Goal: Task Accomplishment & Management: Use online tool/utility

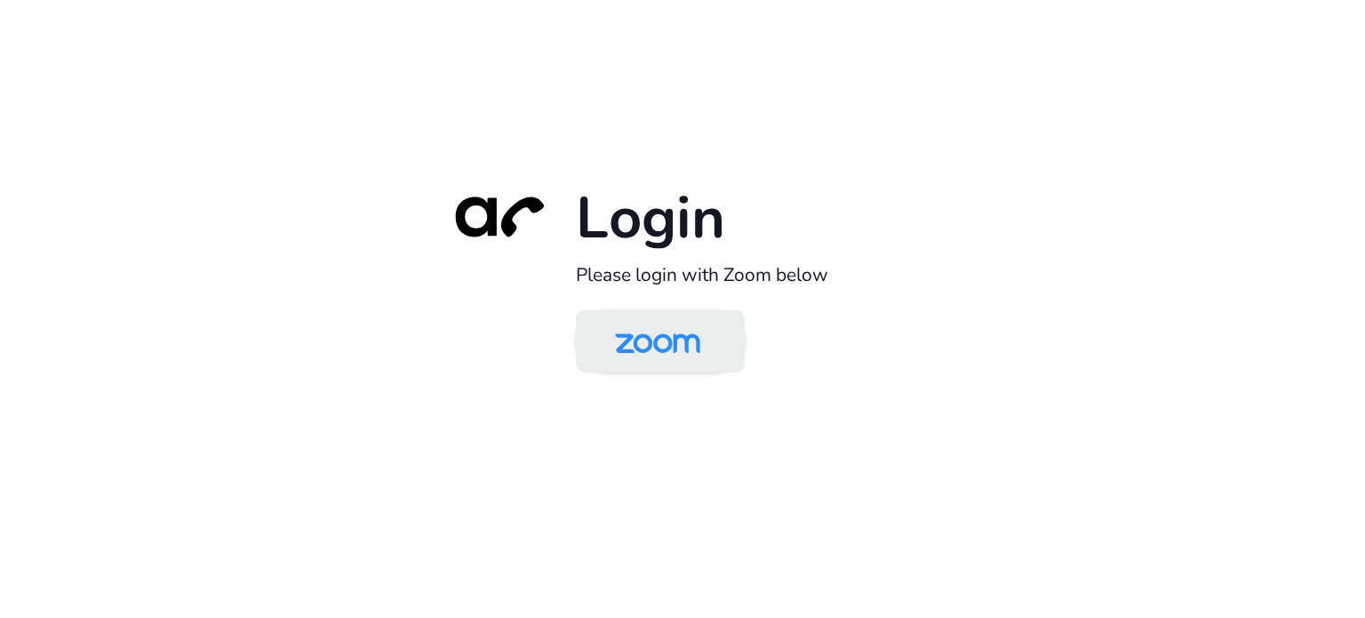
click at [674, 317] on img at bounding box center [657, 343] width 123 height 58
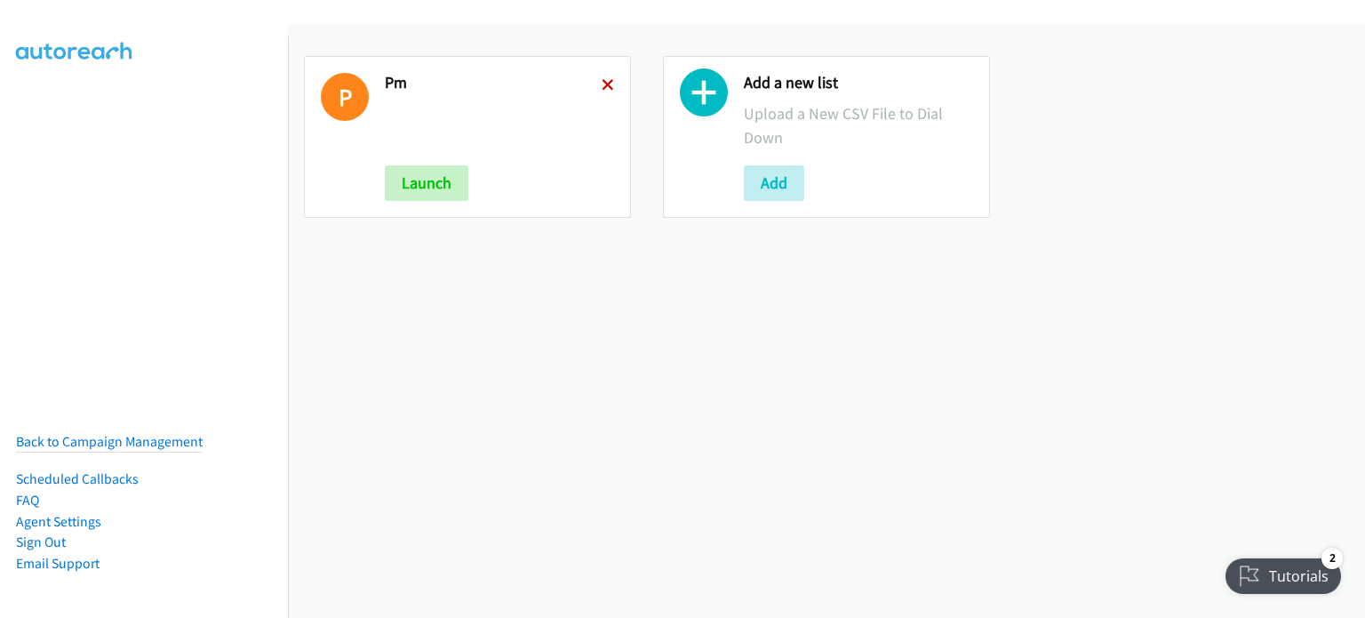
click at [606, 82] on icon at bounding box center [608, 86] width 12 height 12
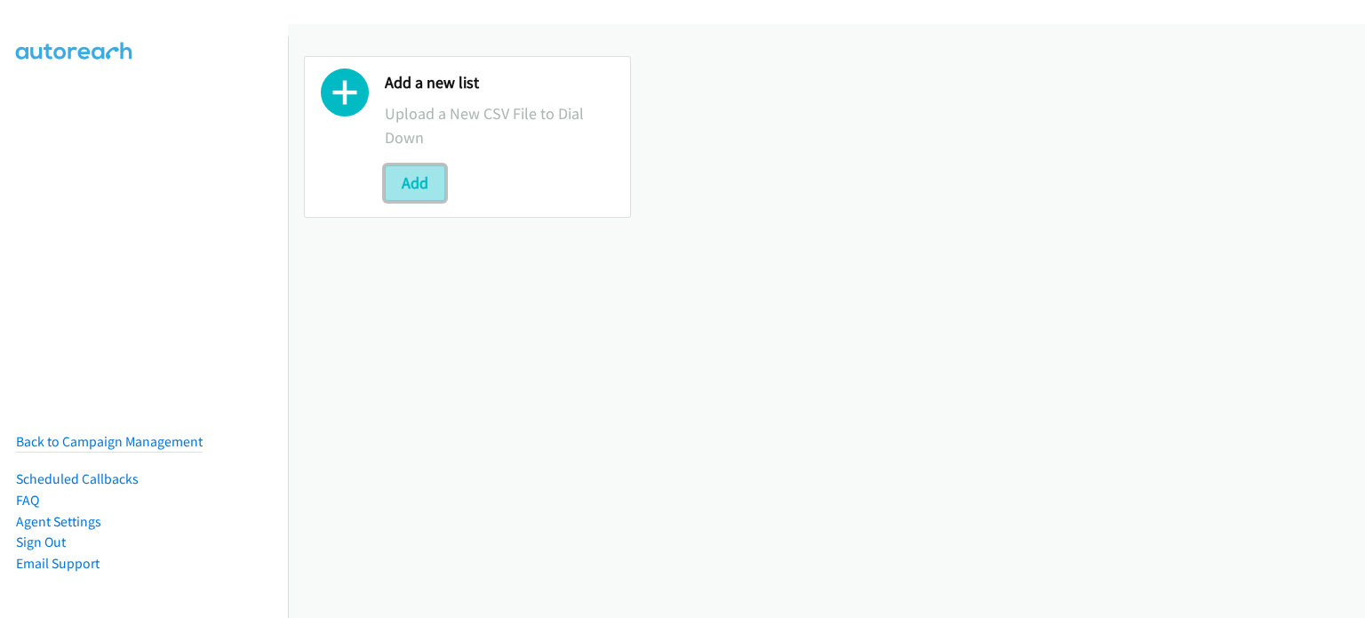
click at [420, 184] on button "Add" at bounding box center [415, 183] width 60 height 36
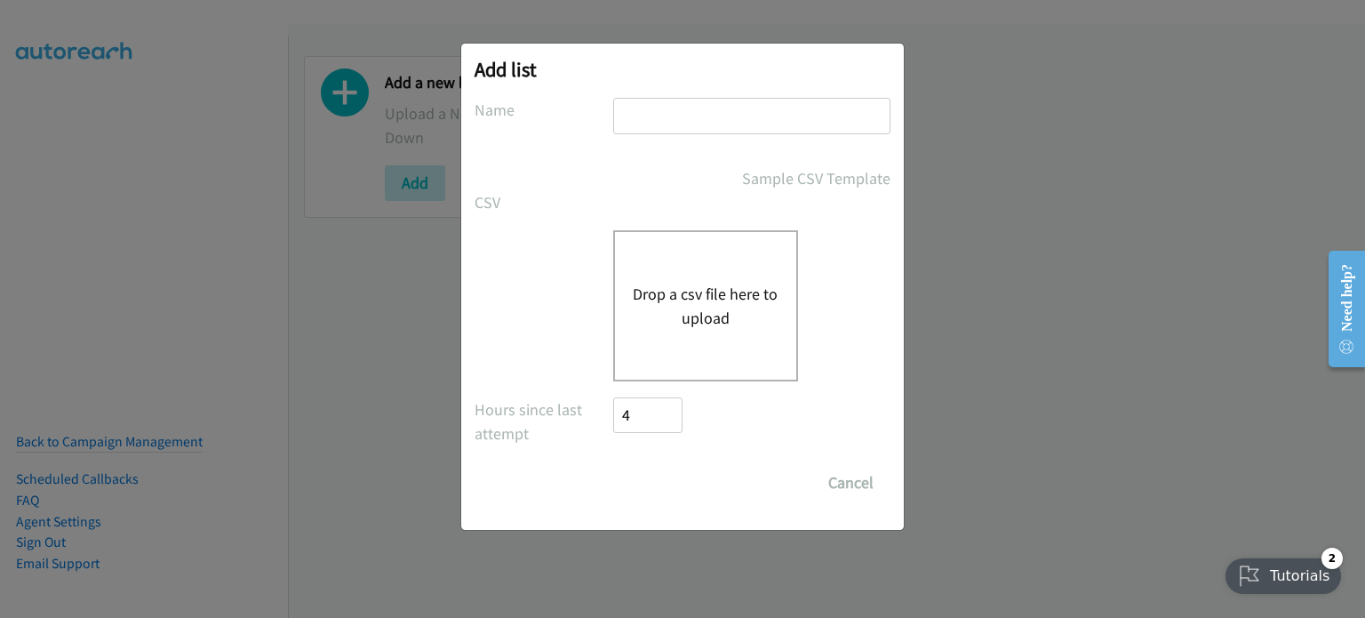
click at [657, 316] on button "Drop a csv file here to upload" at bounding box center [706, 306] width 146 height 48
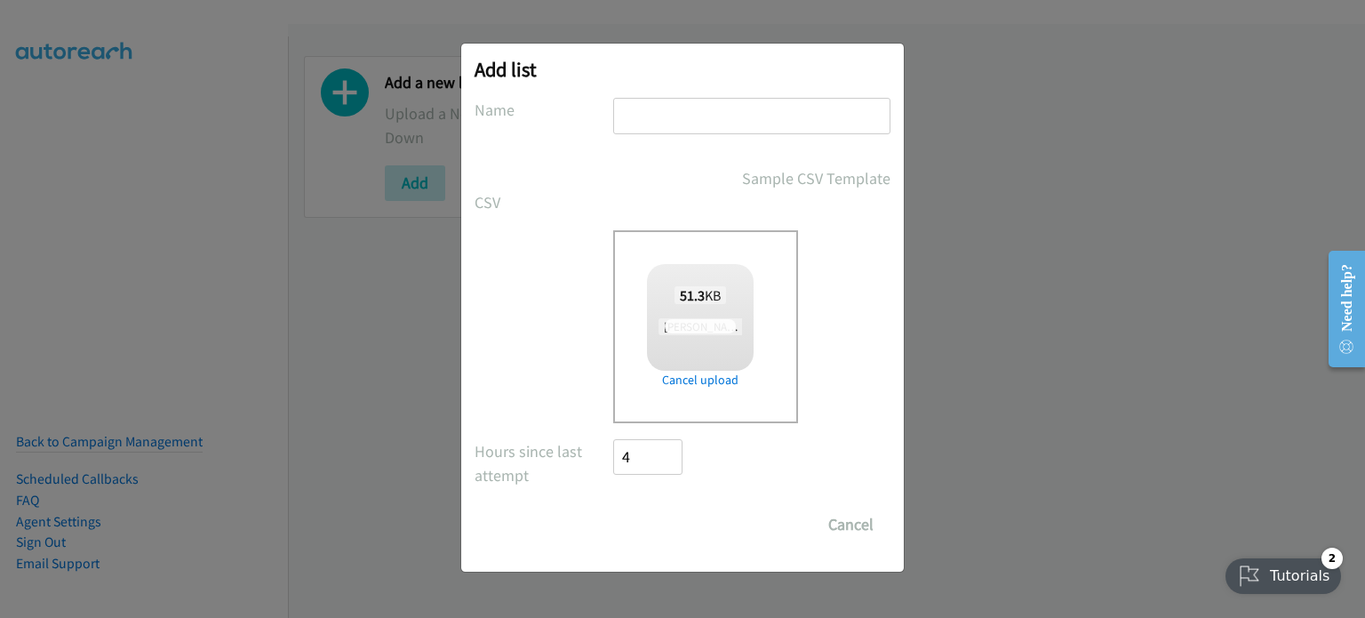
click at [686, 124] on input "text" at bounding box center [751, 116] width 277 height 36
type input "AM"
checkbox input "true"
type input "AM"
click at [649, 526] on input "Save List" at bounding box center [659, 525] width 93 height 36
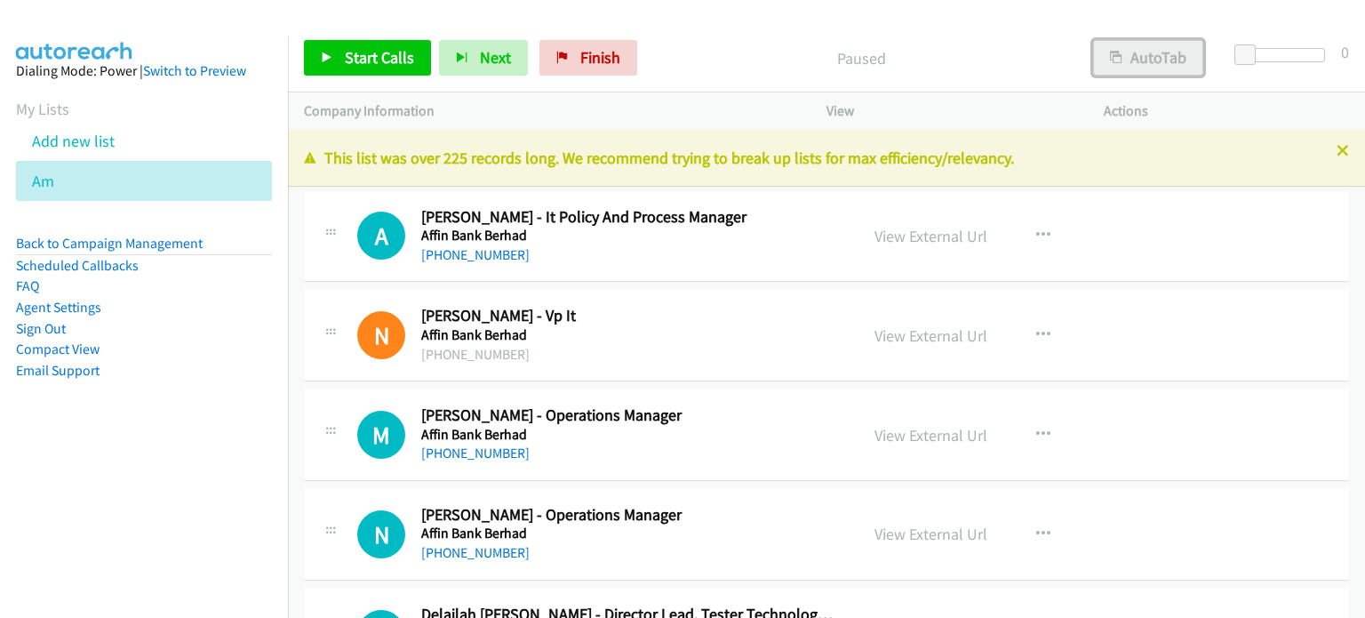
click at [1153, 60] on button "AutoTab" at bounding box center [1148, 58] width 110 height 36
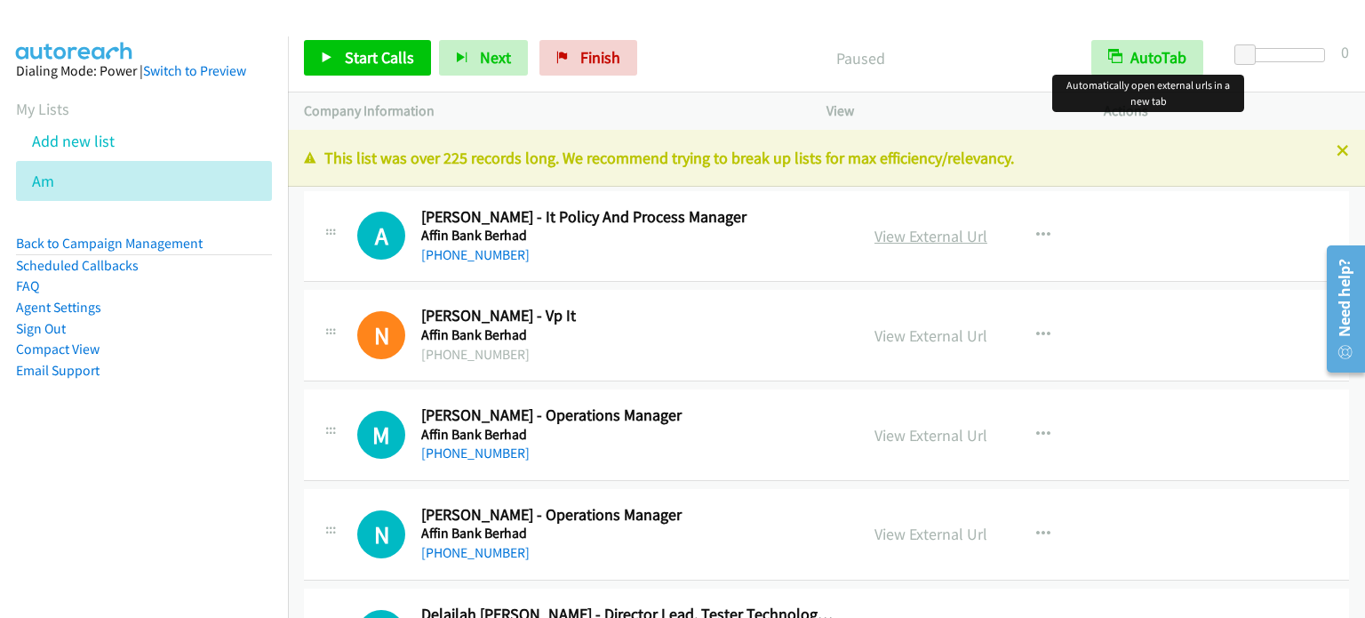
click at [928, 230] on link "View External Url" at bounding box center [931, 236] width 113 height 20
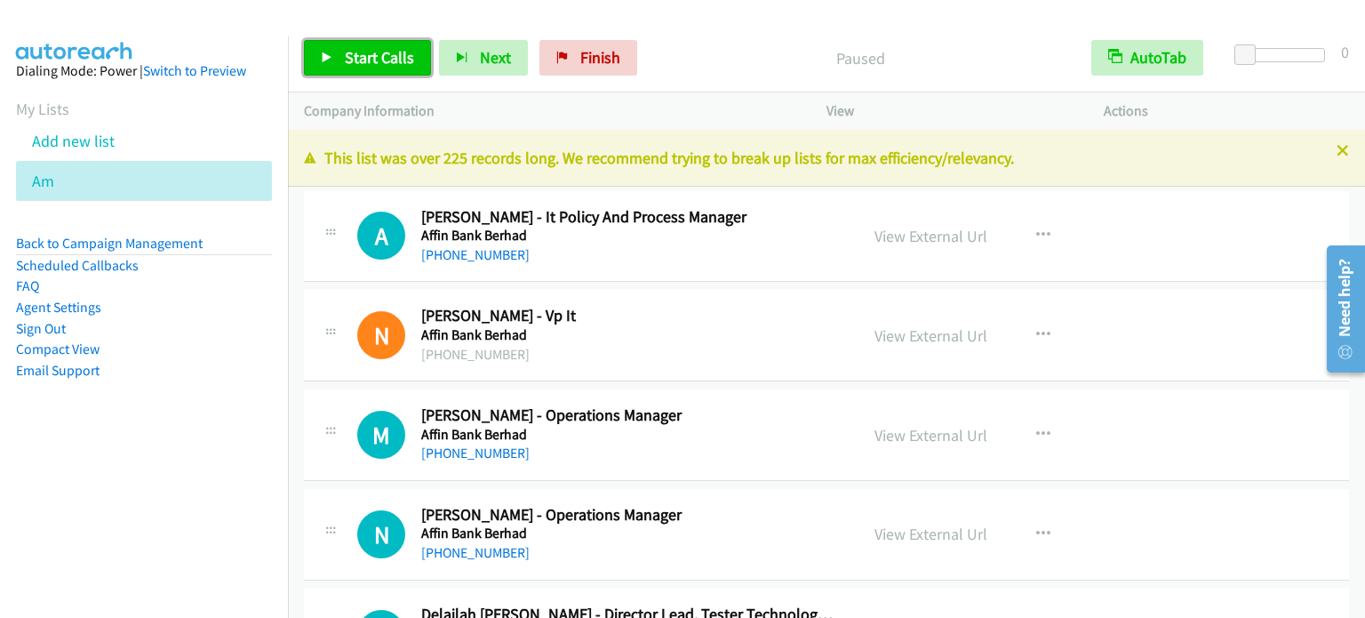
click at [386, 56] on span "Start Calls" at bounding box center [379, 57] width 69 height 20
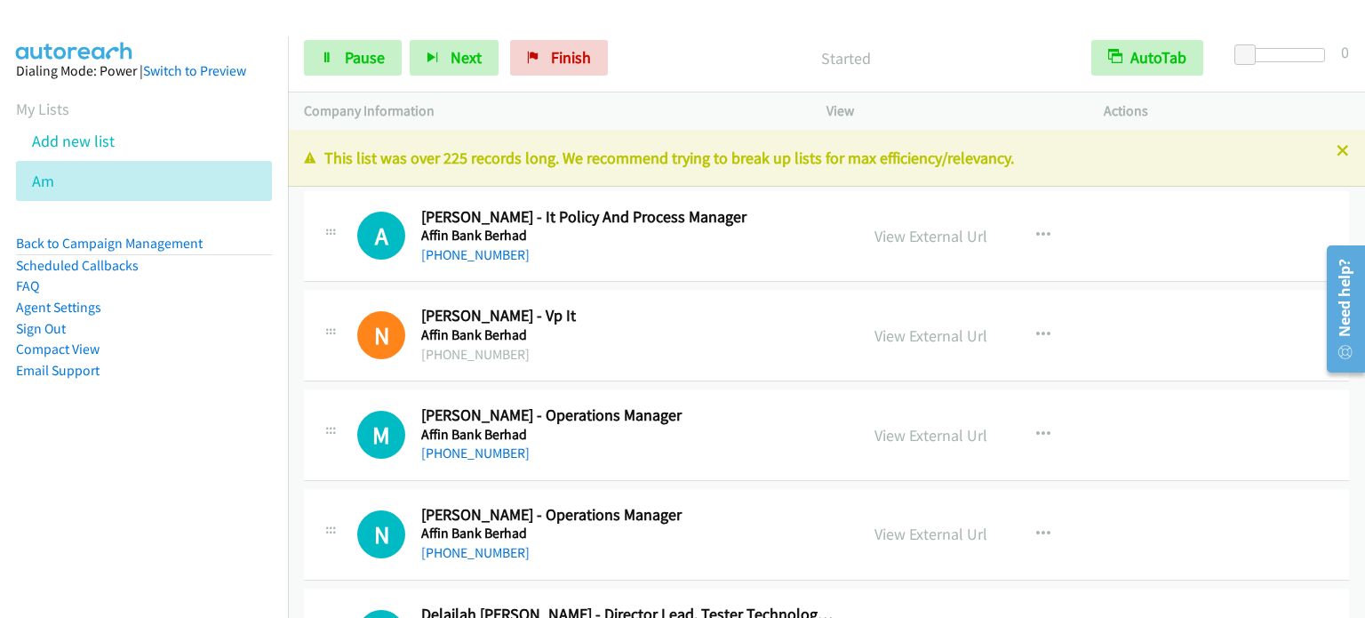
click at [108, 427] on aside "Dialing Mode: Power | Switch to Preview My Lists Add new list Am Back to Campai…" at bounding box center [144, 248] width 288 height 425
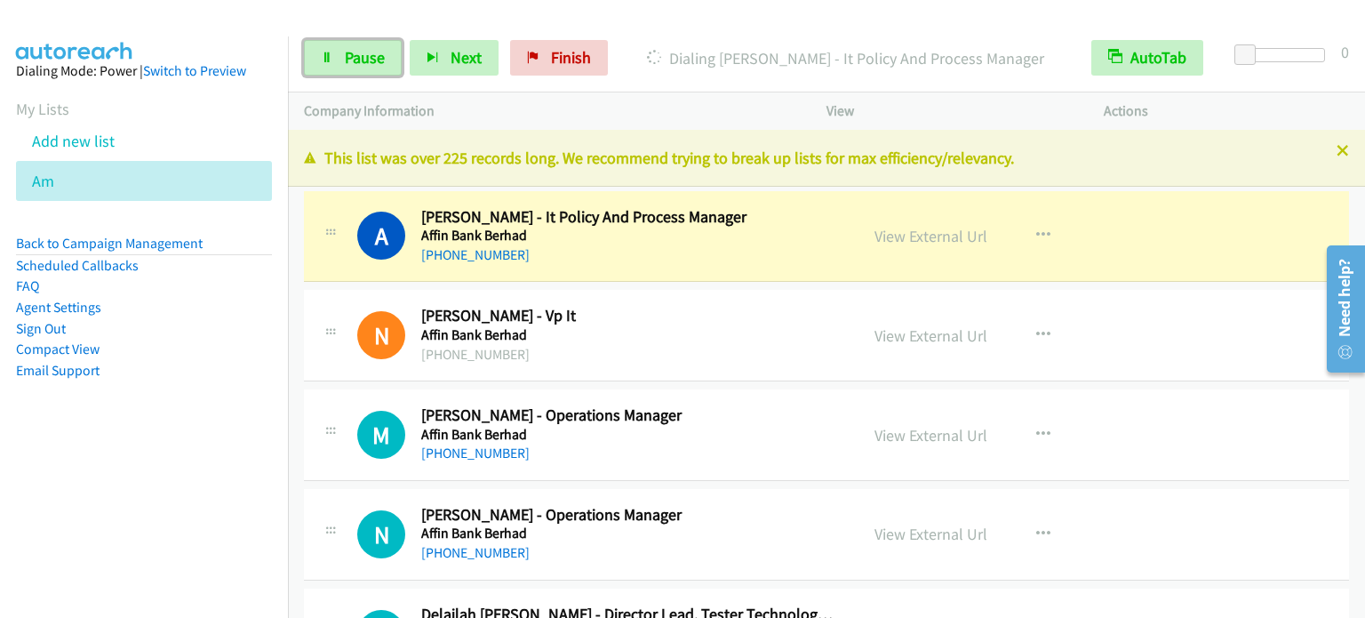
drag, startPoint x: 332, startPoint y: 52, endPoint x: 359, endPoint y: 28, distance: 36.5
click at [332, 52] on link "Pause" at bounding box center [353, 58] width 98 height 36
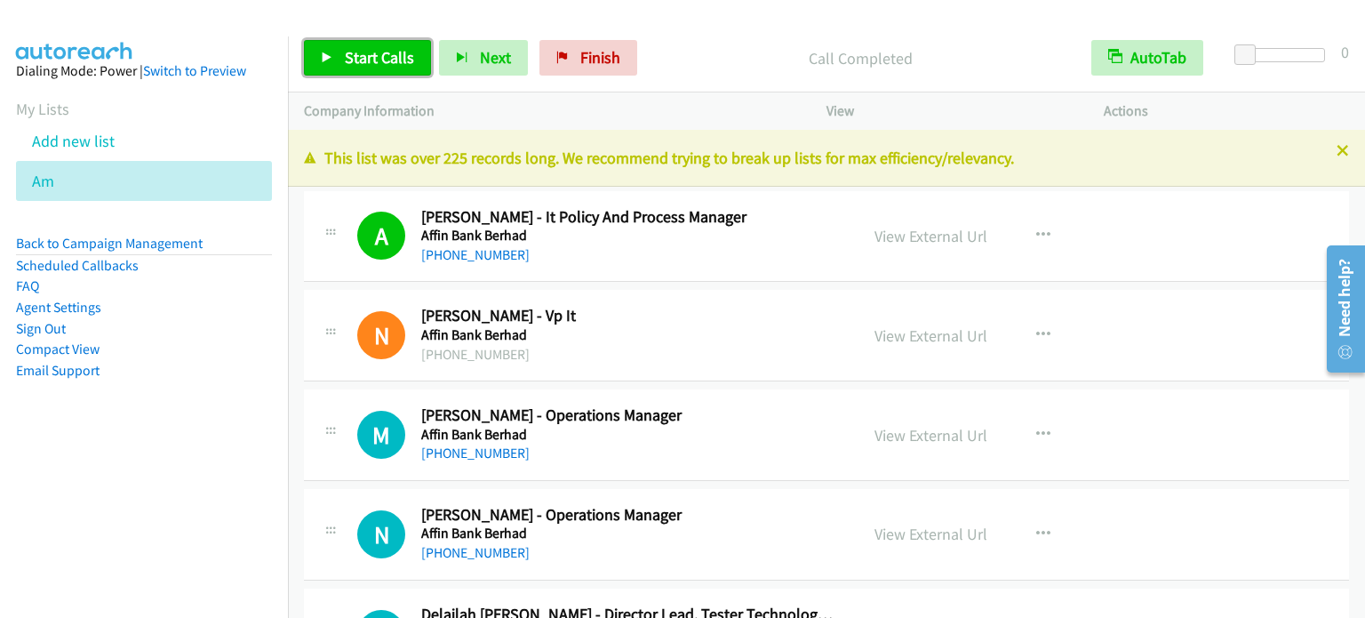
click at [388, 58] on span "Start Calls" at bounding box center [379, 57] width 69 height 20
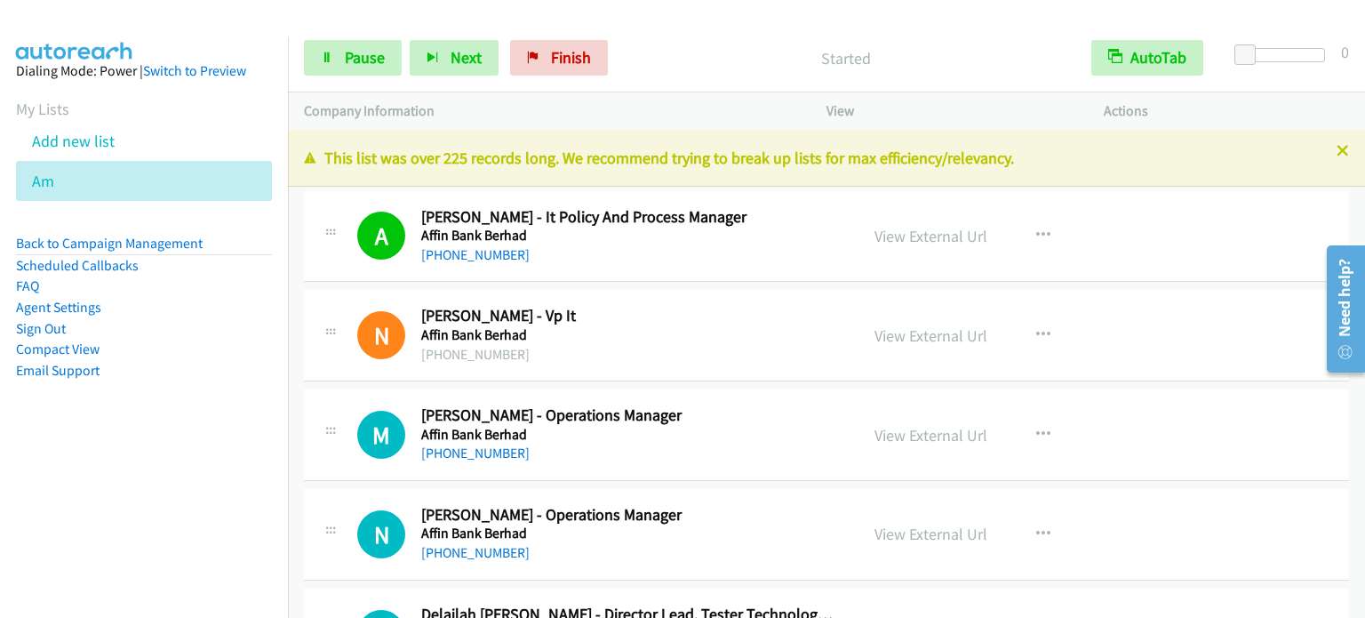
drag, startPoint x: 189, startPoint y: 448, endPoint x: 505, endPoint y: 81, distance: 484.1
click at [191, 447] on aside "Dialing Mode: Power | Switch to Preview My Lists Add new list Am Back to Campai…" at bounding box center [144, 248] width 288 height 425
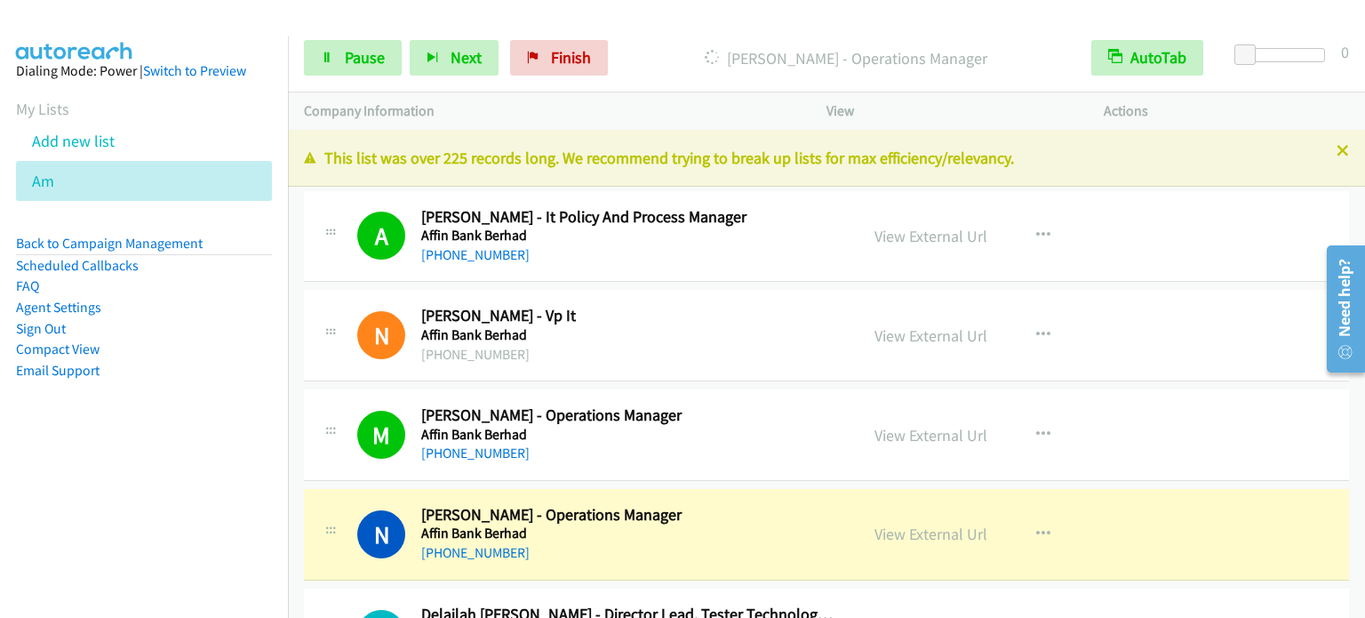
drag, startPoint x: 171, startPoint y: 497, endPoint x: 376, endPoint y: 164, distance: 390.8
click at [181, 492] on nav "Dialing Mode: Power | Switch to Preview My Lists Add new list Am Back to Campai…" at bounding box center [144, 345] width 289 height 618
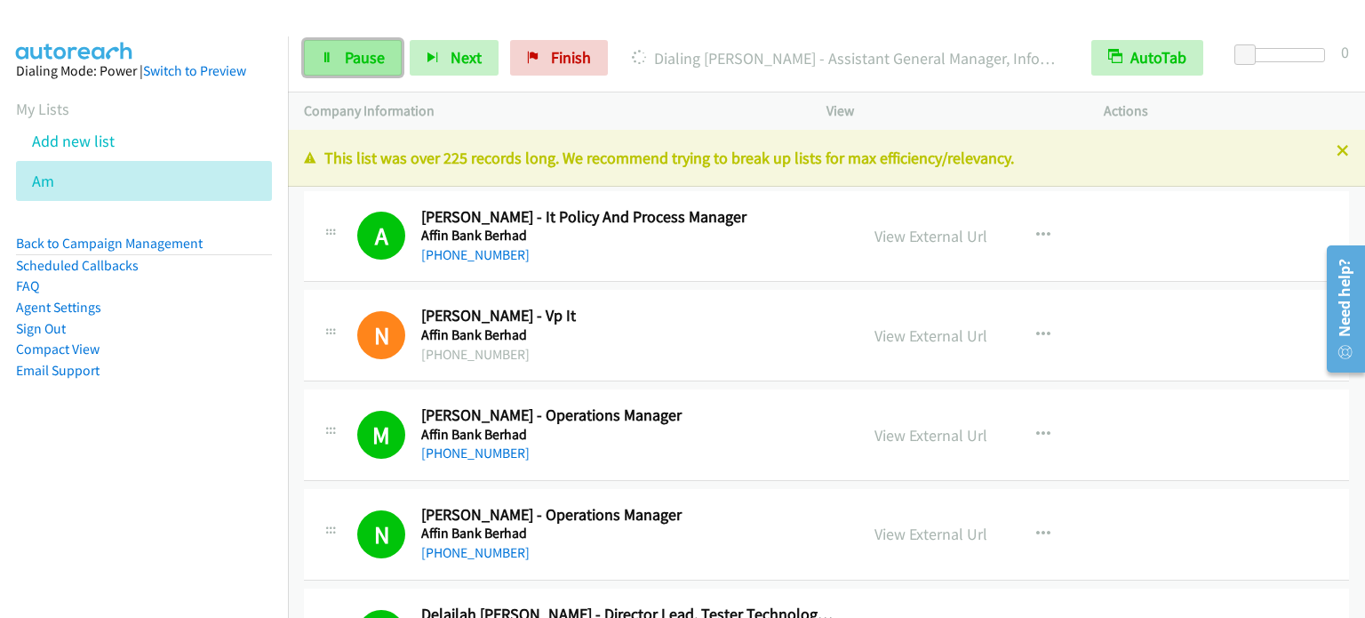
click at [335, 68] on link "Pause" at bounding box center [353, 58] width 98 height 36
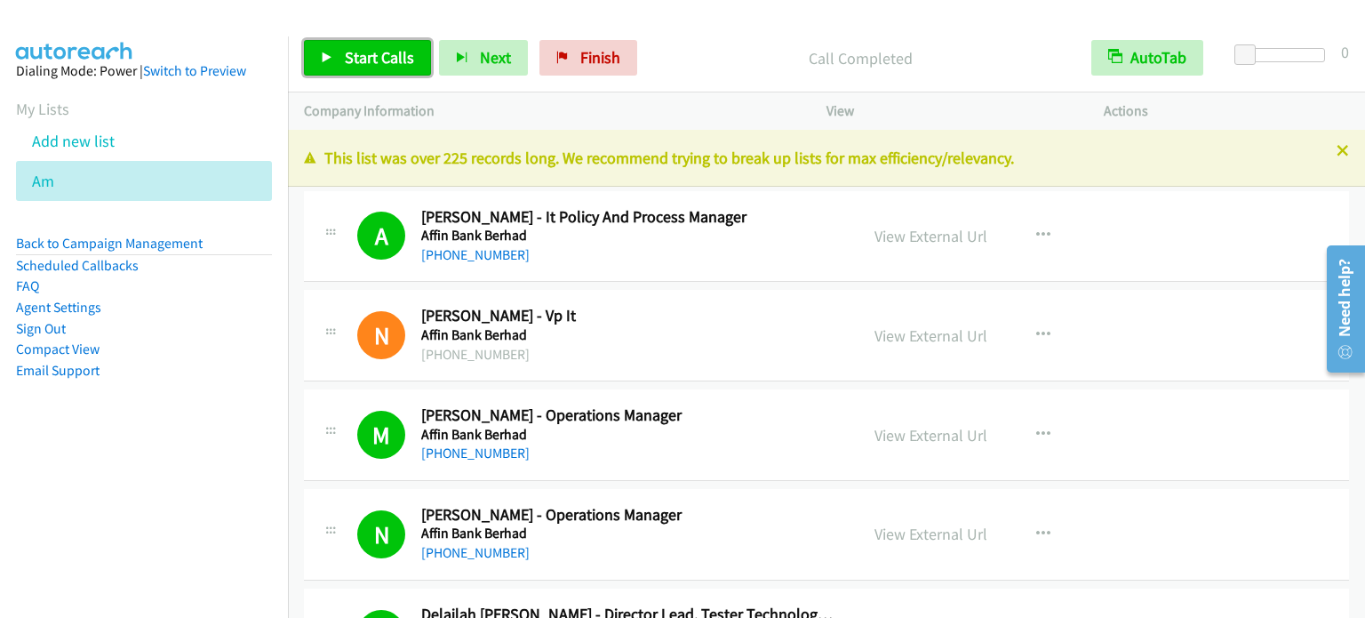
click at [338, 56] on link "Start Calls" at bounding box center [367, 58] width 127 height 36
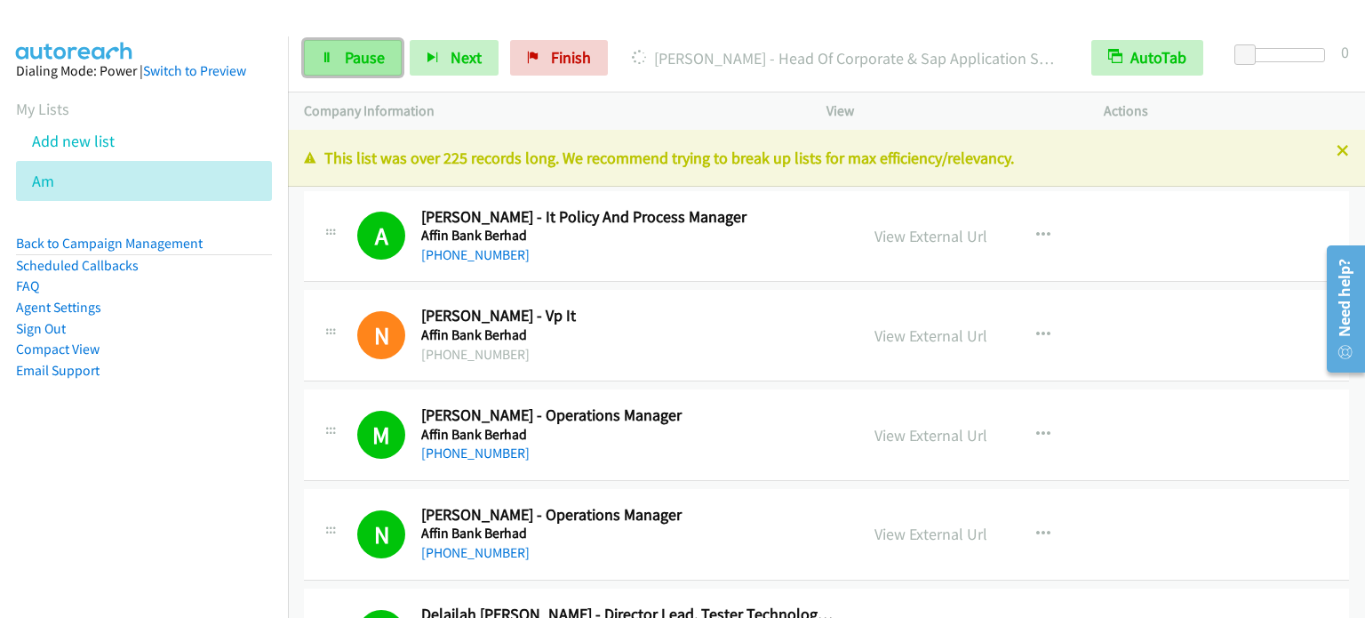
click at [334, 60] on link "Pause" at bounding box center [353, 58] width 98 height 36
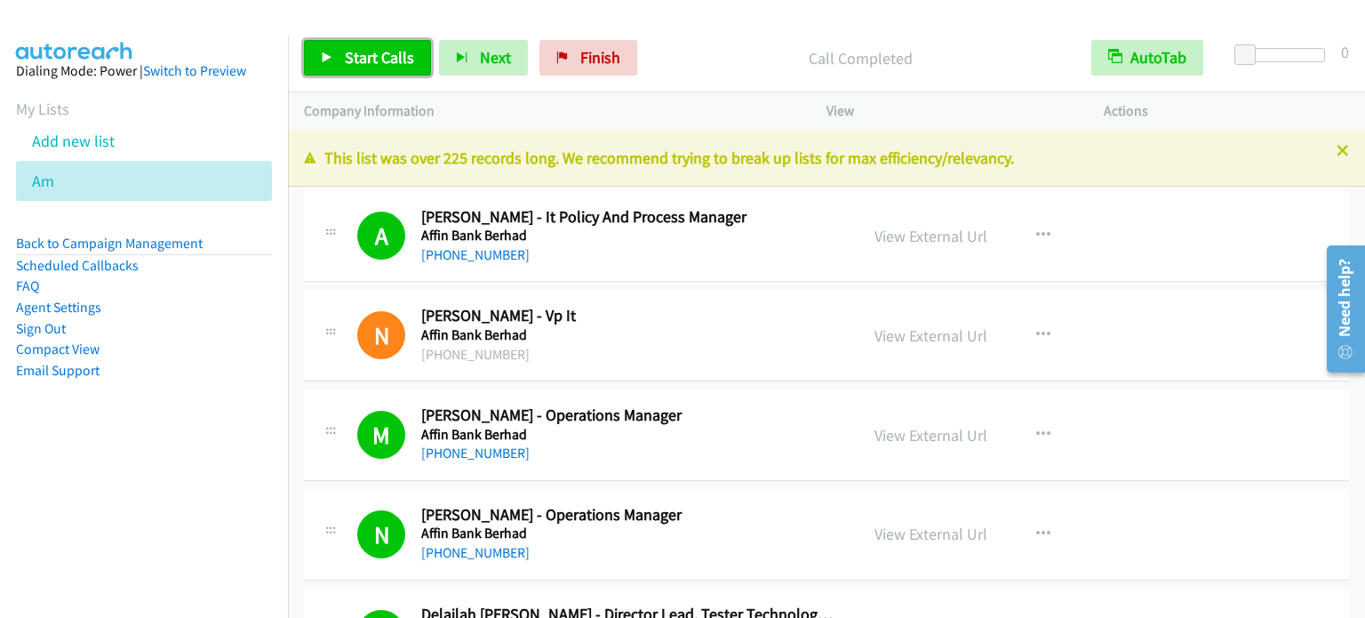
click at [377, 62] on span "Start Calls" at bounding box center [379, 57] width 69 height 20
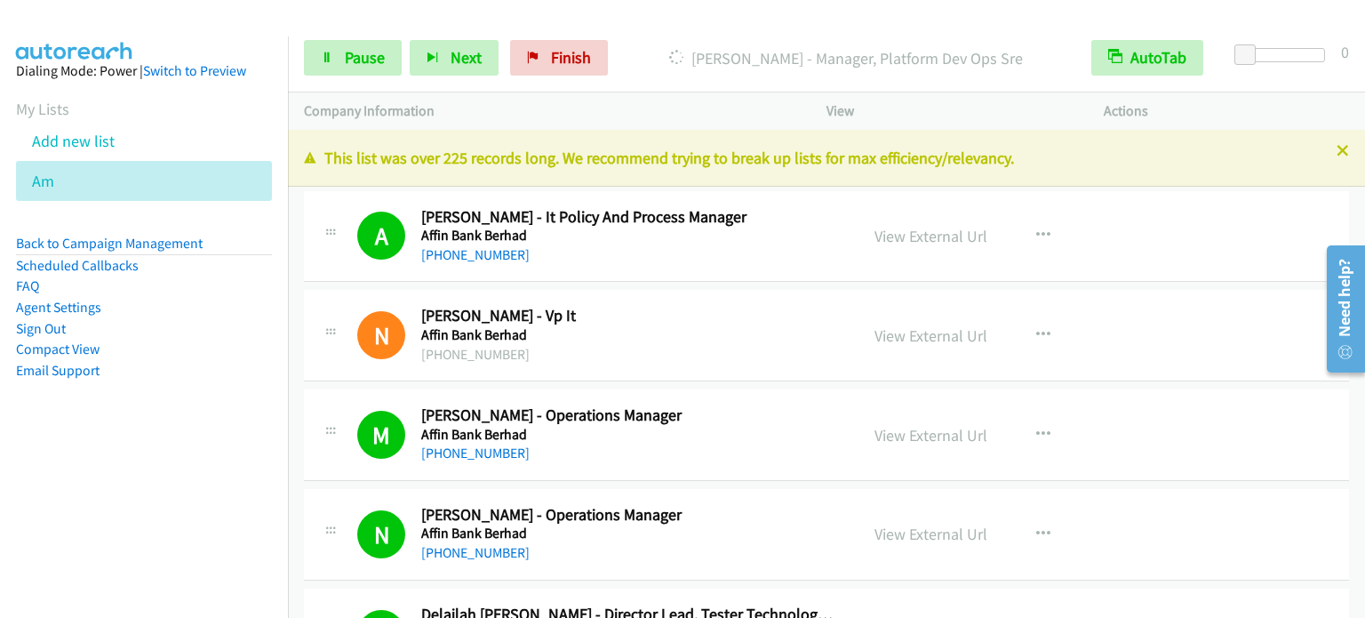
click at [187, 448] on aside "Dialing Mode: Power | Switch to Preview My Lists Add new list Am Back to Campai…" at bounding box center [144, 248] width 288 height 425
click at [185, 483] on nav "Dialing Mode: Power | Switch to Preview My Lists Add new list Am Back to Campai…" at bounding box center [144, 345] width 289 height 618
click at [220, 458] on aside "Dialing Mode: Power | Switch to Preview My Lists Add new list Am Back to Campai…" at bounding box center [144, 248] width 288 height 425
click at [371, 55] on span "Pause" at bounding box center [365, 57] width 40 height 20
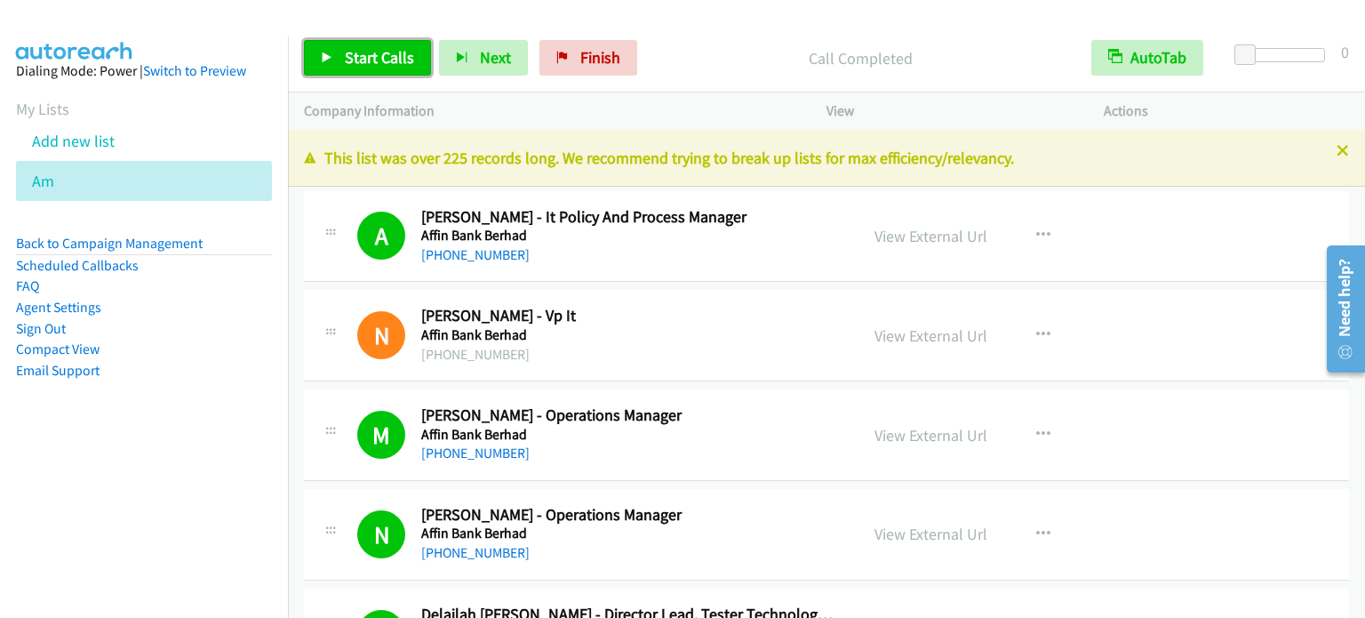
click at [388, 52] on span "Start Calls" at bounding box center [379, 57] width 69 height 20
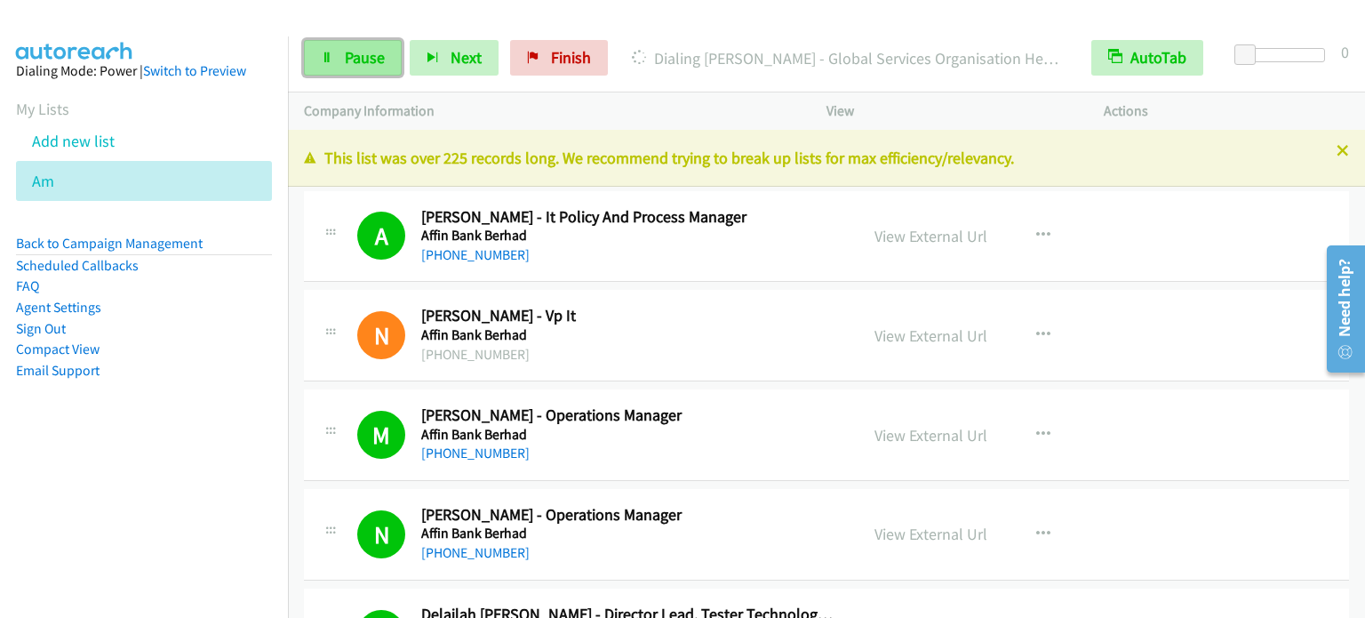
click at [325, 54] on icon at bounding box center [327, 58] width 12 height 12
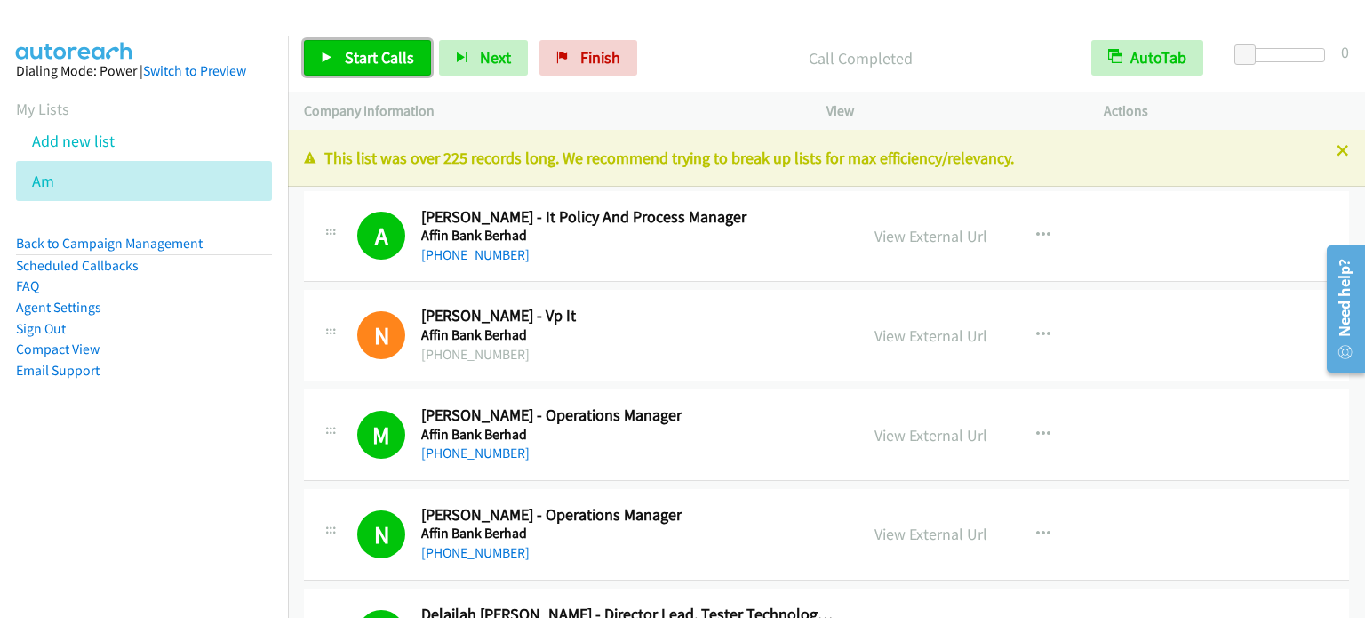
click at [388, 56] on span "Start Calls" at bounding box center [379, 57] width 69 height 20
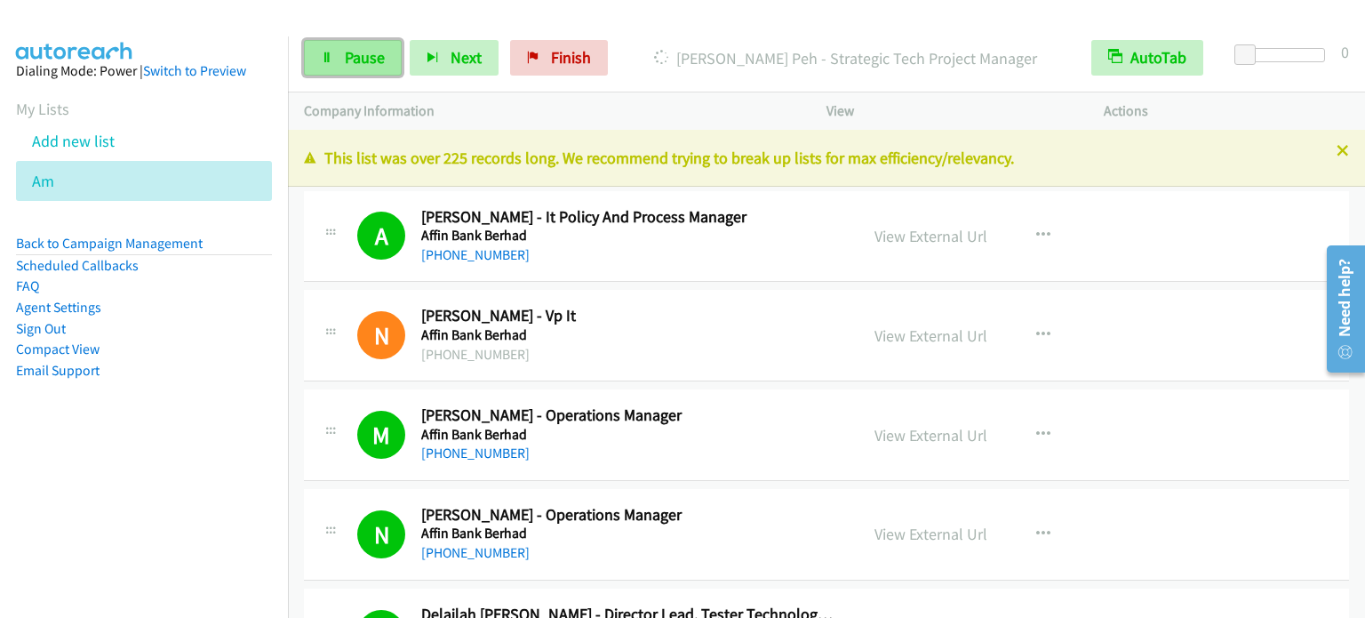
click at [352, 52] on span "Pause" at bounding box center [365, 57] width 40 height 20
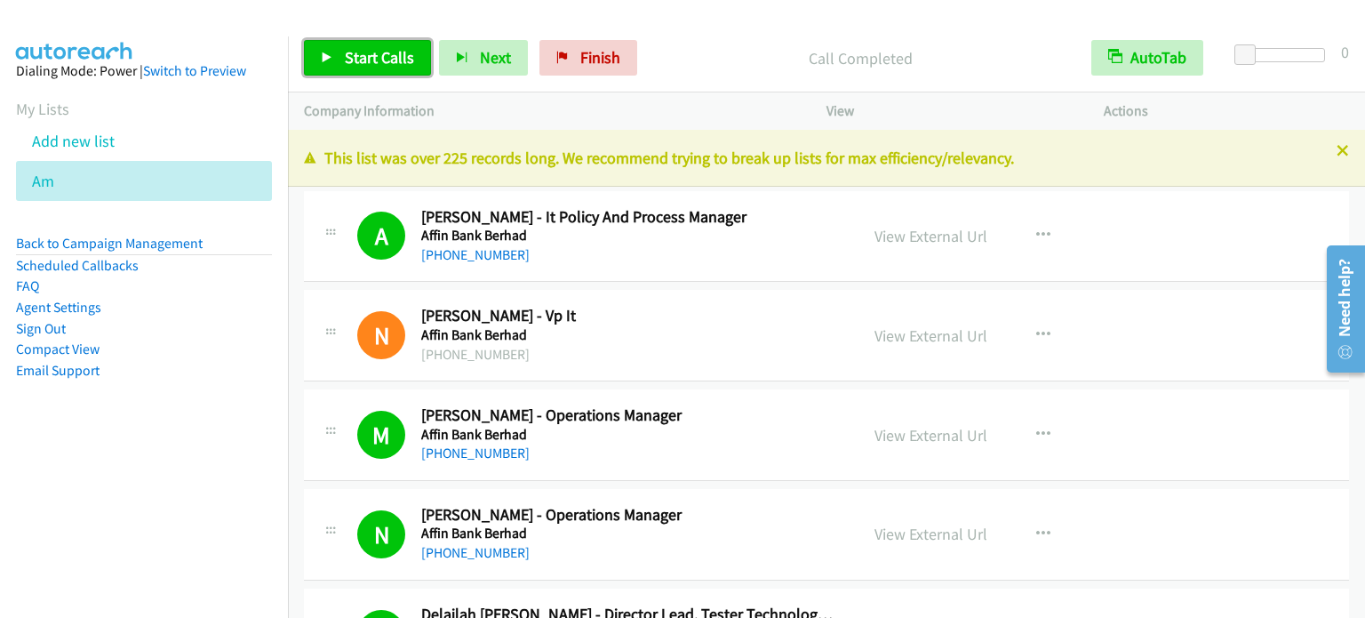
click at [376, 63] on span "Start Calls" at bounding box center [379, 57] width 69 height 20
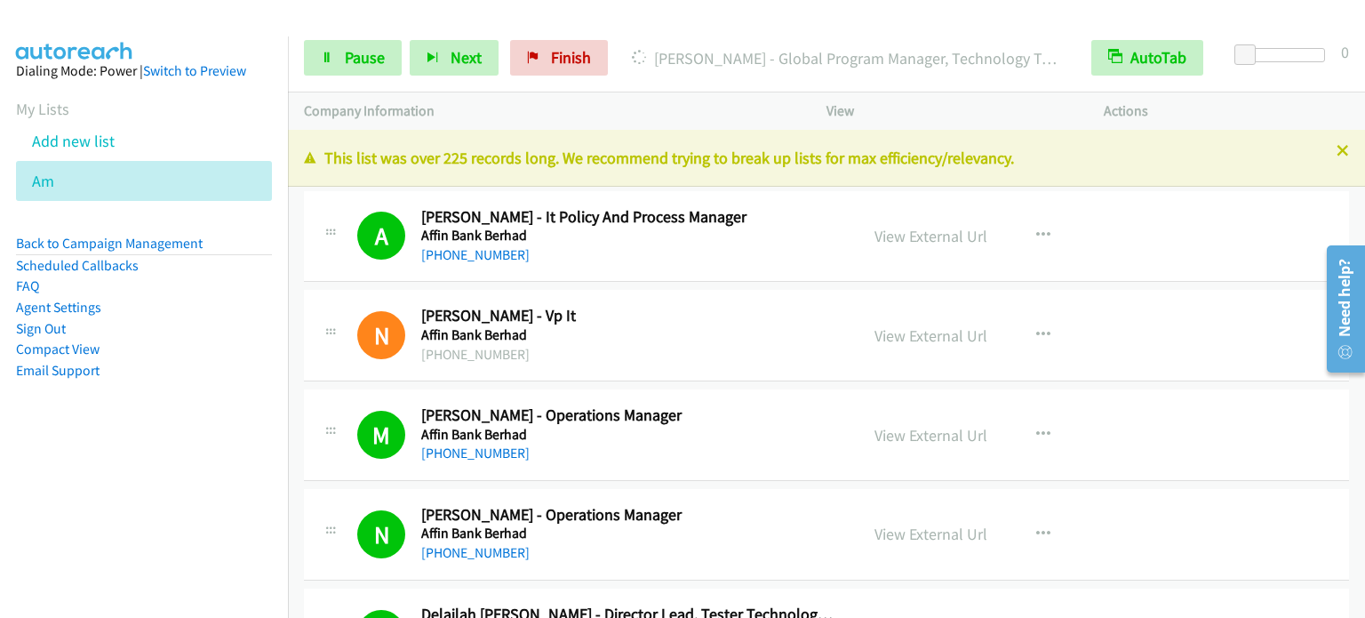
click at [143, 459] on aside "Dialing Mode: Power | Switch to Preview My Lists Add new list Am Back to Campai…" at bounding box center [144, 248] width 288 height 425
click at [241, 452] on aside "Dialing Mode: Power | Switch to Preview My Lists Add new list Am Back to Campai…" at bounding box center [144, 248] width 288 height 425
click at [318, 59] on link "Pause" at bounding box center [353, 58] width 98 height 36
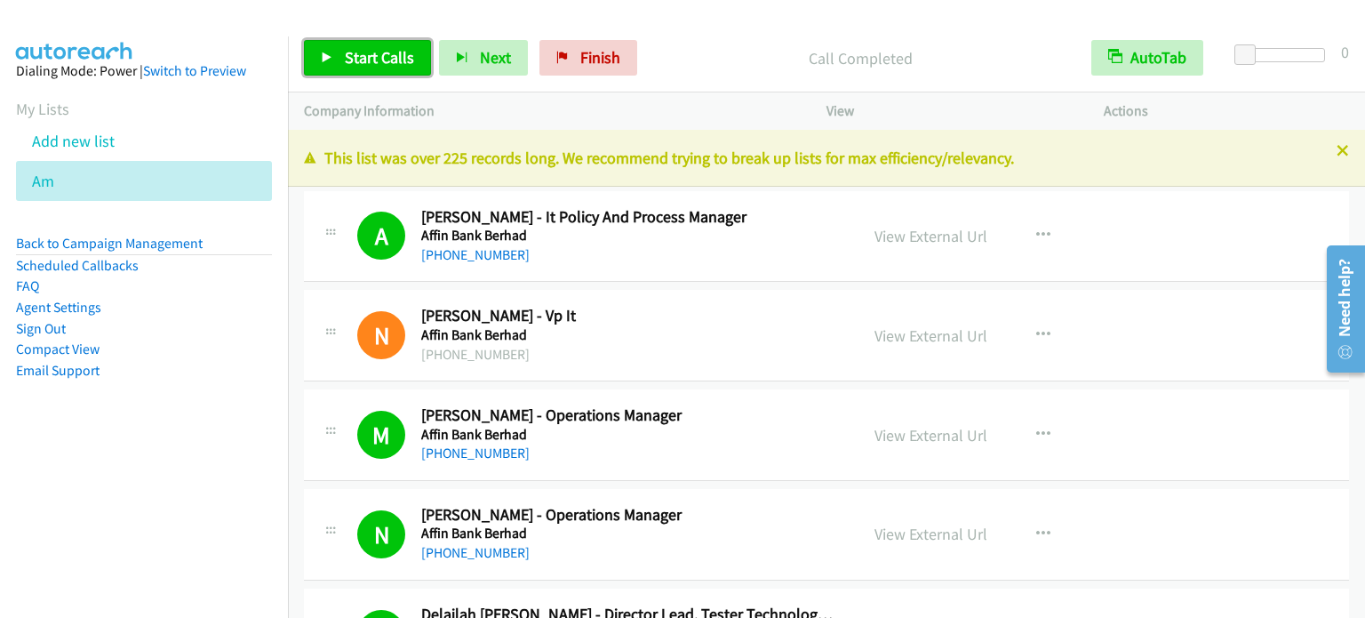
click at [404, 52] on span "Start Calls" at bounding box center [379, 57] width 69 height 20
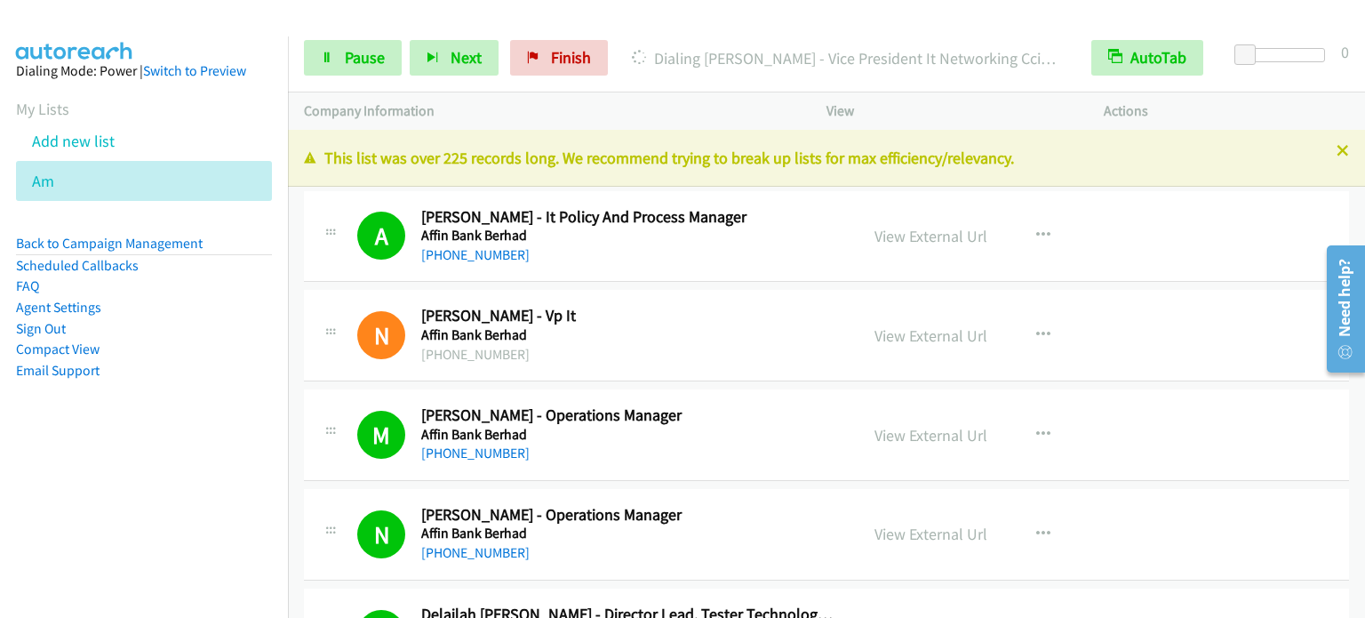
drag, startPoint x: 102, startPoint y: 461, endPoint x: 183, endPoint y: 309, distance: 172.2
click at [102, 461] on nav "Dialing Mode: Power | Switch to Preview My Lists Add new list Am Back to Campai…" at bounding box center [144, 345] width 289 height 618
click at [397, 49] on link "Pause" at bounding box center [353, 58] width 98 height 36
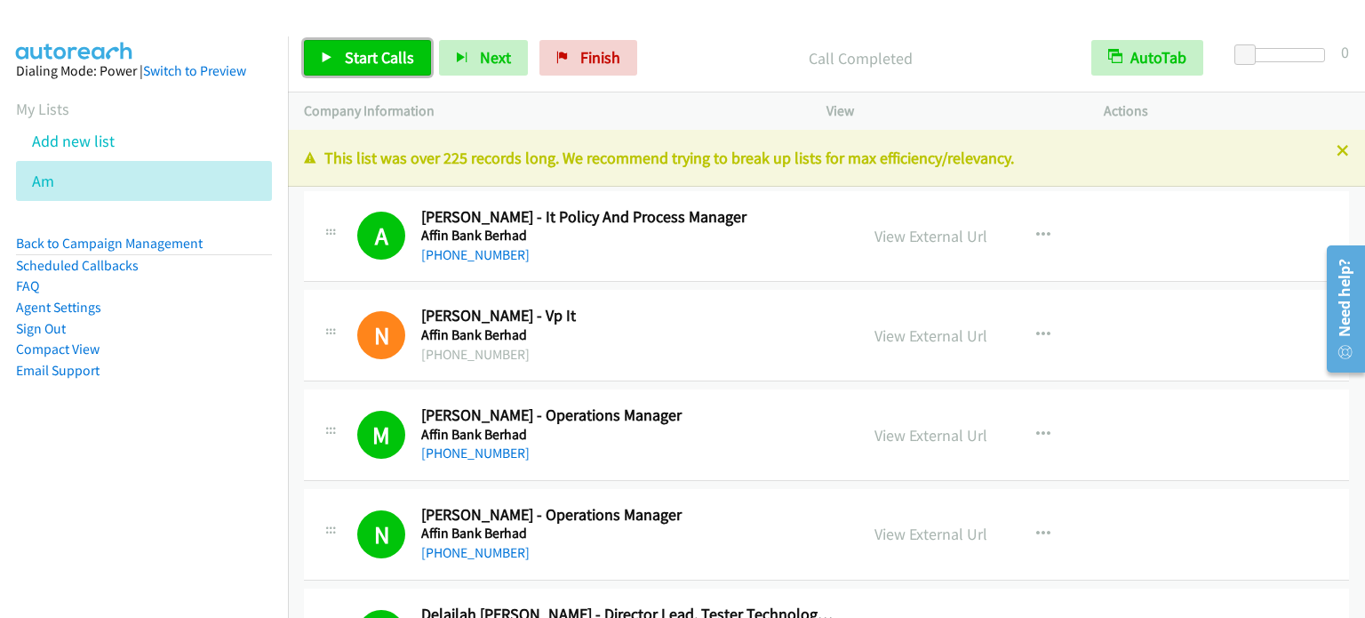
click at [405, 42] on link "Start Calls" at bounding box center [367, 58] width 127 height 36
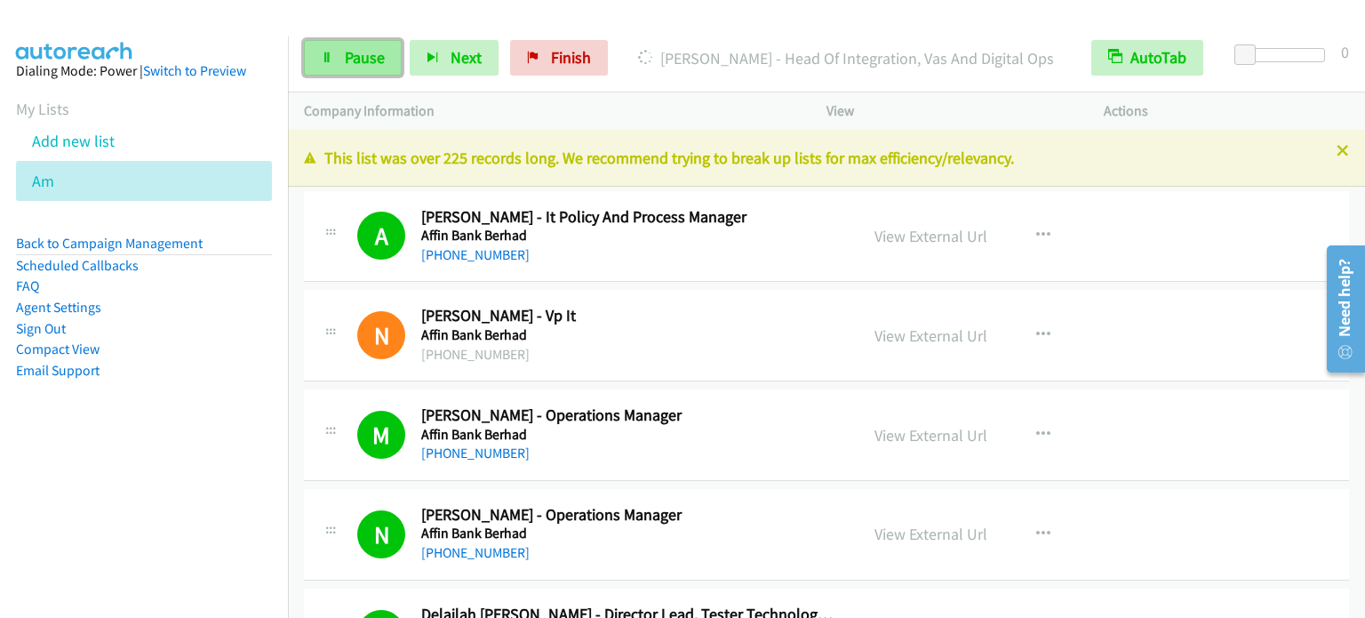
click at [352, 56] on span "Pause" at bounding box center [365, 57] width 40 height 20
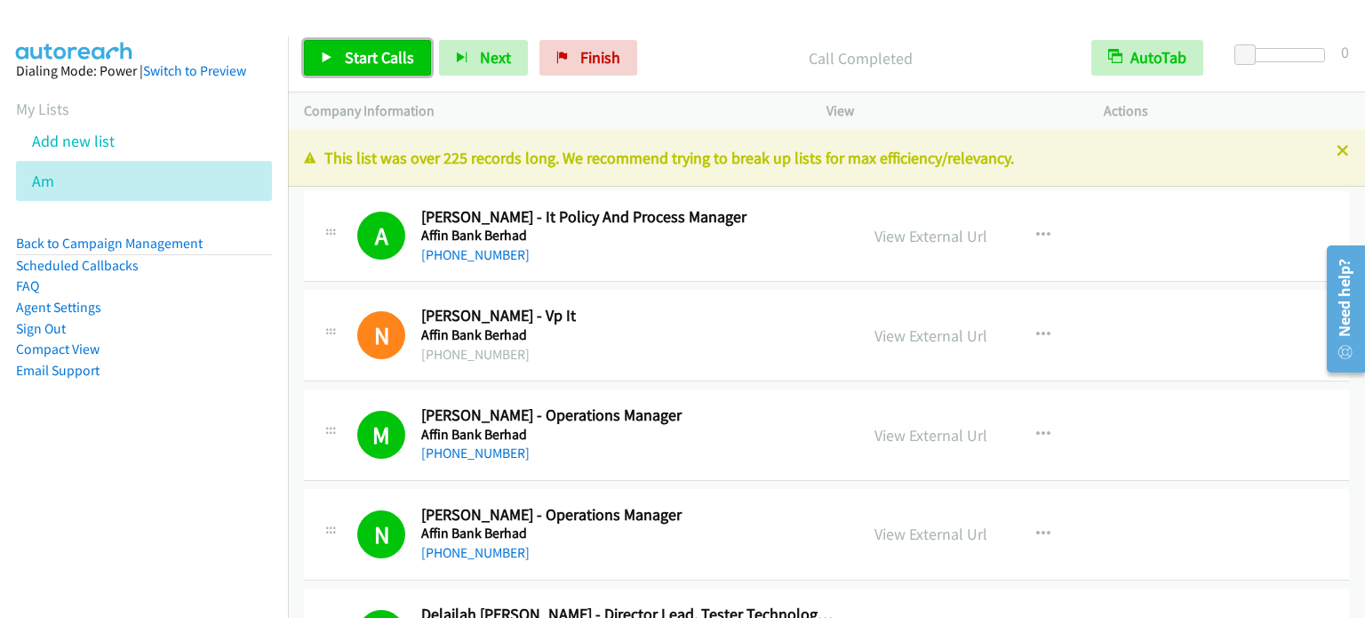
click at [372, 52] on span "Start Calls" at bounding box center [379, 57] width 69 height 20
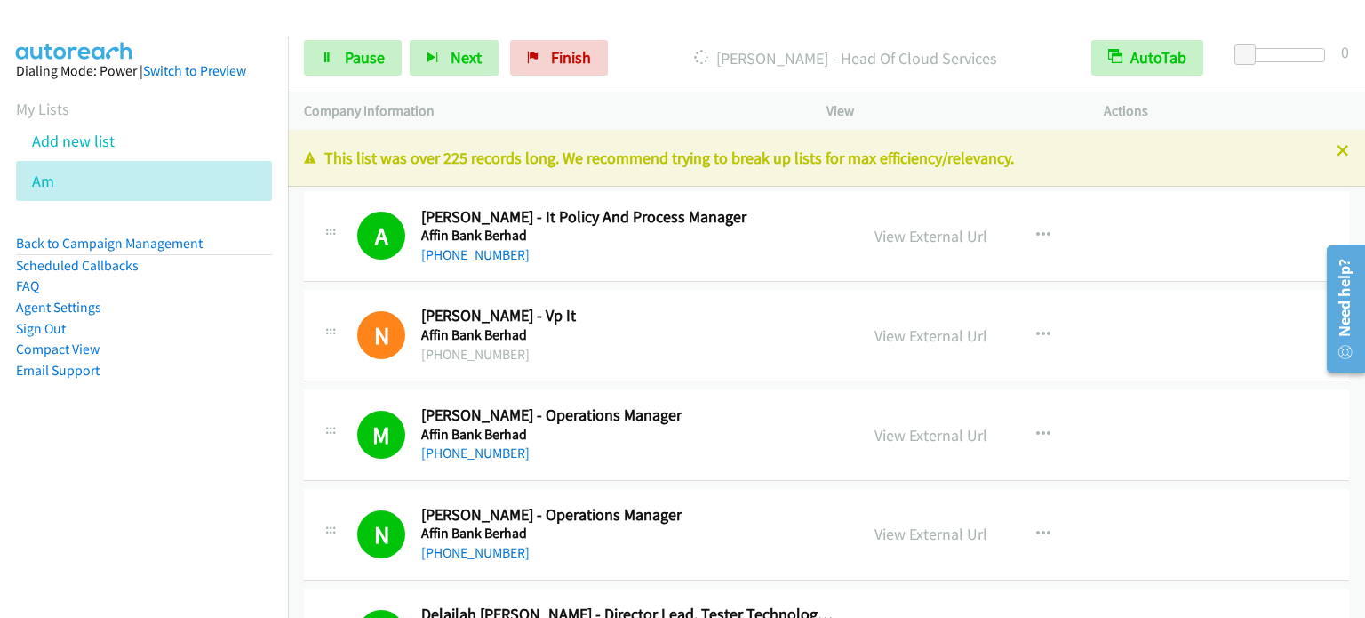
click at [168, 508] on nav "Dialing Mode: Power | Switch to Preview My Lists Add new list Am Back to Campai…" at bounding box center [144, 345] width 289 height 618
click at [346, 55] on span "Pause" at bounding box center [365, 57] width 40 height 20
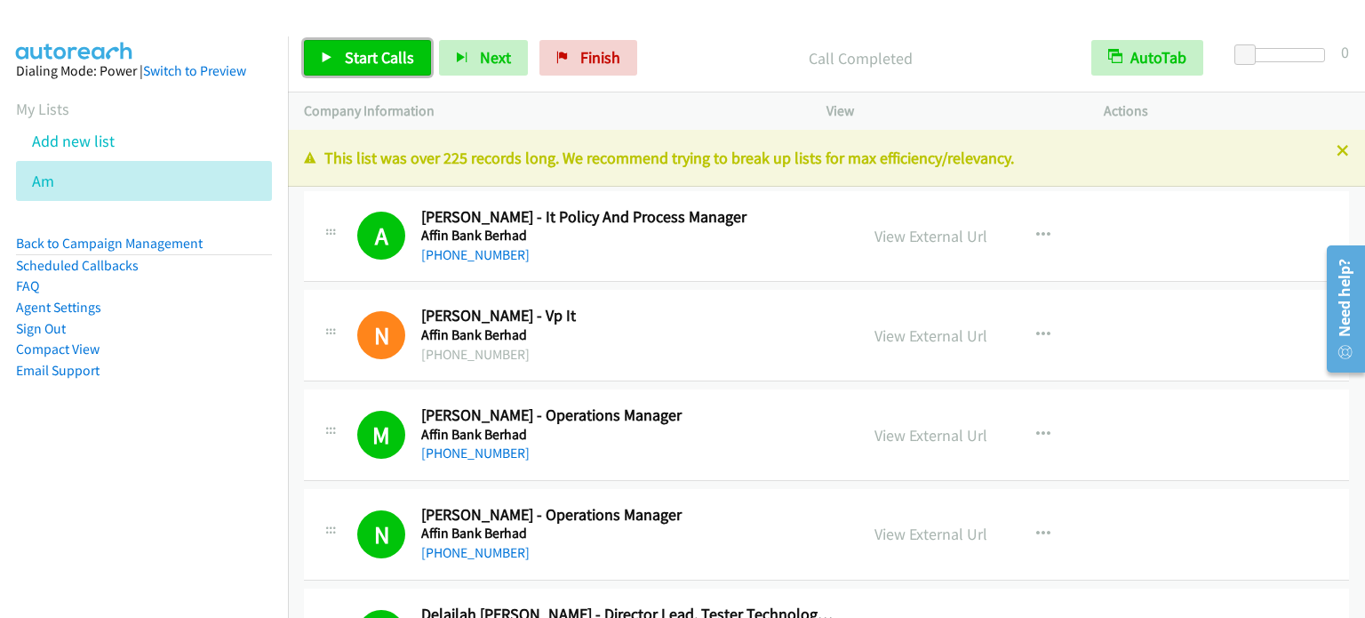
click at [393, 52] on span "Start Calls" at bounding box center [379, 57] width 69 height 20
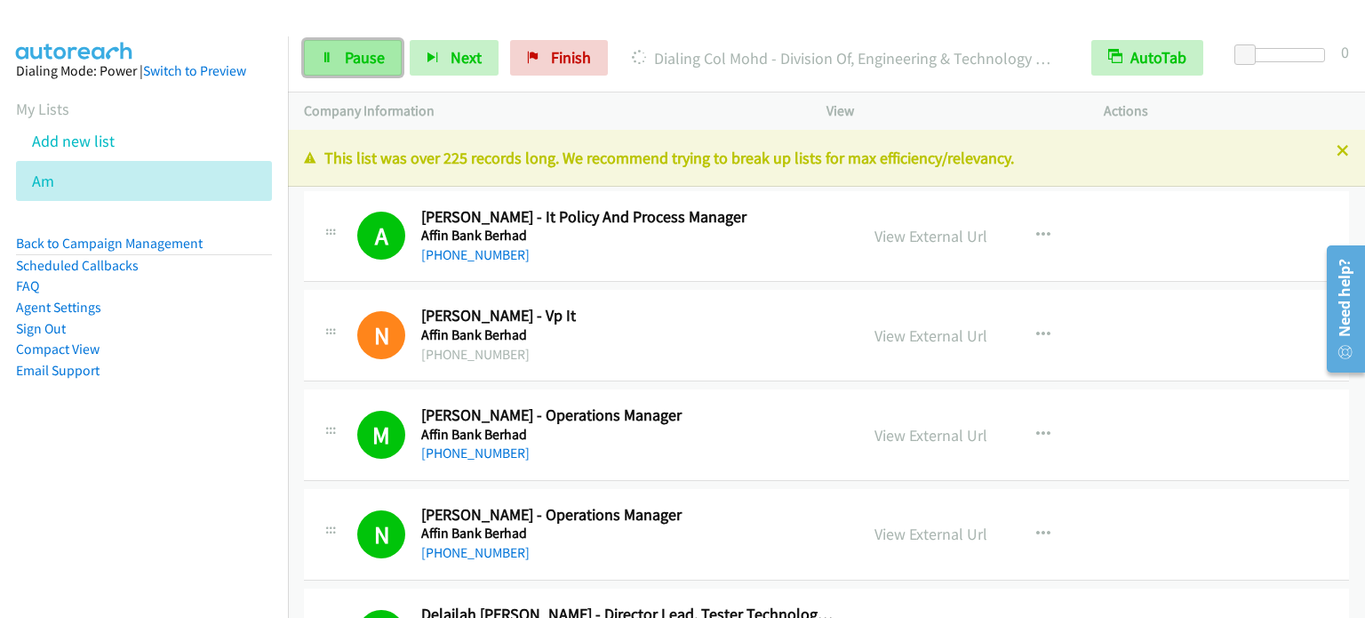
click at [367, 73] on link "Pause" at bounding box center [353, 58] width 98 height 36
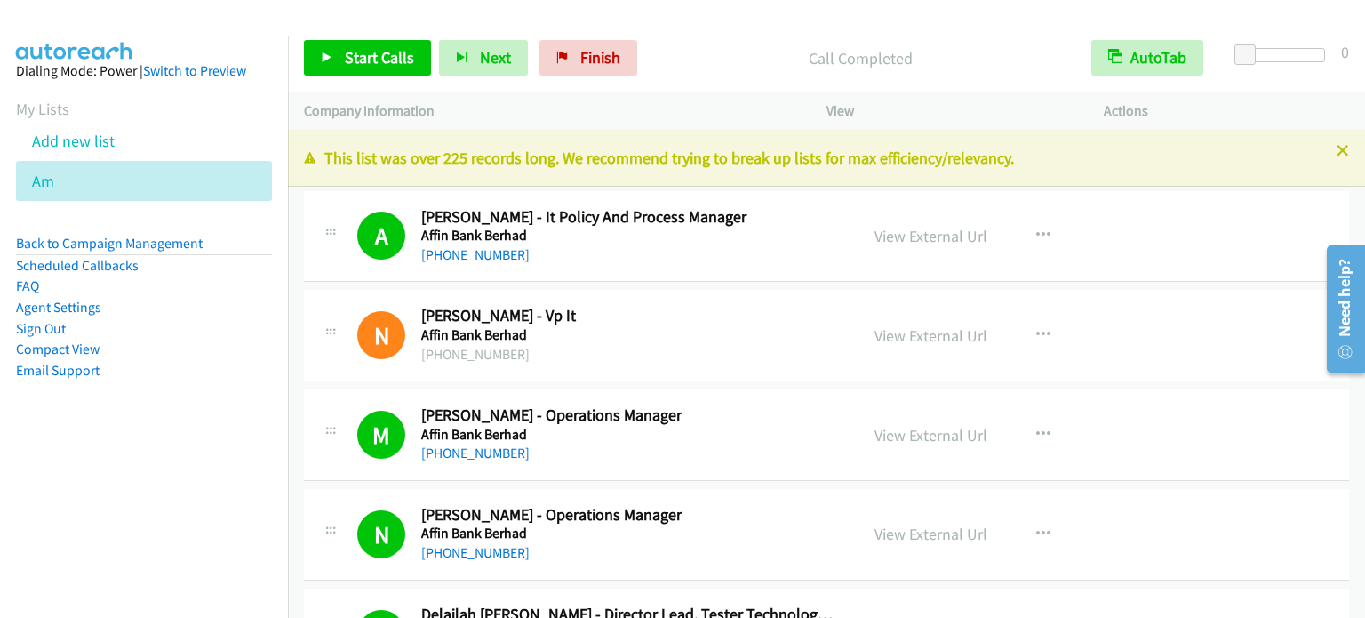
click at [204, 489] on nav "Dialing Mode: Power | Switch to Preview My Lists Add new list Am Back to Campai…" at bounding box center [144, 345] width 289 height 618
click at [389, 56] on span "Start Calls" at bounding box center [379, 57] width 69 height 20
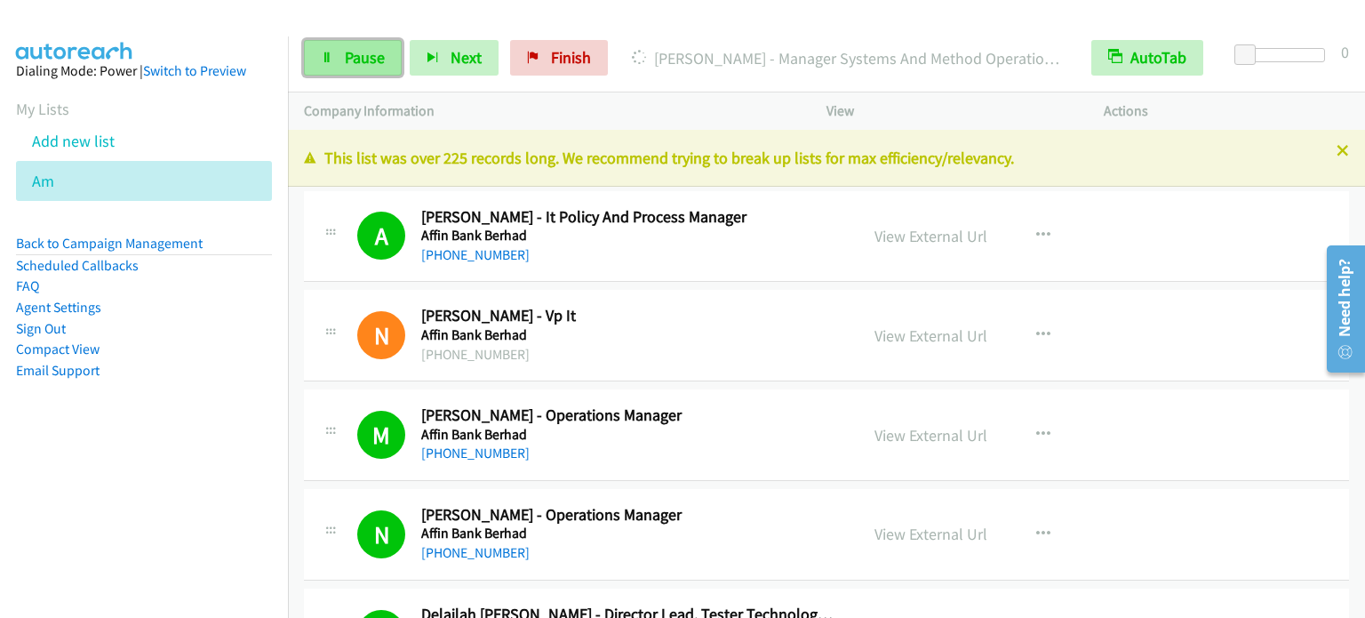
click at [329, 65] on link "Pause" at bounding box center [353, 58] width 98 height 36
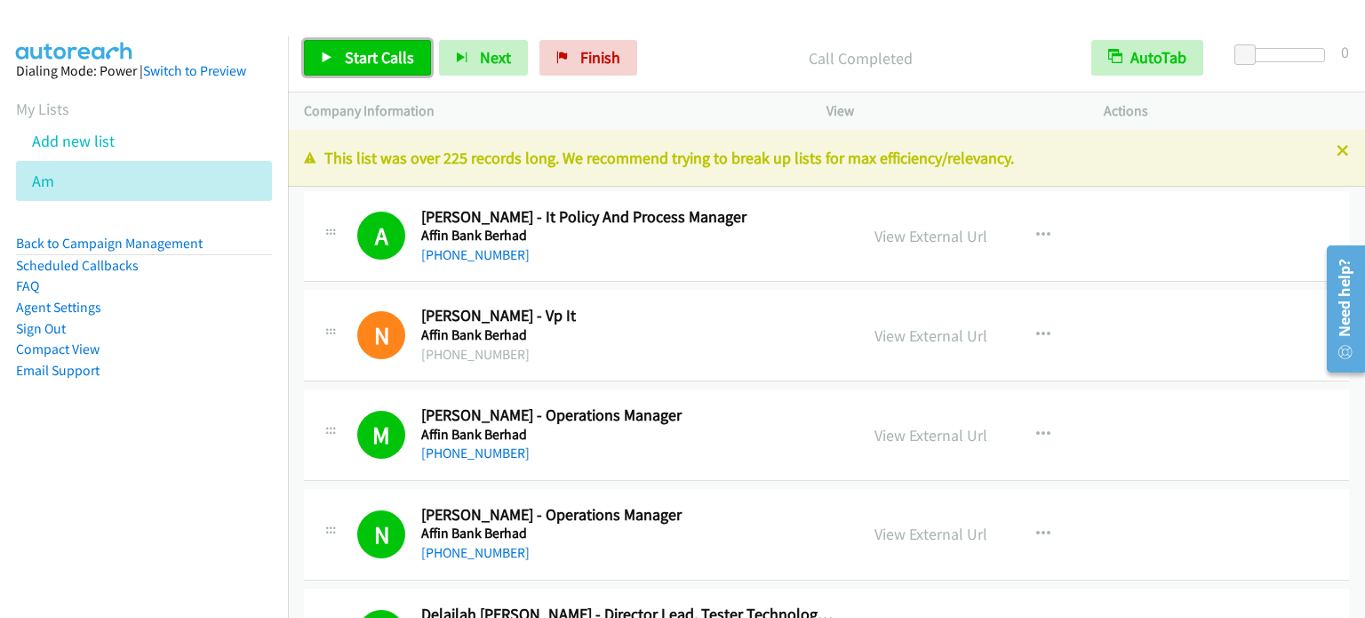
click at [355, 68] on link "Start Calls" at bounding box center [367, 58] width 127 height 36
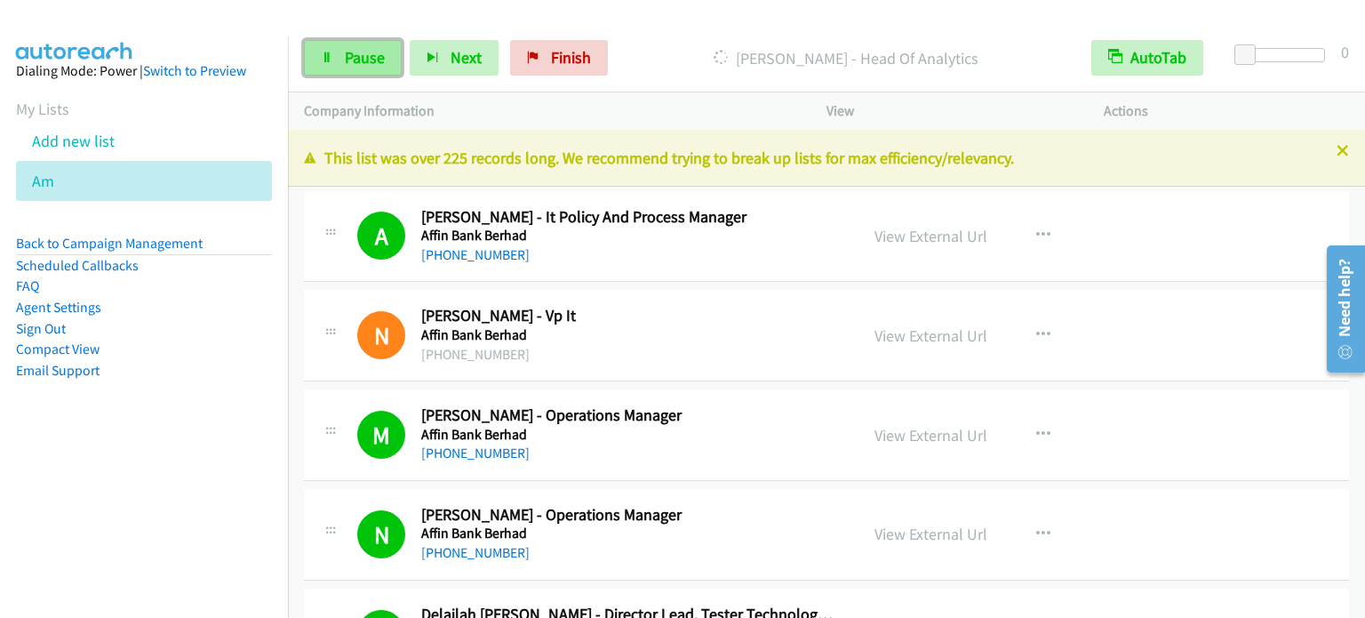
click at [330, 63] on link "Pause" at bounding box center [353, 58] width 98 height 36
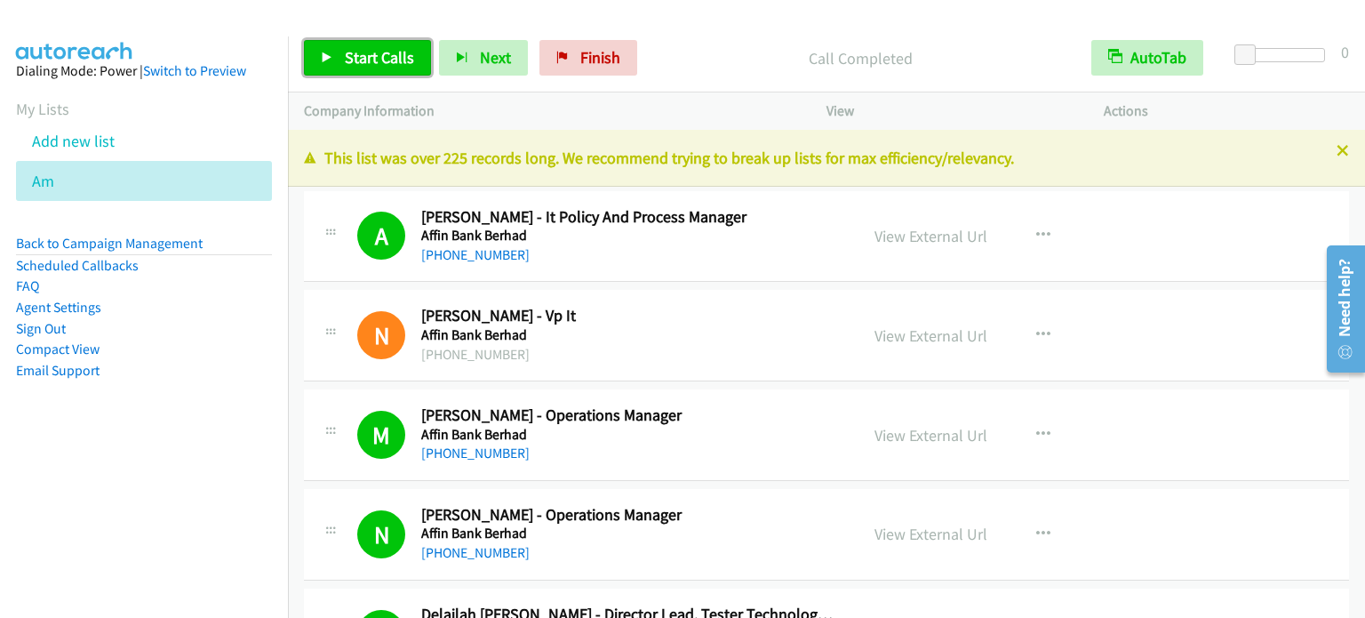
click at [363, 67] on span "Start Calls" at bounding box center [379, 57] width 69 height 20
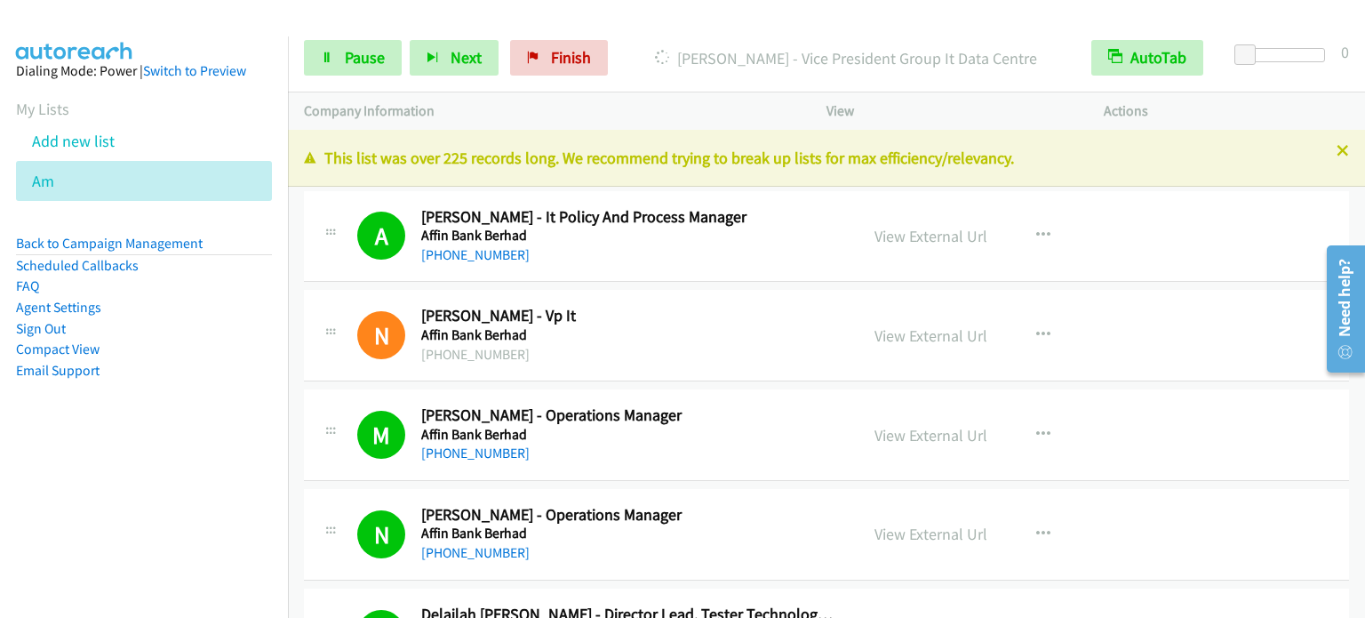
click at [143, 447] on aside "Dialing Mode: Power | Switch to Preview My Lists Add new list Am Back to Campai…" at bounding box center [144, 248] width 288 height 425
click at [345, 60] on span "Pause" at bounding box center [365, 57] width 40 height 20
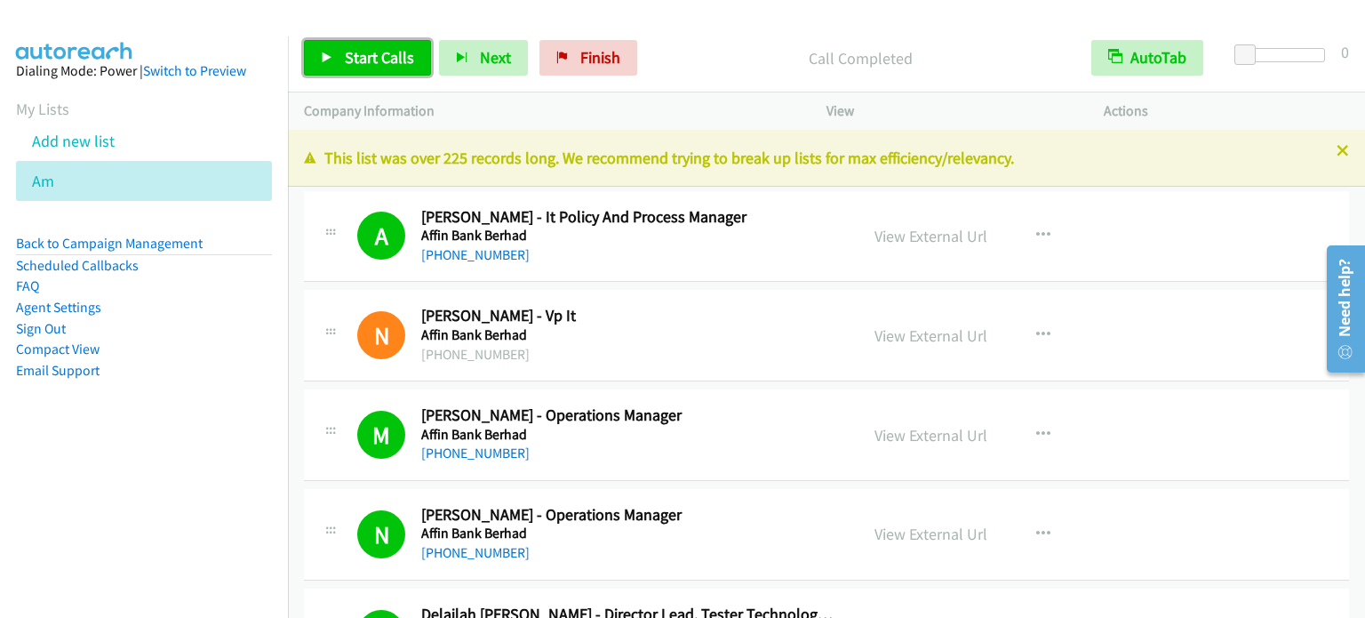
click at [398, 55] on span "Start Calls" at bounding box center [379, 57] width 69 height 20
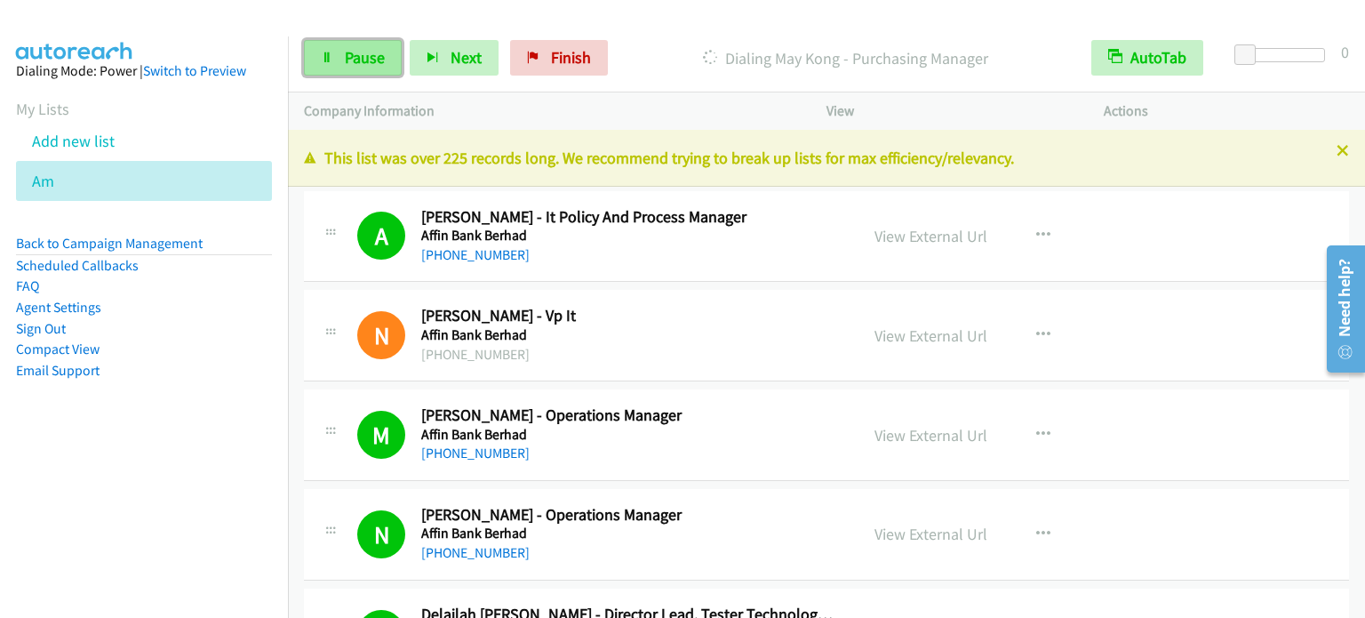
click at [341, 56] on link "Pause" at bounding box center [353, 58] width 98 height 36
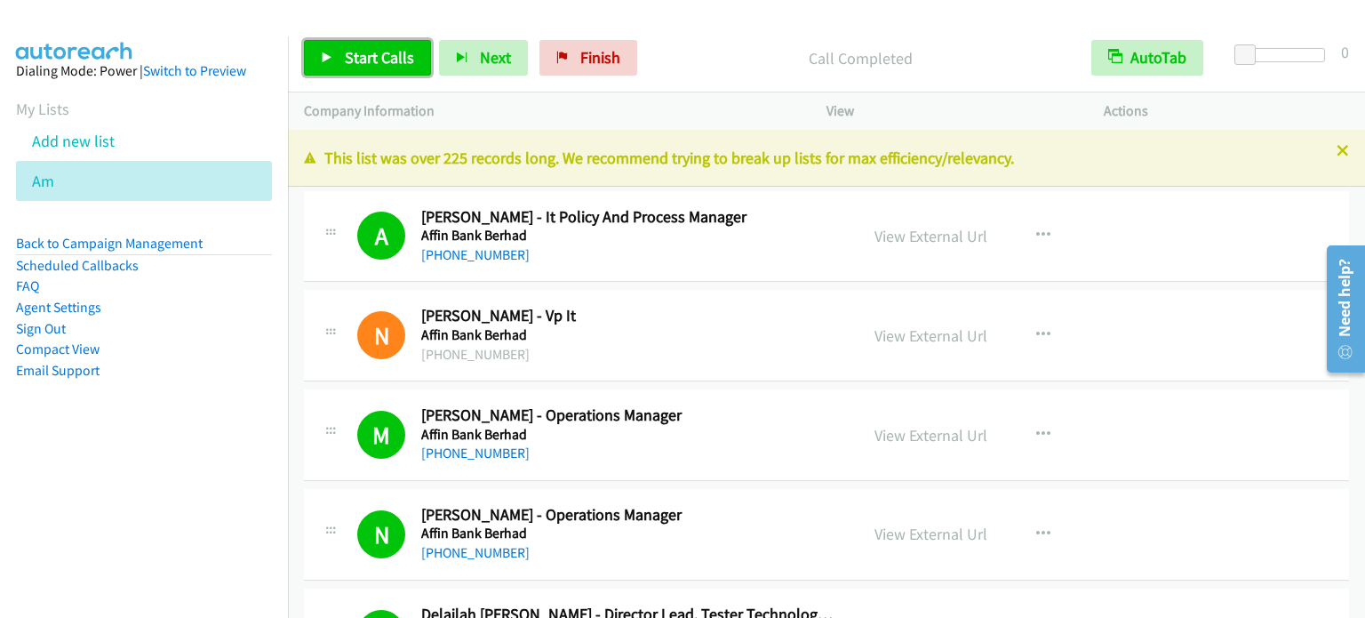
click at [351, 58] on span "Start Calls" at bounding box center [379, 57] width 69 height 20
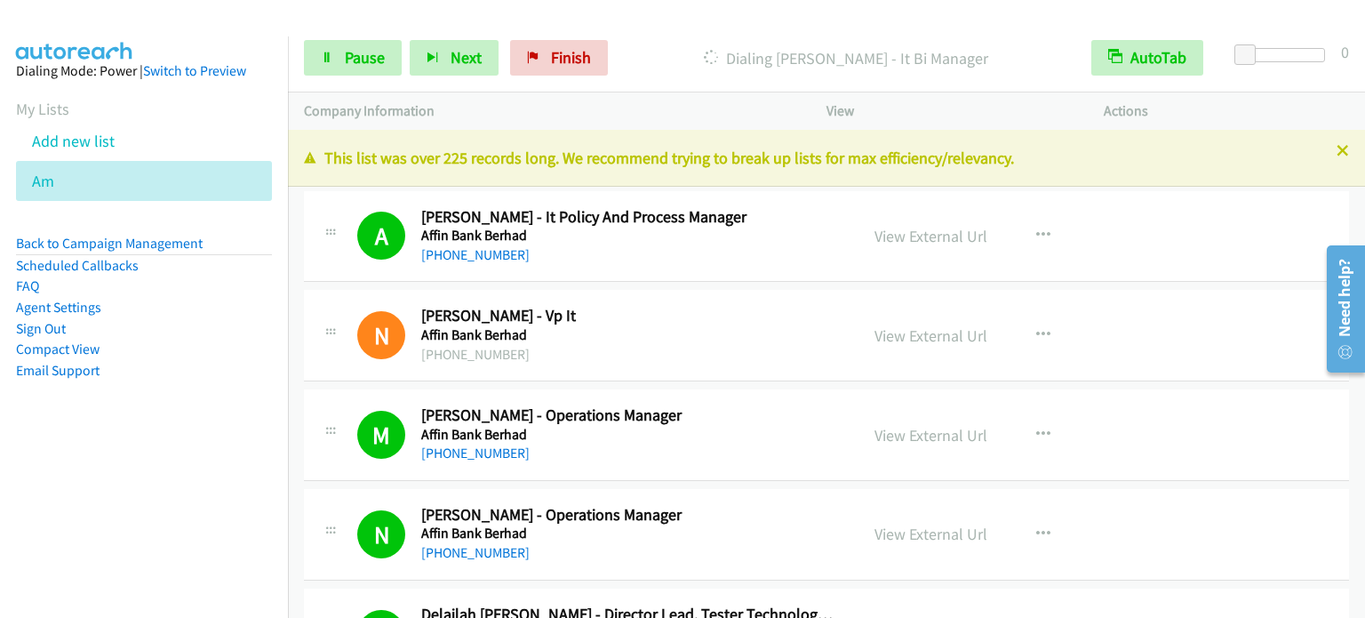
click at [170, 453] on aside "Dialing Mode: Power | Switch to Preview My Lists Add new list Am Back to Campai…" at bounding box center [144, 248] width 288 height 425
click at [339, 60] on link "Pause" at bounding box center [353, 58] width 98 height 36
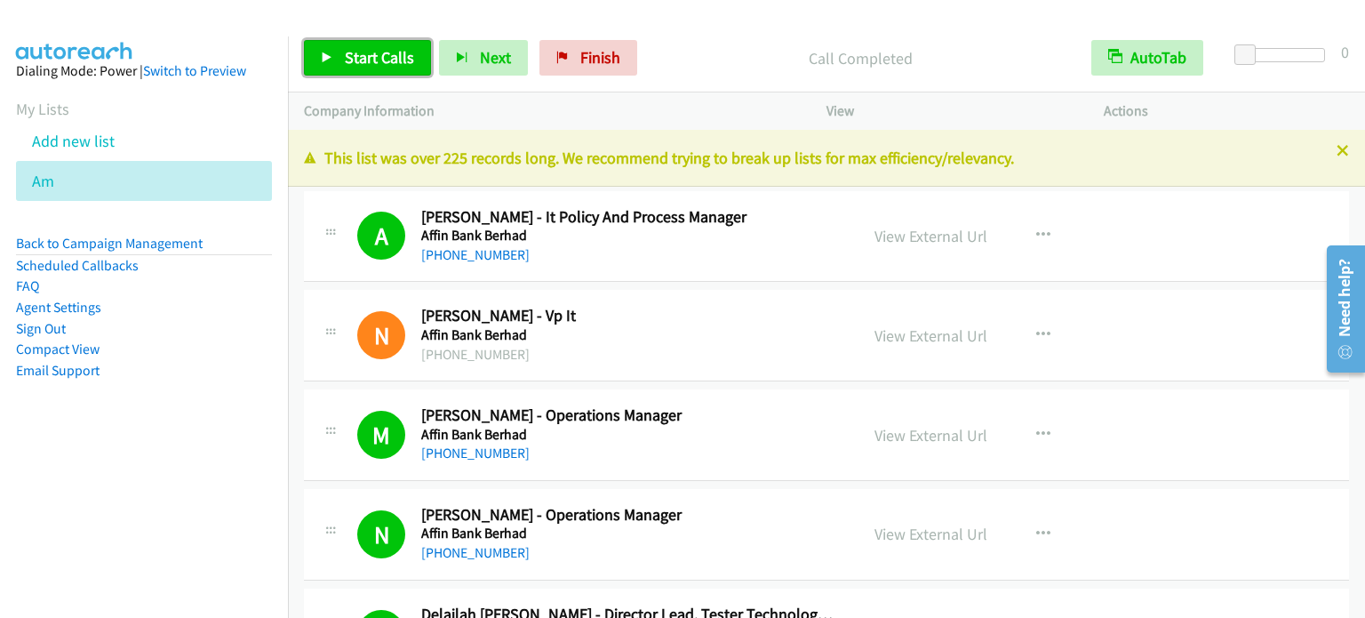
click at [409, 54] on span "Start Calls" at bounding box center [379, 57] width 69 height 20
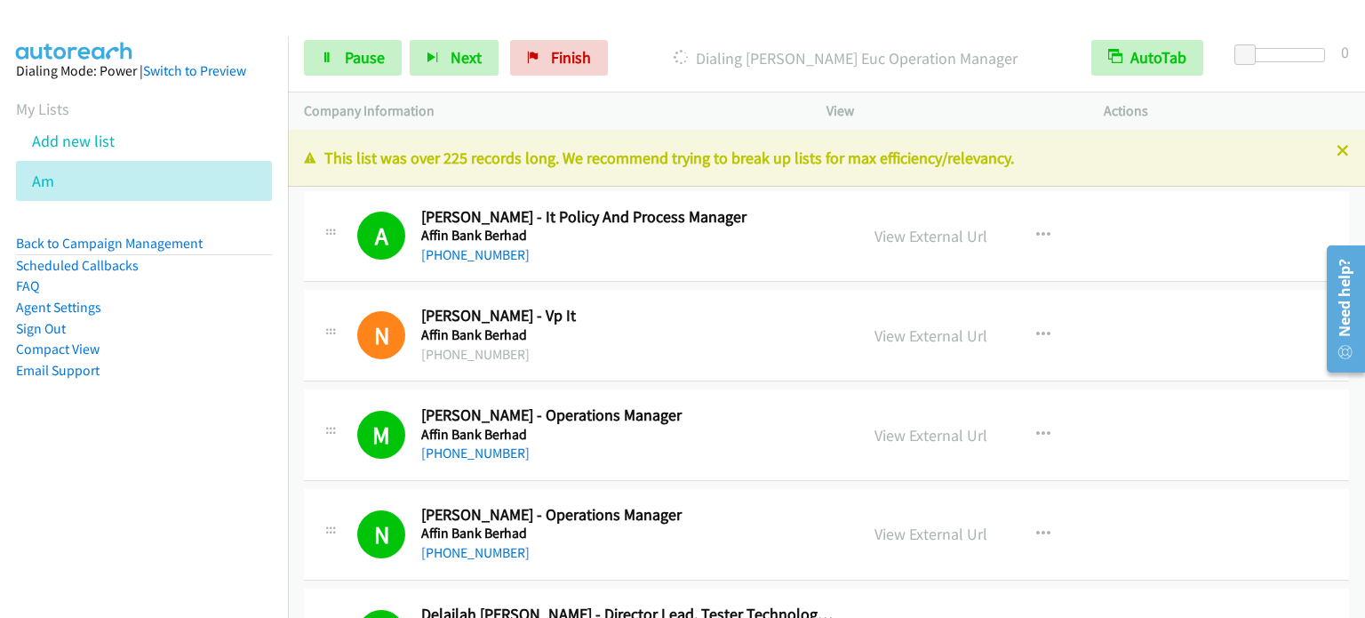
click at [158, 455] on aside "Dialing Mode: Power | Switch to Preview My Lists Add new list Am Back to Campai…" at bounding box center [144, 248] width 288 height 425
click at [177, 512] on nav "Dialing Mode: Power | Switch to Preview My Lists Add new list Am Back to Campai…" at bounding box center [144, 345] width 289 height 618
drag, startPoint x: 166, startPoint y: 451, endPoint x: 170, endPoint y: 461, distance: 11.2
click at [166, 451] on aside "Dialing Mode: Power | Switch to Preview My Lists Add new list Am Back to Campai…" at bounding box center [144, 248] width 288 height 425
click at [370, 50] on span "Pause" at bounding box center [365, 57] width 40 height 20
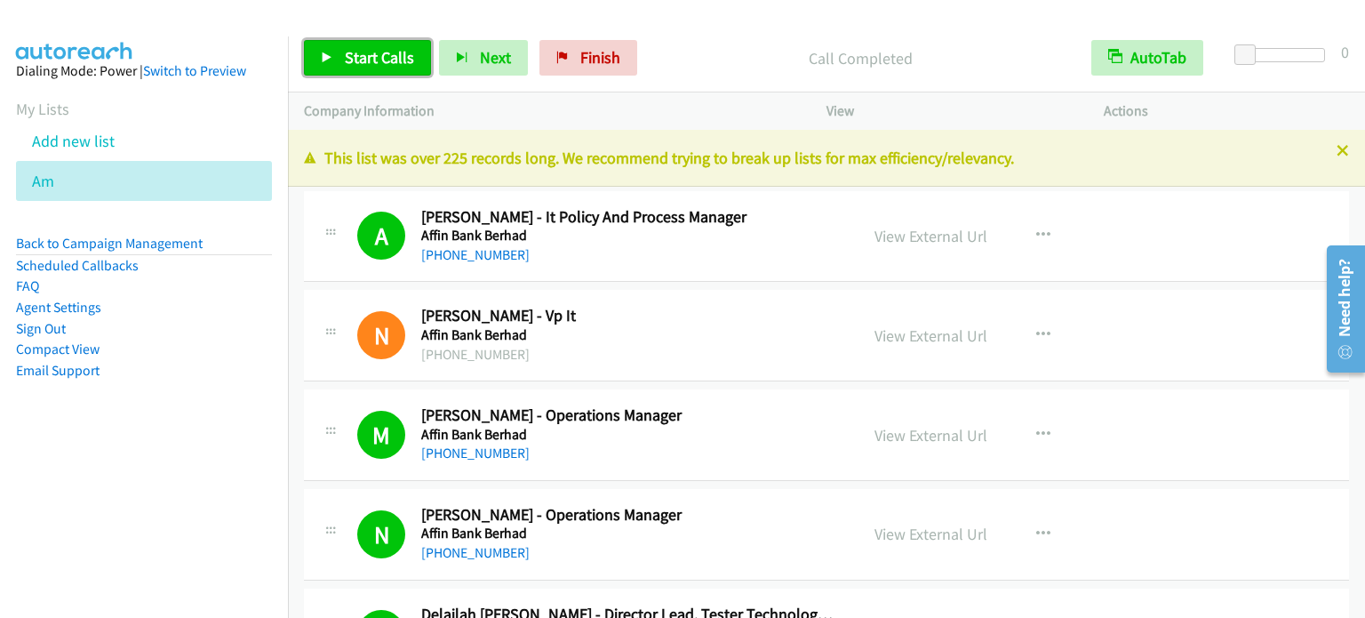
click at [361, 60] on span "Start Calls" at bounding box center [379, 57] width 69 height 20
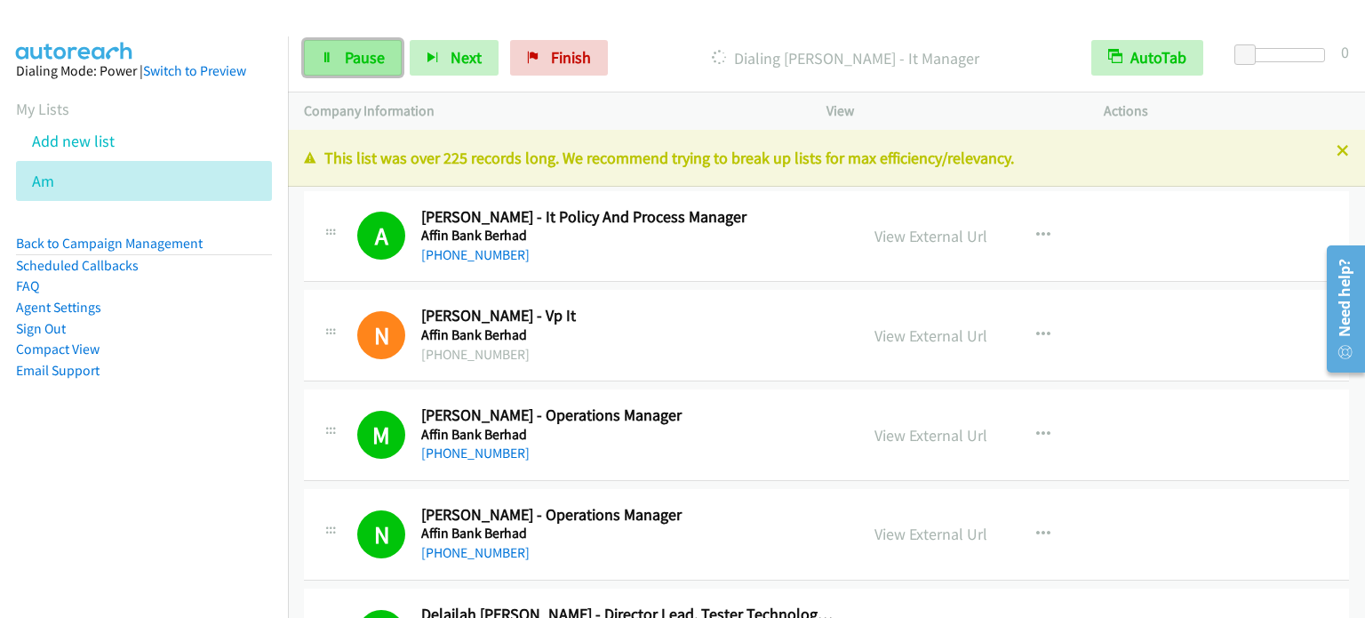
click at [341, 68] on link "Pause" at bounding box center [353, 58] width 98 height 36
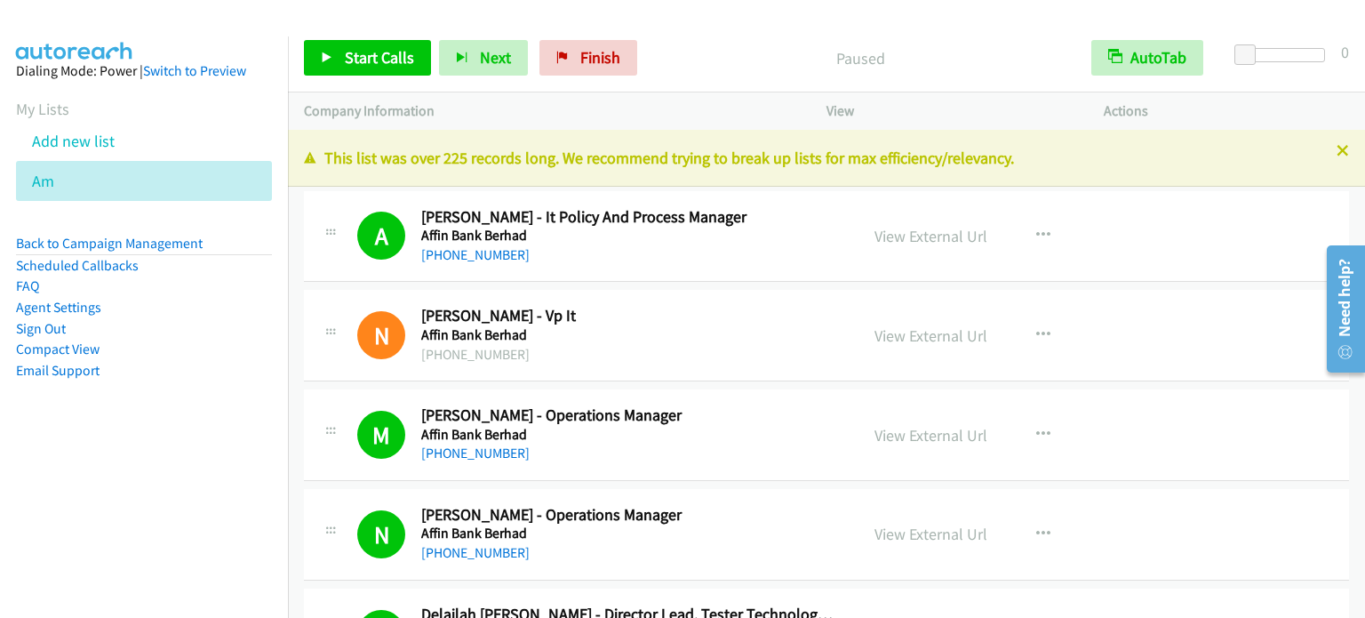
click at [201, 375] on li "Email Support" at bounding box center [144, 370] width 256 height 21
click at [374, 56] on span "Start Calls" at bounding box center [379, 57] width 69 height 20
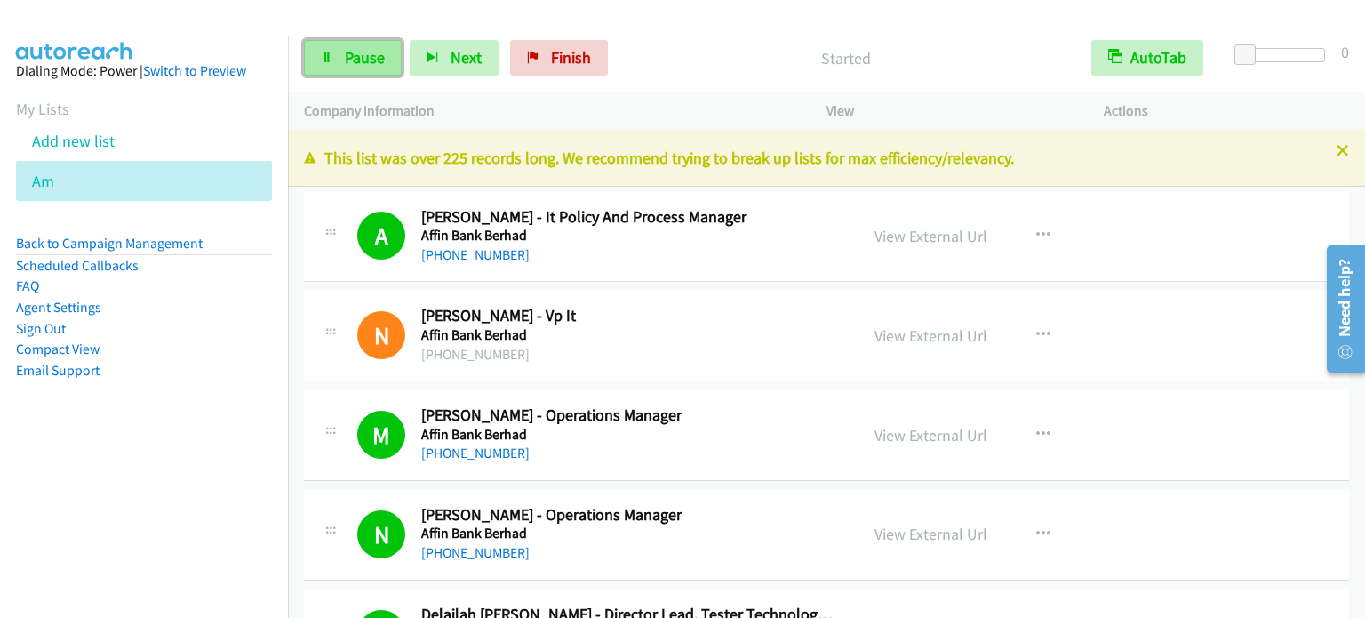
click at [366, 54] on span "Pause" at bounding box center [365, 57] width 40 height 20
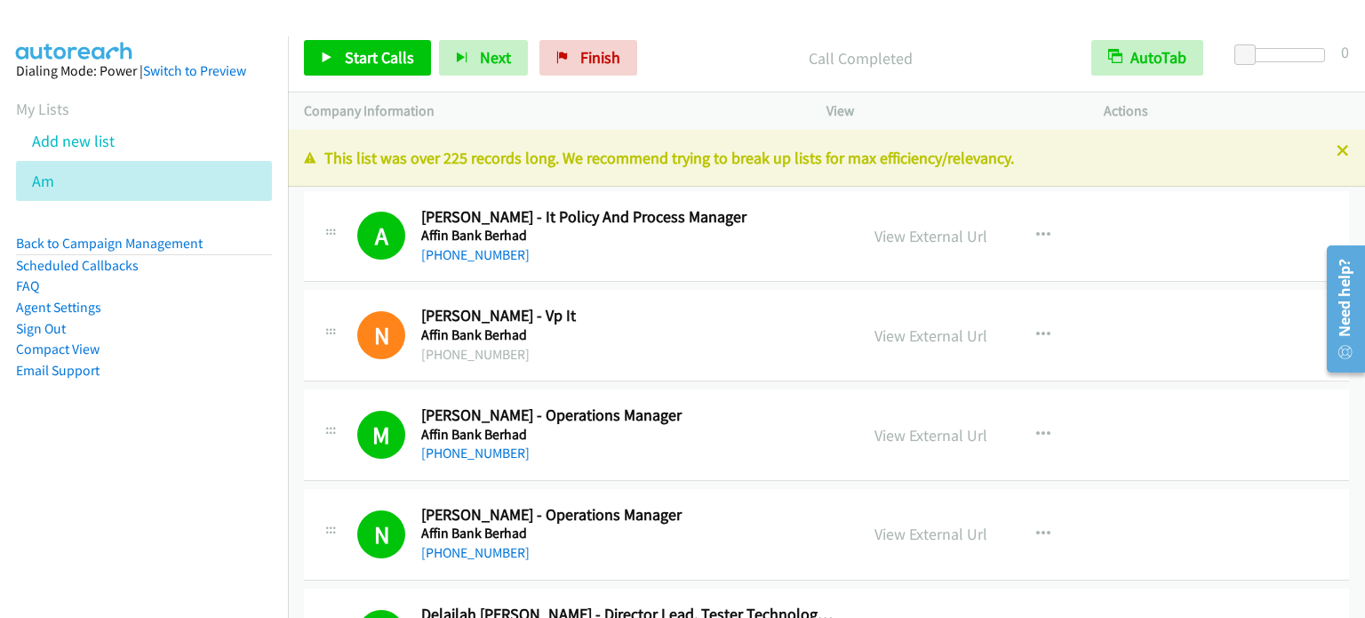
click at [220, 420] on aside "Dialing Mode: Power | Switch to Preview My Lists Add new list Am Back to Campai…" at bounding box center [144, 248] width 288 height 425
click at [130, 455] on aside "Dialing Mode: Power | Switch to Preview My Lists Add new list Am Back to Campai…" at bounding box center [144, 248] width 288 height 425
click at [153, 401] on aside "Dialing Mode: Power | Switch to Preview My Lists Add new list Am Back to Campai…" at bounding box center [144, 248] width 288 height 425
click at [108, 342] on li "Compact View" at bounding box center [144, 349] width 256 height 21
click at [352, 57] on span "Start Calls" at bounding box center [379, 57] width 69 height 20
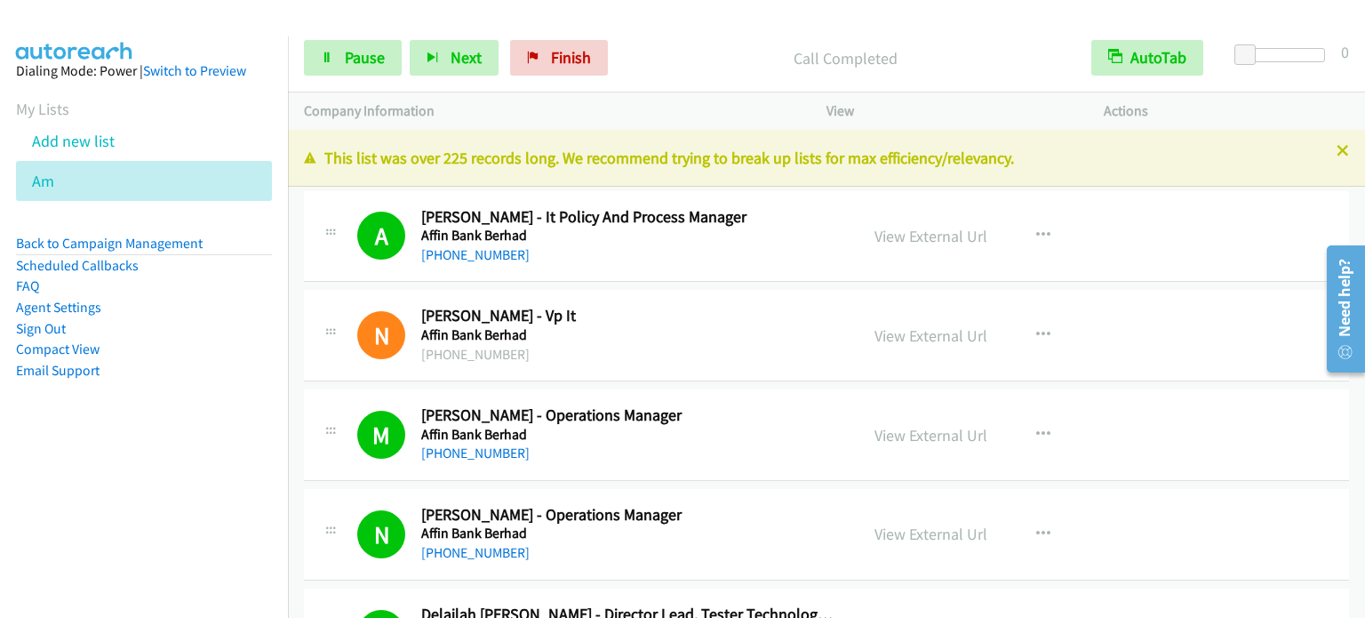
drag, startPoint x: 235, startPoint y: 444, endPoint x: 236, endPoint y: 429, distance: 14.3
click at [235, 447] on aside "Dialing Mode: Power | Switch to Preview My Lists Add new list Am Back to Campai…" at bounding box center [144, 248] width 288 height 425
click at [354, 54] on span "Pause" at bounding box center [365, 57] width 40 height 20
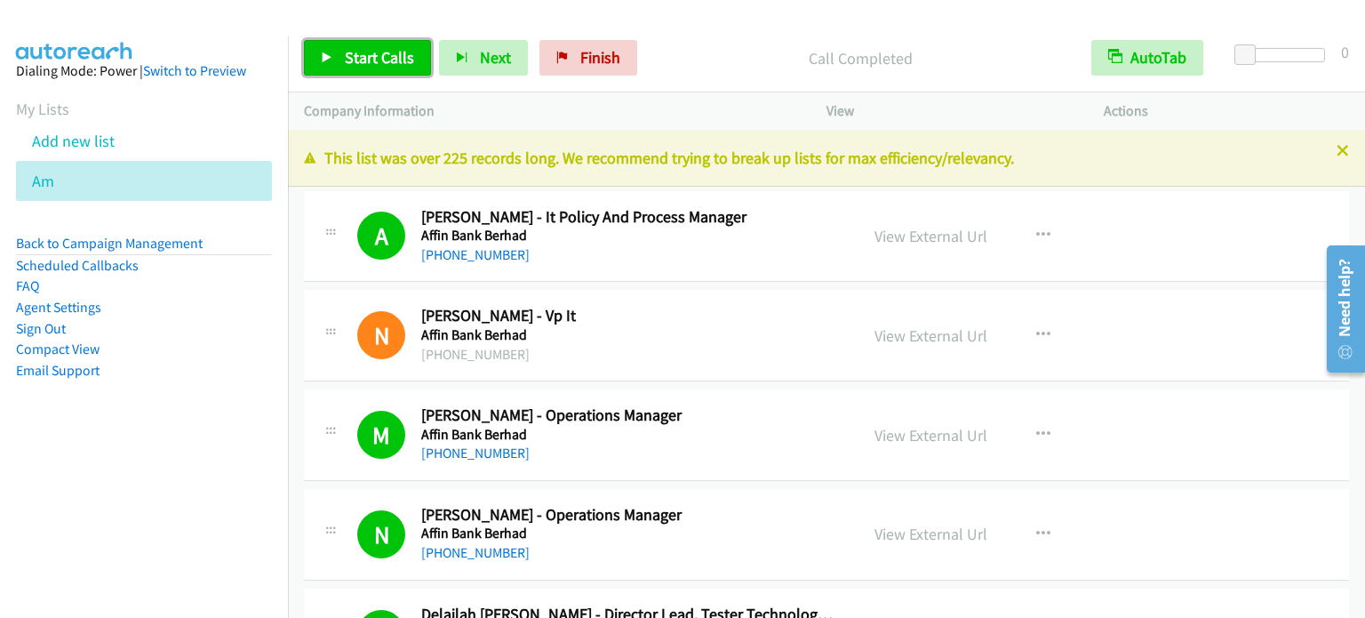
click at [363, 56] on span "Start Calls" at bounding box center [379, 57] width 69 height 20
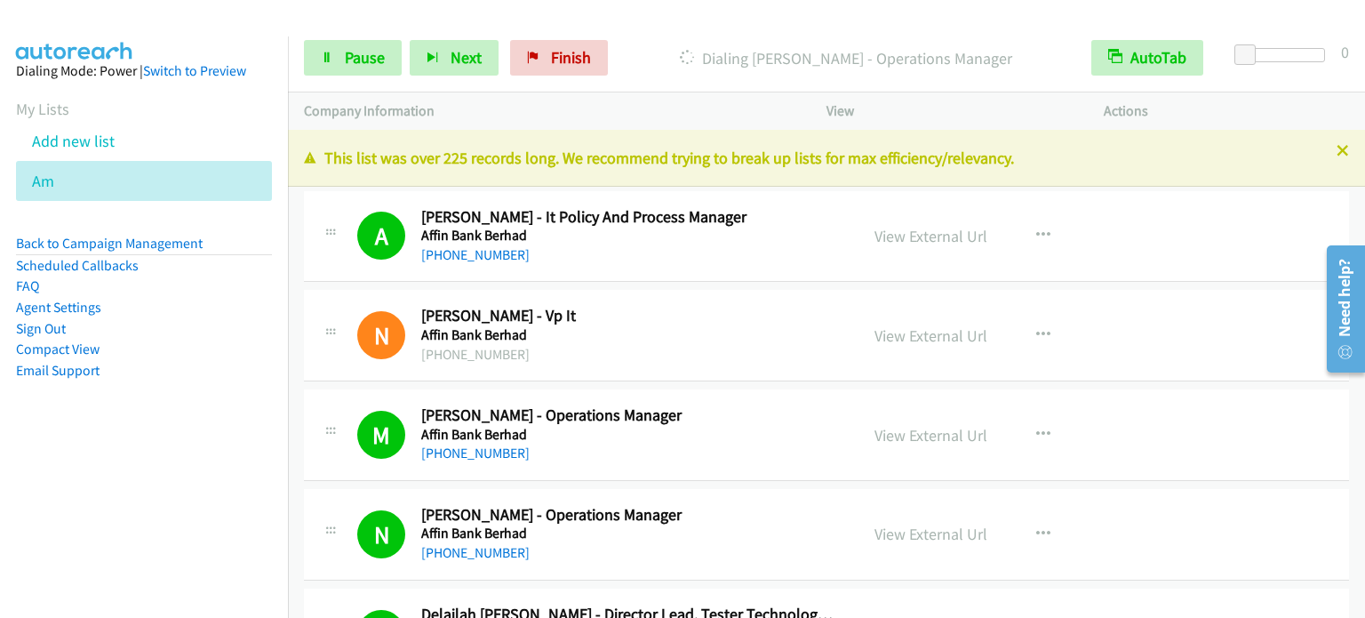
click at [148, 513] on nav "Dialing Mode: Power | Switch to Preview My Lists Add new list Am Back to Campai…" at bounding box center [144, 345] width 289 height 618
click at [370, 62] on span "Pause" at bounding box center [365, 57] width 40 height 20
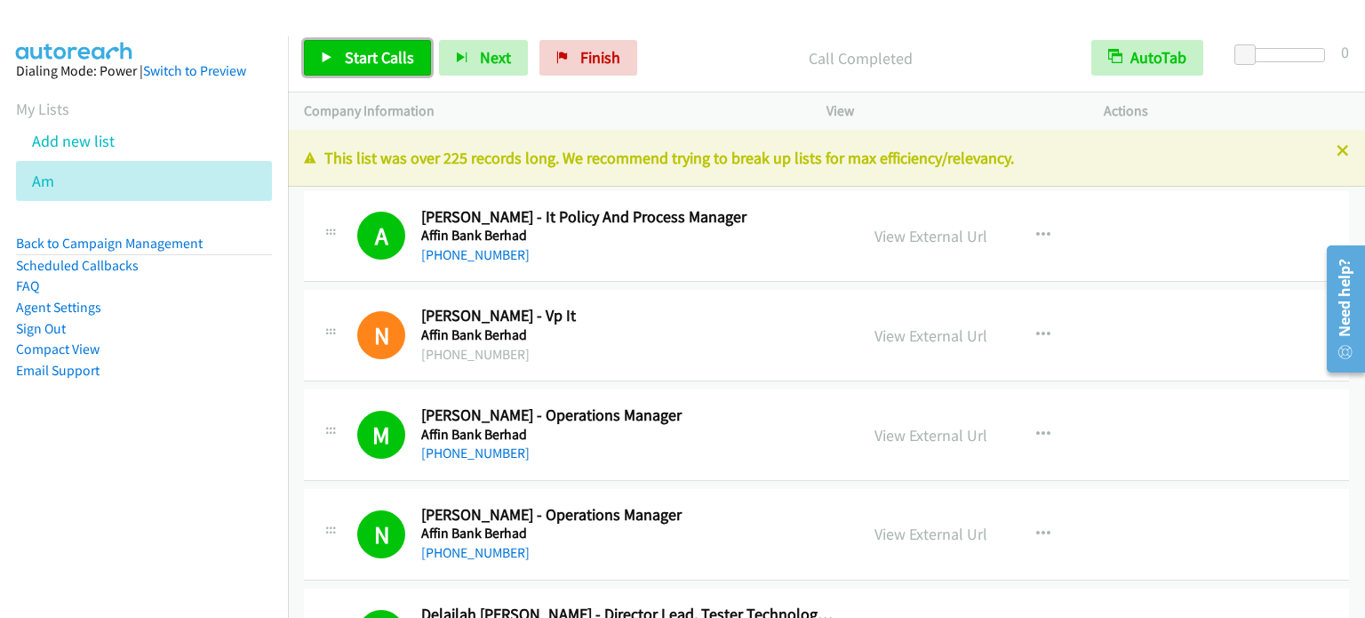
click at [363, 70] on link "Start Calls" at bounding box center [367, 58] width 127 height 36
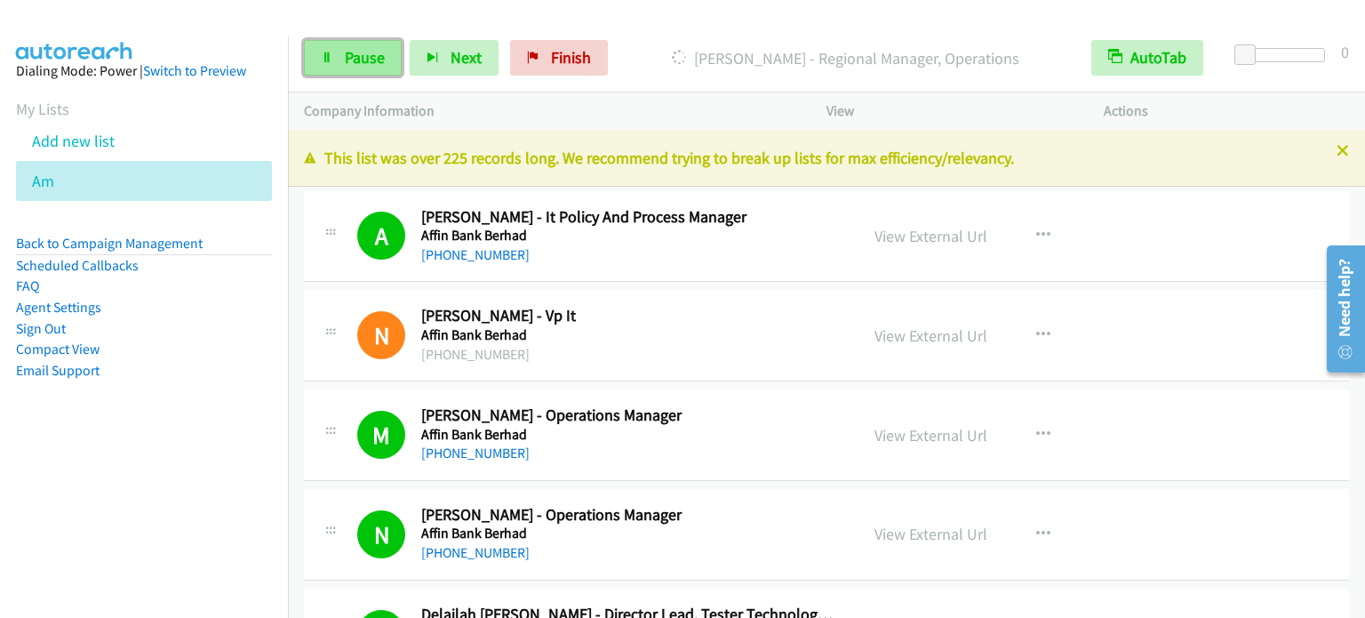
click at [348, 50] on span "Pause" at bounding box center [365, 57] width 40 height 20
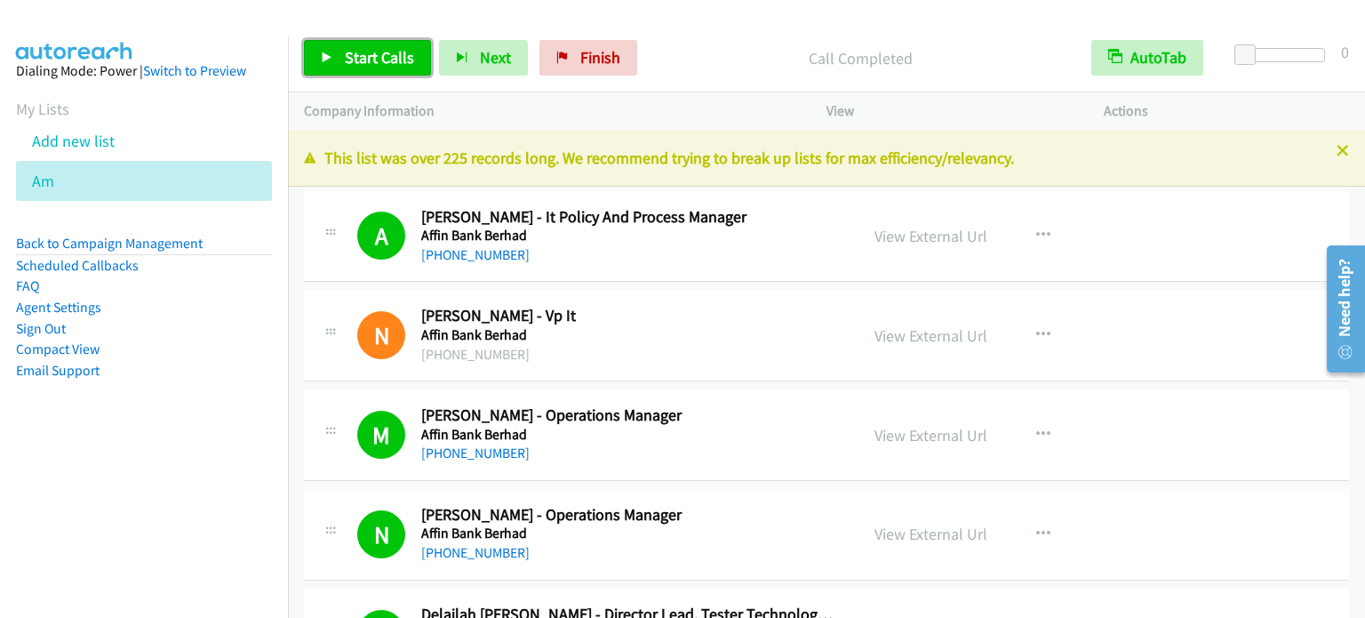
click at [385, 63] on span "Start Calls" at bounding box center [379, 57] width 69 height 20
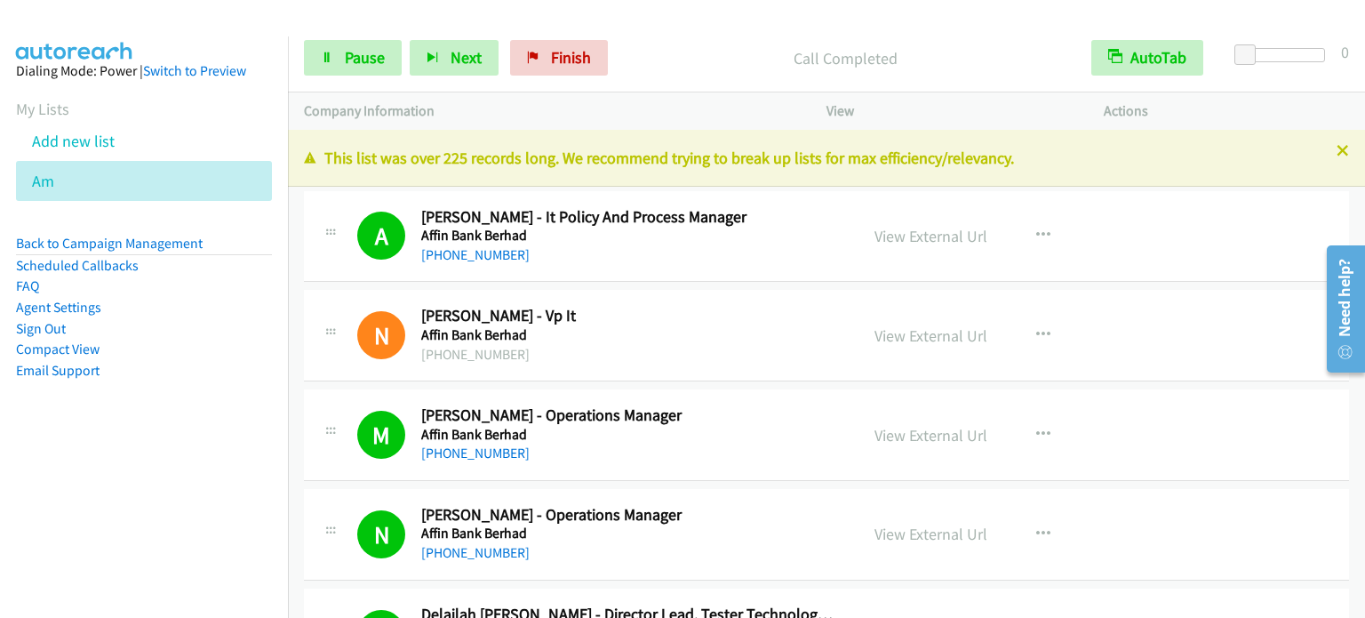
click at [263, 299] on aside "Dialing Mode: Power | Switch to Preview My Lists Add new list Am Back to Campai…" at bounding box center [144, 248] width 288 height 425
click at [348, 54] on span "Pause" at bounding box center [365, 57] width 40 height 20
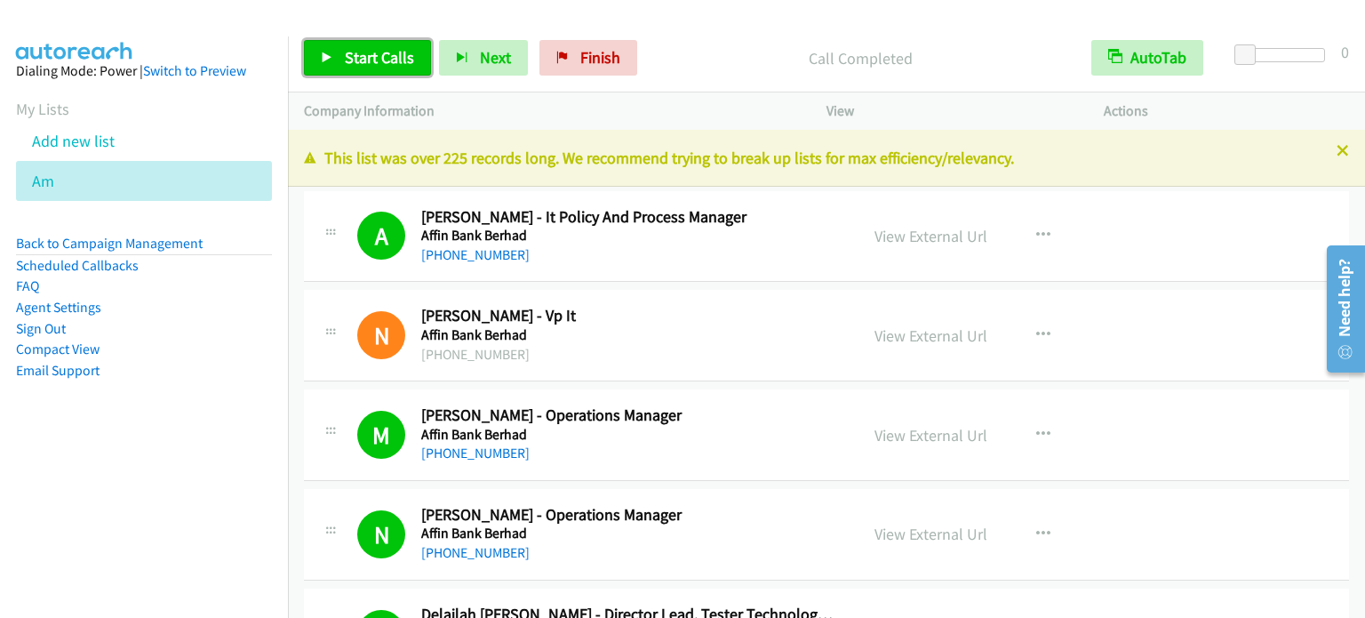
click at [408, 57] on span "Start Calls" at bounding box center [379, 57] width 69 height 20
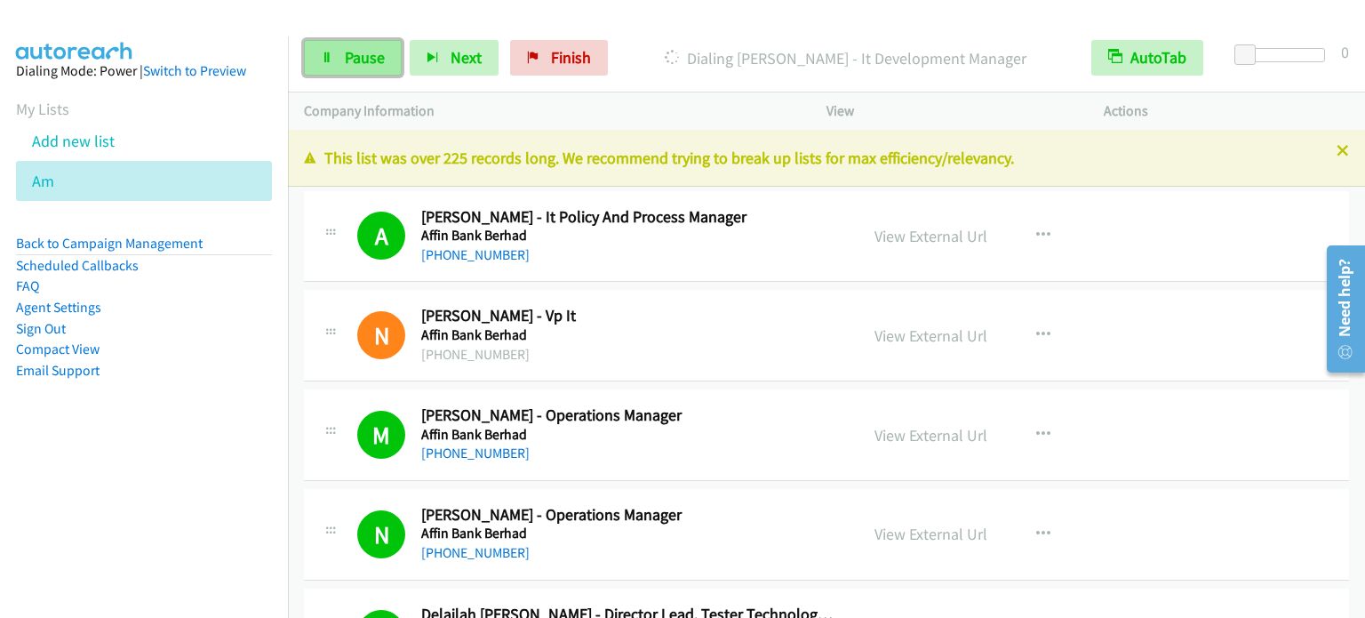
click at [316, 68] on link "Pause" at bounding box center [353, 58] width 98 height 36
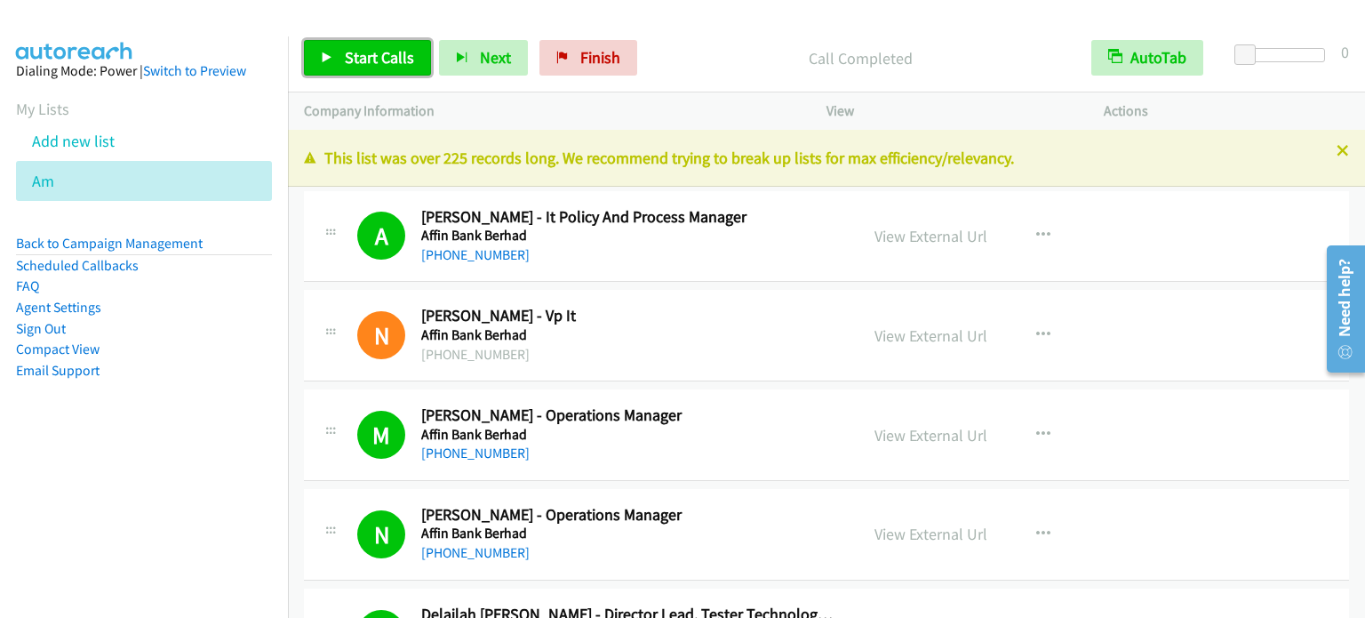
click at [348, 60] on span "Start Calls" at bounding box center [379, 57] width 69 height 20
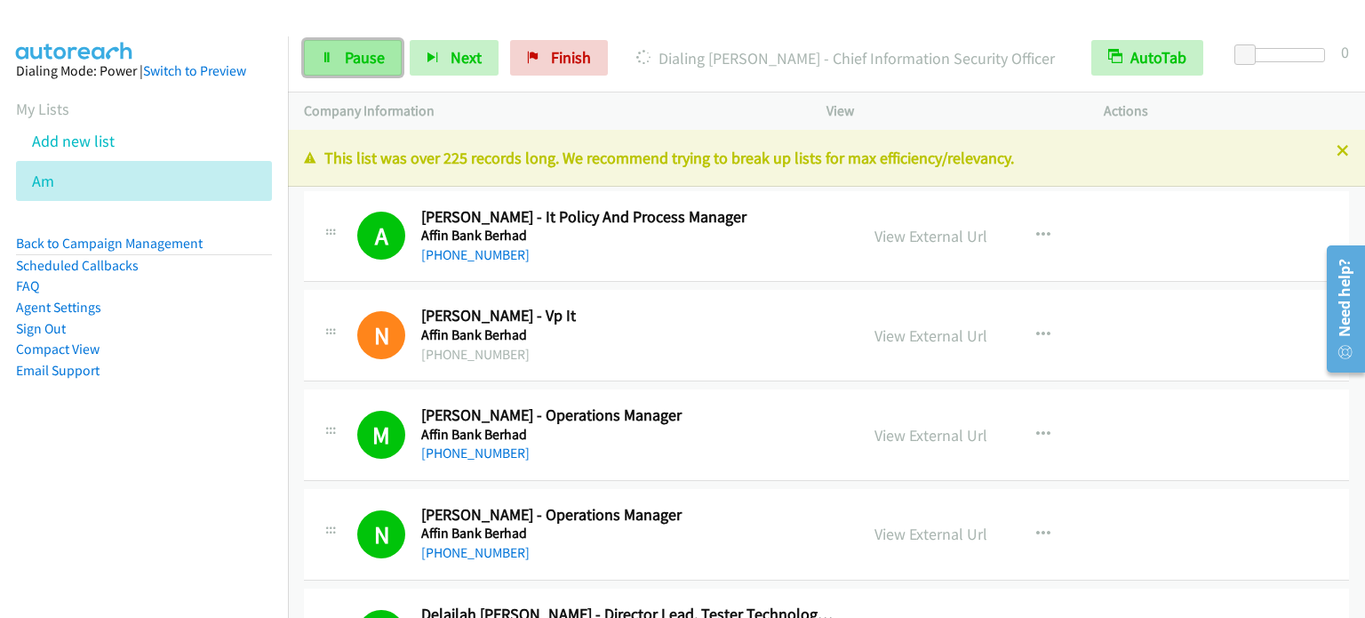
click at [349, 73] on link "Pause" at bounding box center [353, 58] width 98 height 36
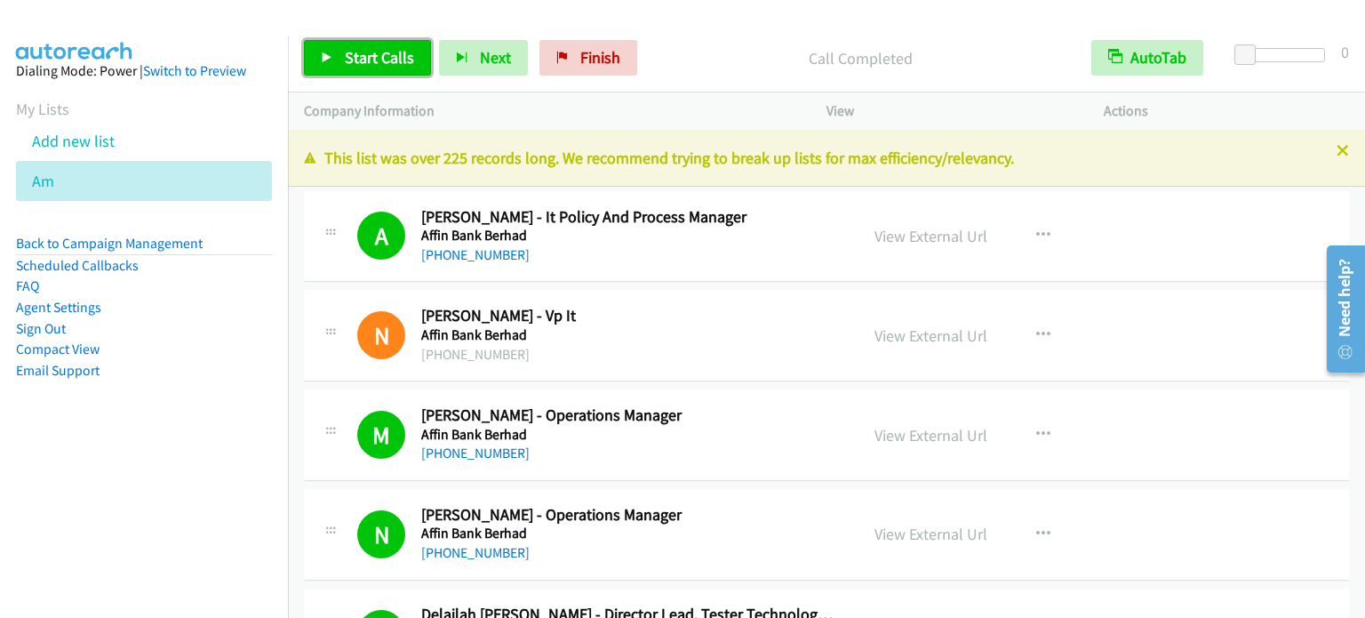
click at [396, 66] on span "Start Calls" at bounding box center [379, 57] width 69 height 20
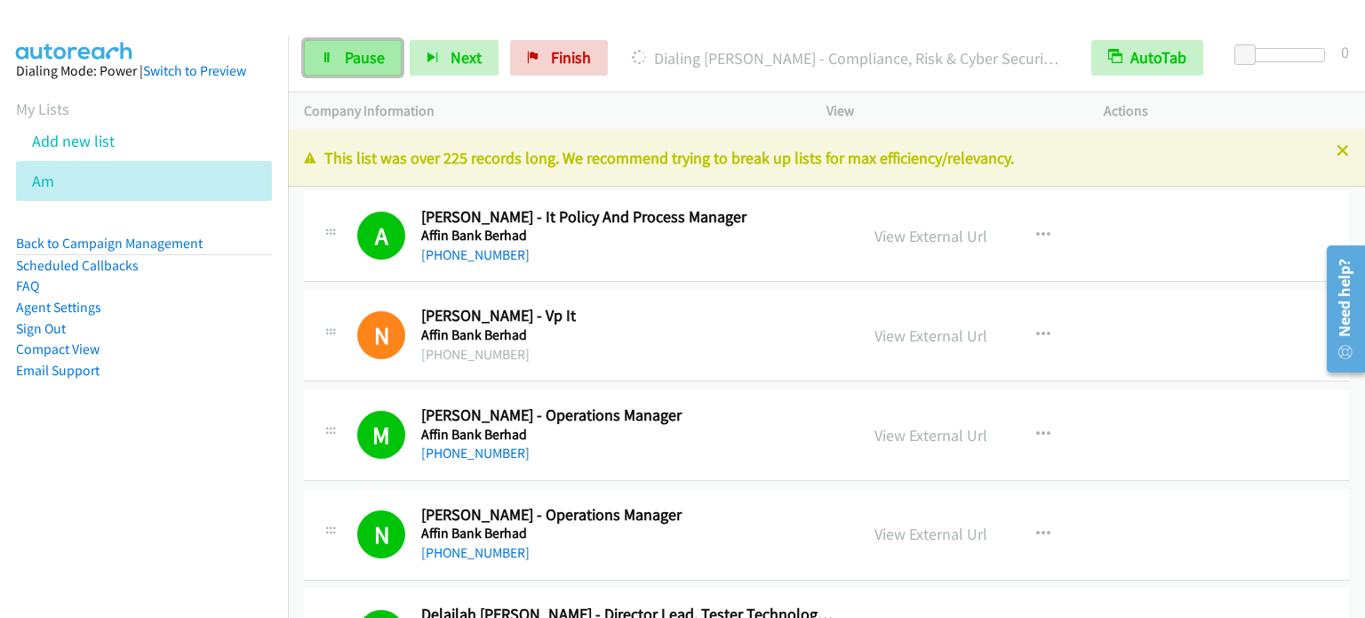
click at [346, 70] on link "Pause" at bounding box center [353, 58] width 98 height 36
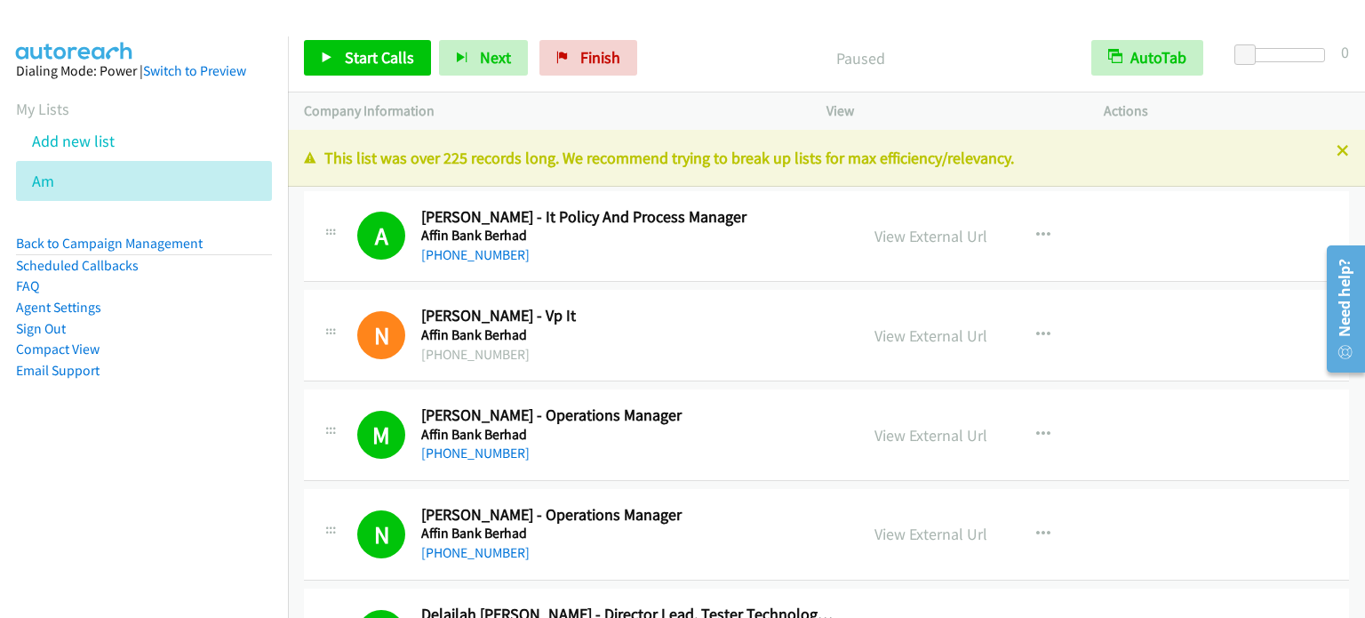
click at [139, 446] on aside "Dialing Mode: Power | Switch to Preview My Lists Add new list Am Back to Campai…" at bounding box center [144, 248] width 288 height 425
click at [384, 63] on span "Start Calls" at bounding box center [379, 57] width 69 height 20
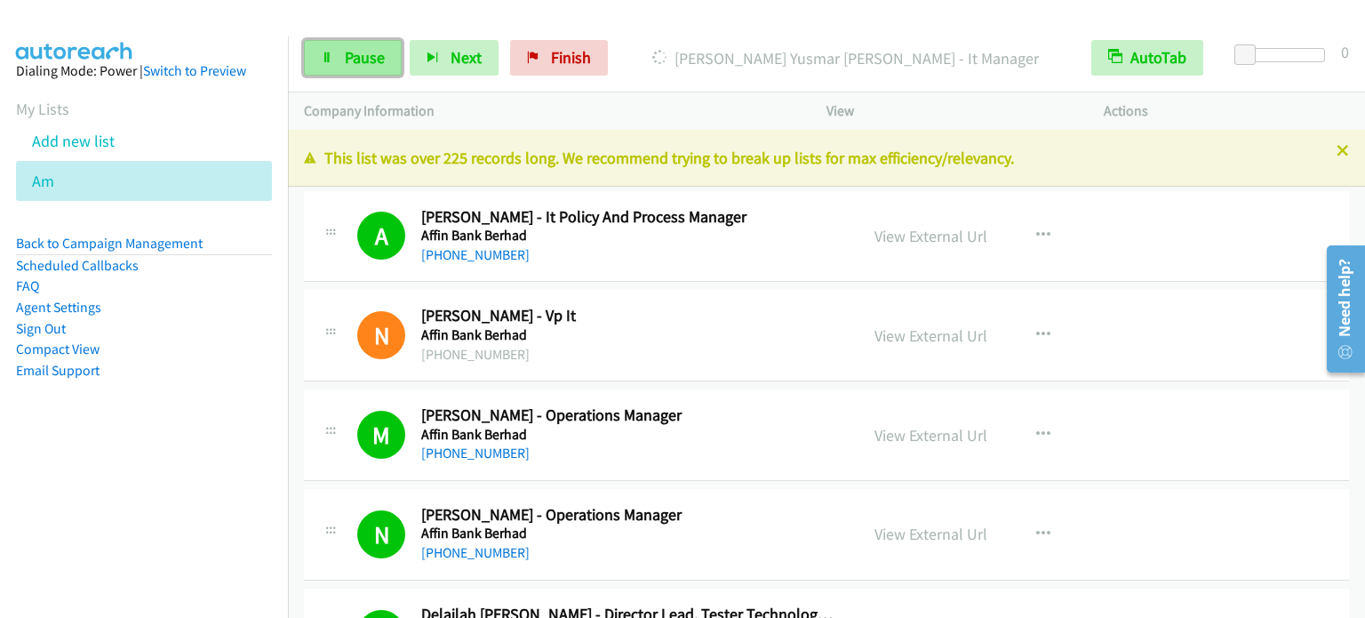
click at [376, 52] on span "Pause" at bounding box center [365, 57] width 40 height 20
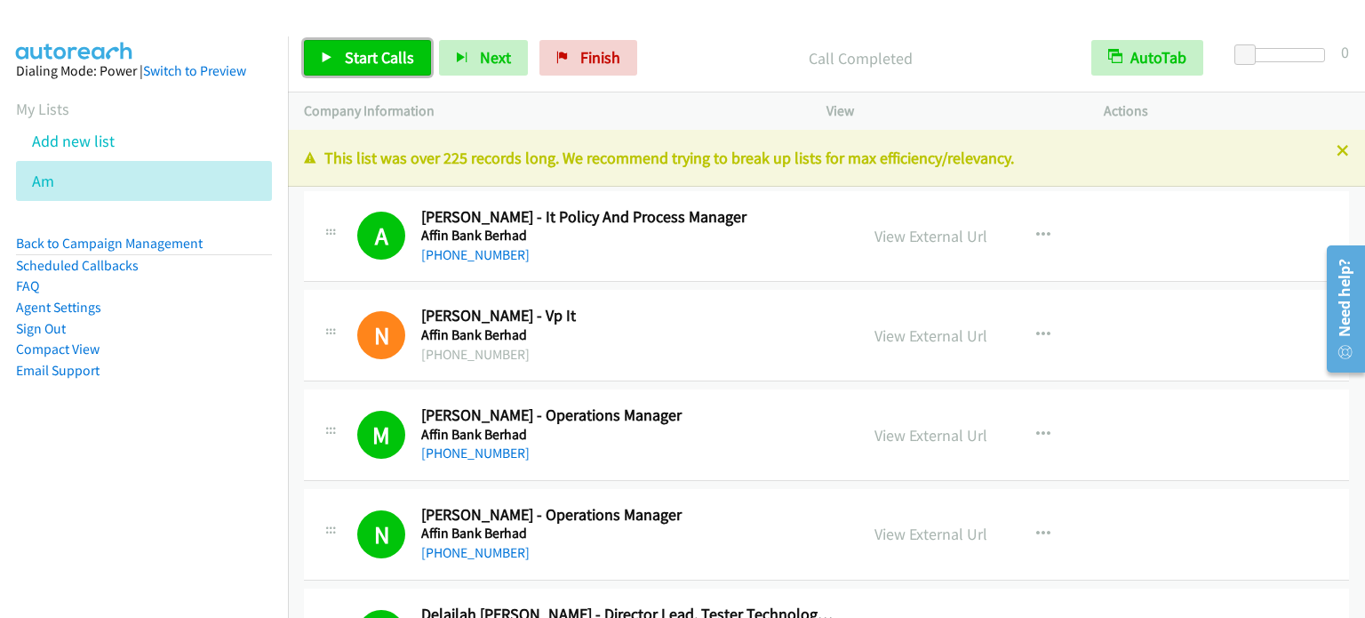
drag, startPoint x: 384, startPoint y: 59, endPoint x: 850, endPoint y: 521, distance: 656.2
click at [384, 59] on span "Start Calls" at bounding box center [379, 57] width 69 height 20
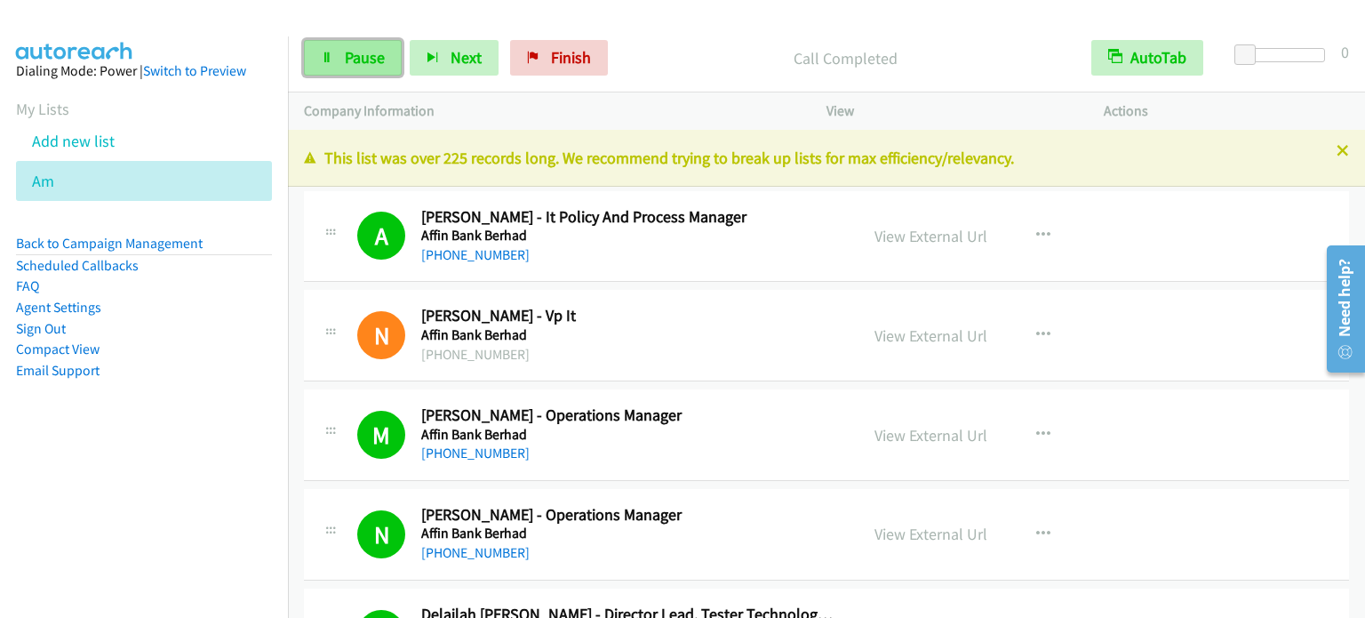
click at [380, 49] on span "Pause" at bounding box center [365, 57] width 40 height 20
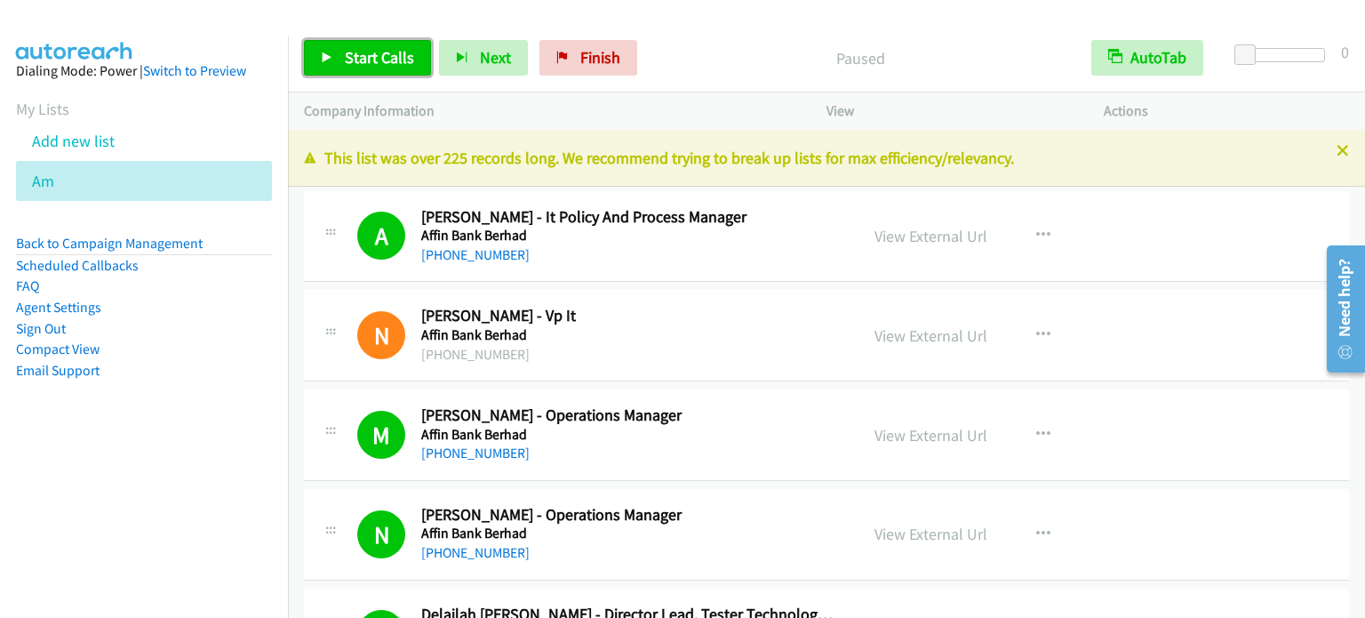
click at [396, 49] on span "Start Calls" at bounding box center [379, 57] width 69 height 20
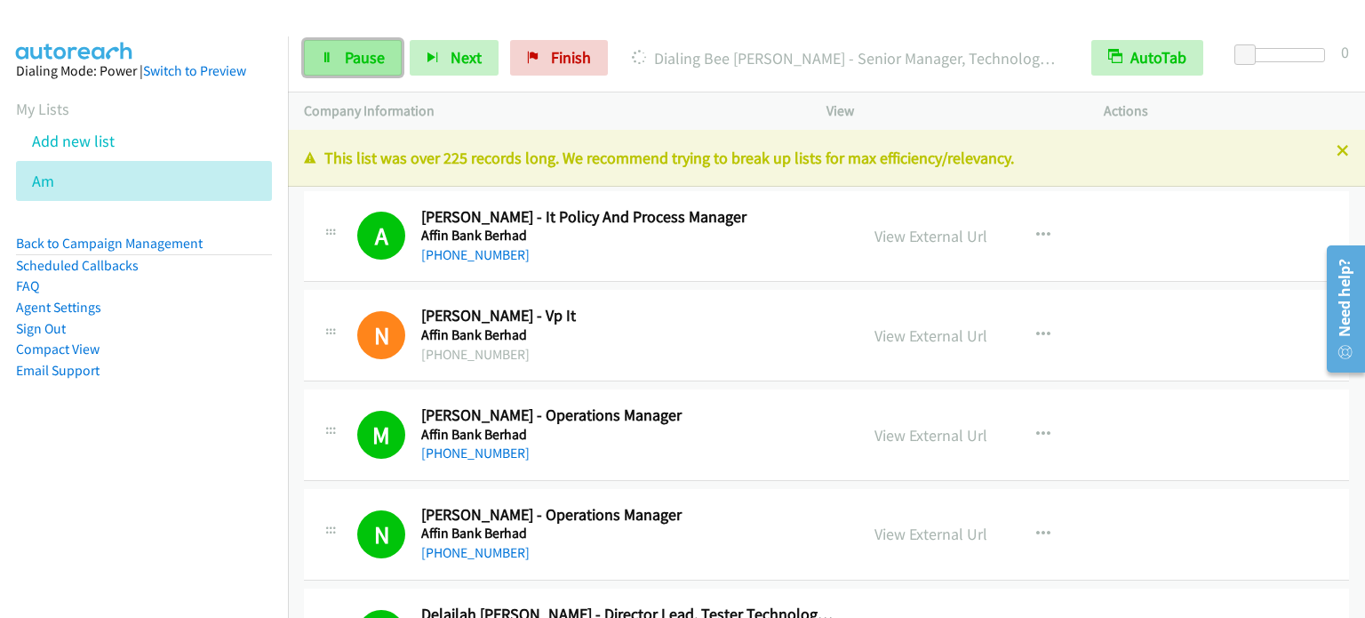
click at [358, 61] on span "Pause" at bounding box center [365, 57] width 40 height 20
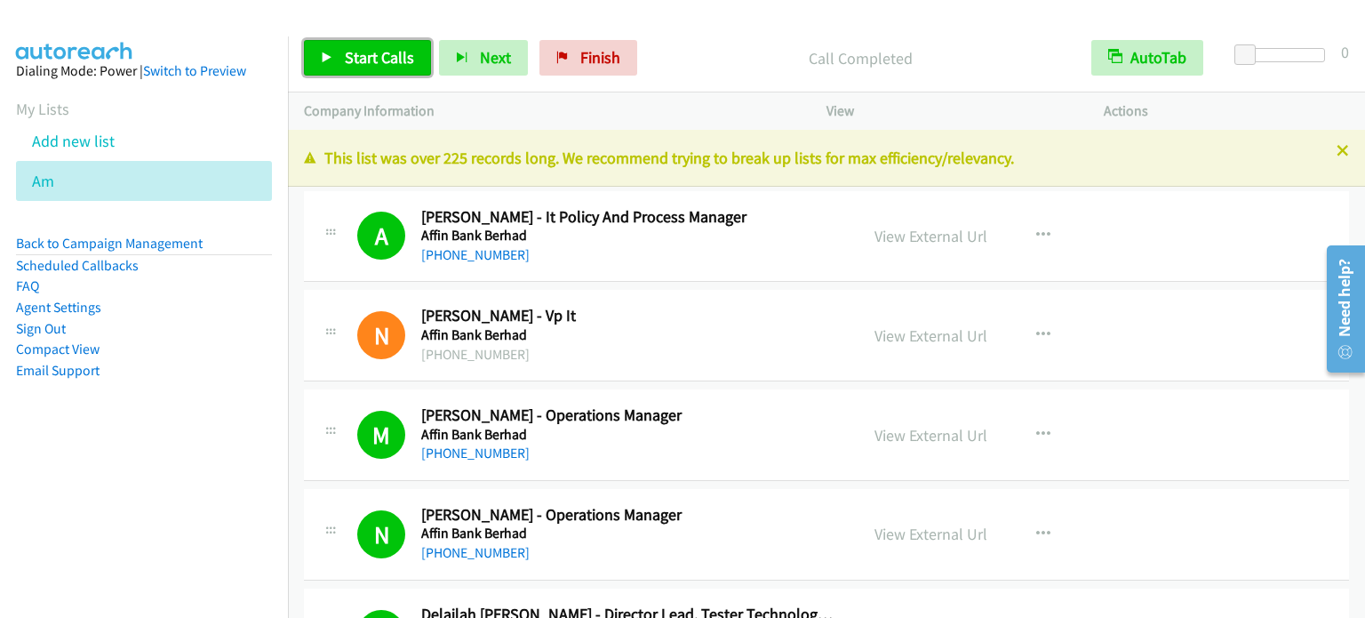
click at [395, 59] on span "Start Calls" at bounding box center [379, 57] width 69 height 20
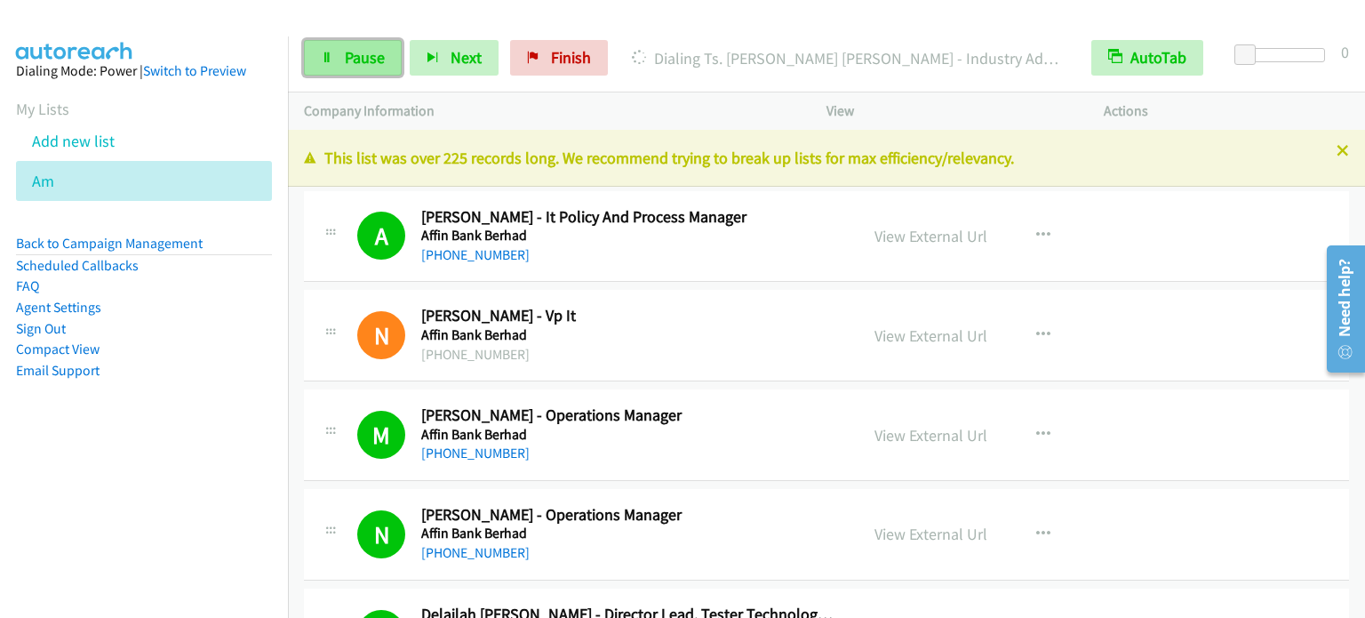
click at [329, 68] on link "Pause" at bounding box center [353, 58] width 98 height 36
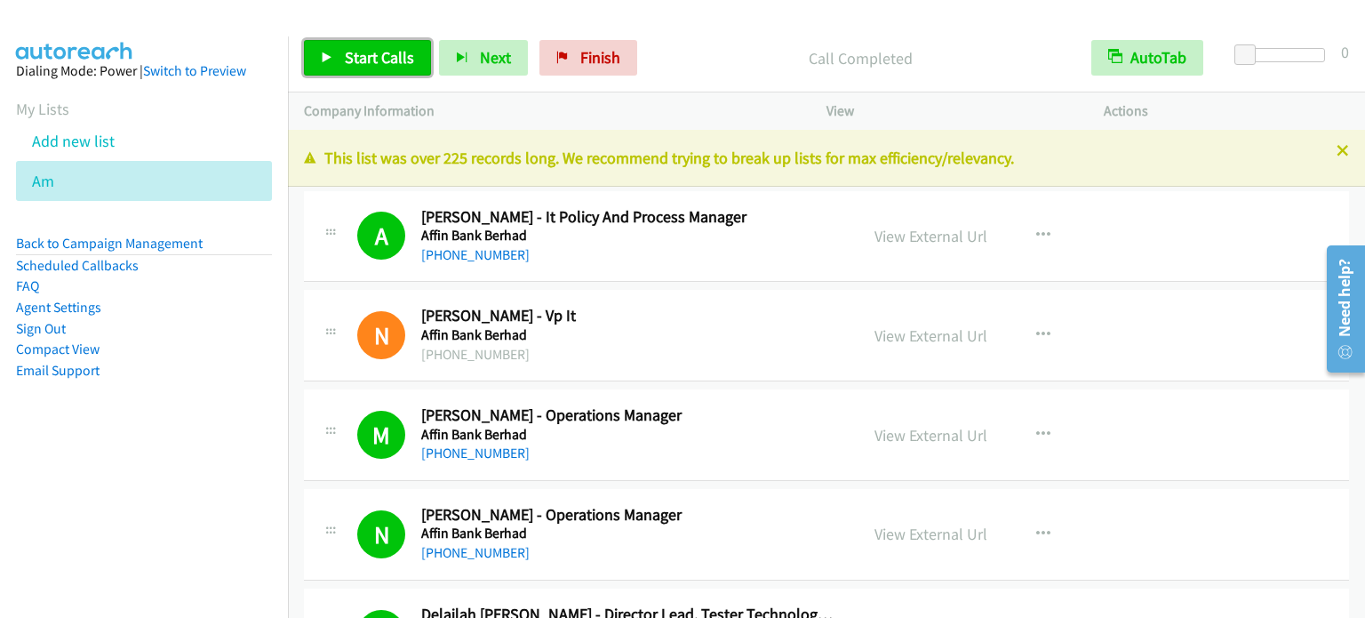
click at [380, 60] on span "Start Calls" at bounding box center [379, 57] width 69 height 20
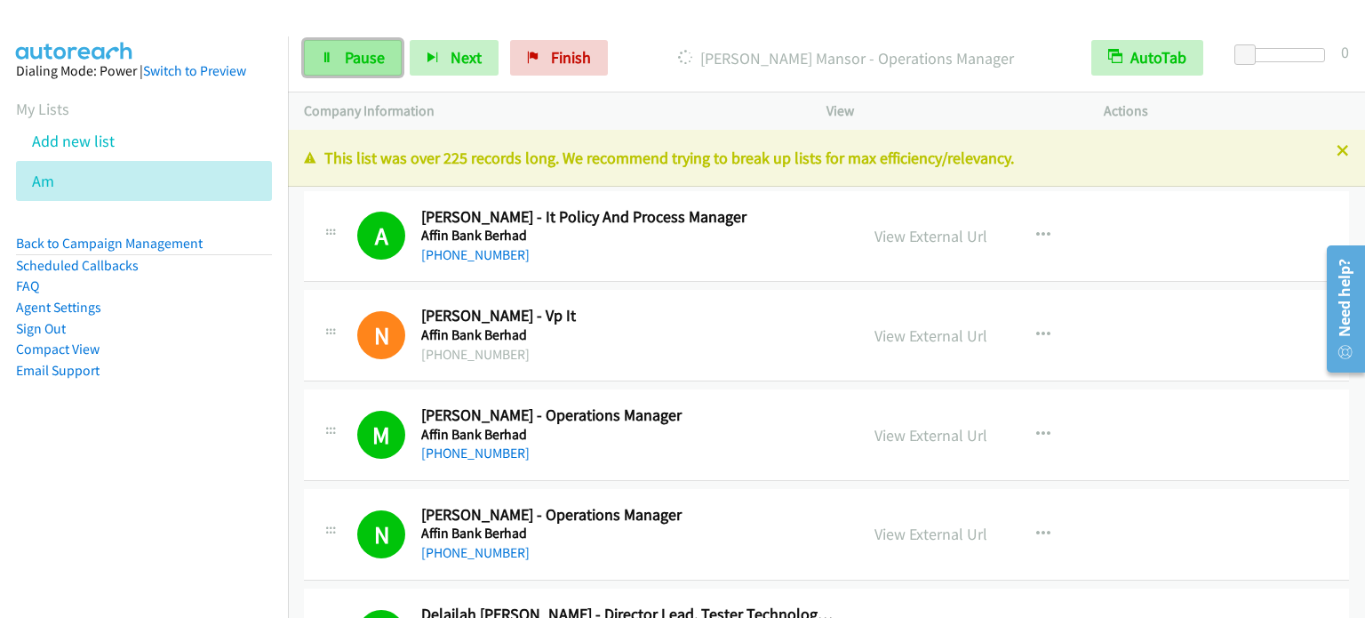
click at [357, 63] on span "Pause" at bounding box center [365, 57] width 40 height 20
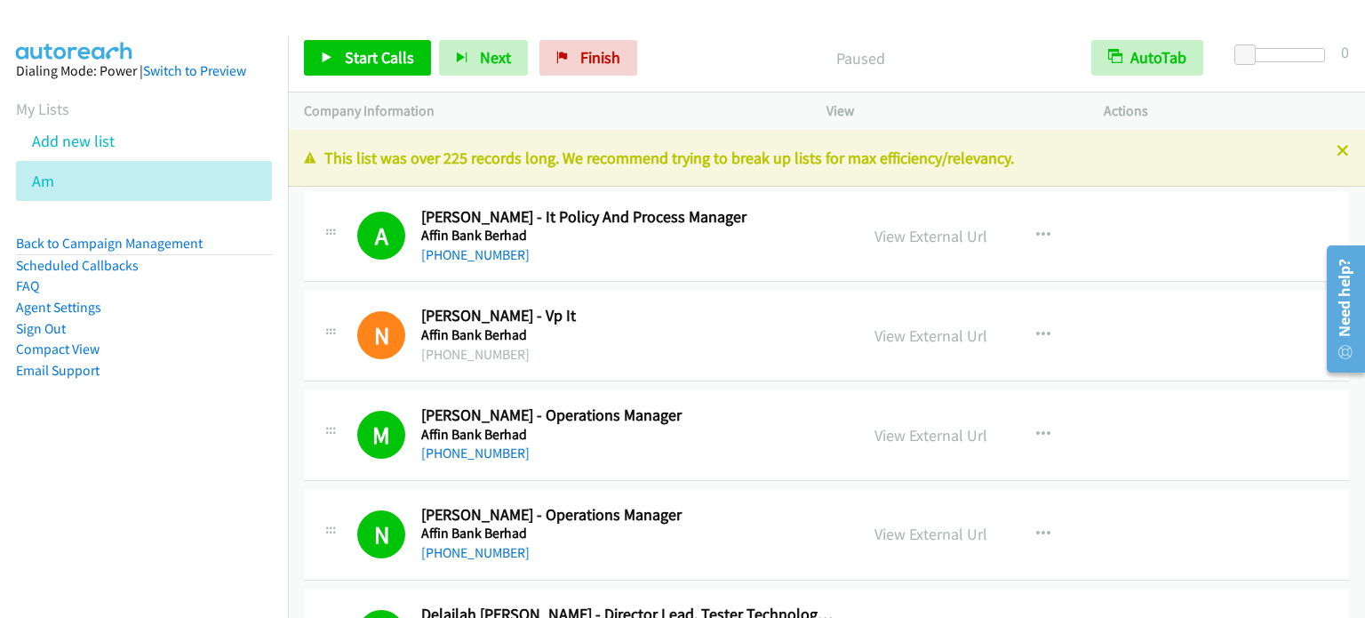
click at [1020, 24] on div "Start Calls Pause Next Finish Paused AutoTab AutoTab 0" at bounding box center [826, 58] width 1077 height 68
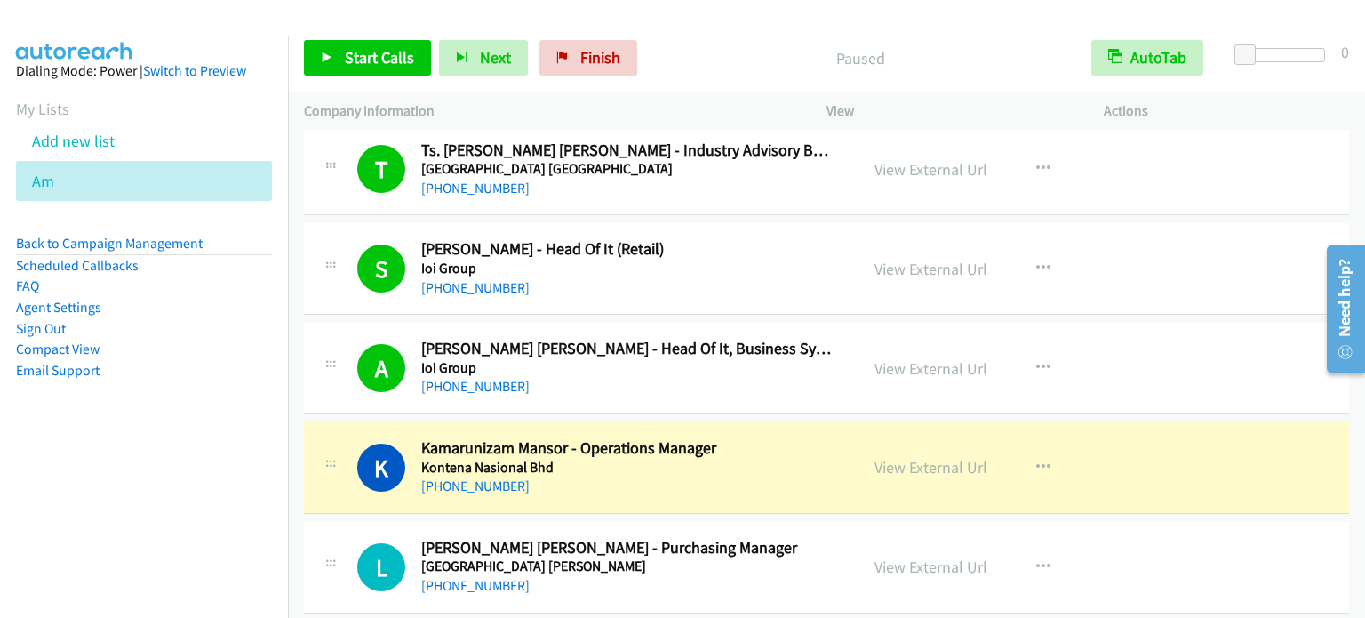
click at [196, 415] on aside "Dialing Mode: Power | Switch to Preview My Lists Add new list Am Back to Campai…" at bounding box center [144, 248] width 288 height 425
click at [903, 457] on link "View External Url" at bounding box center [931, 467] width 113 height 20
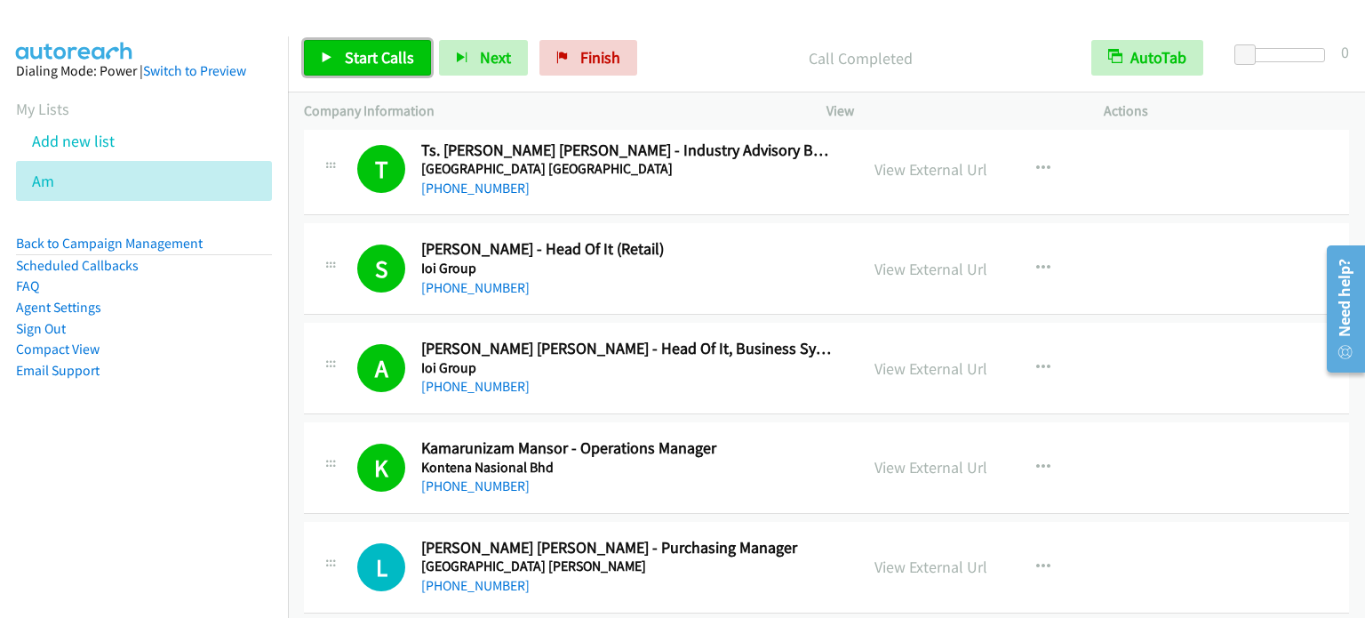
click at [365, 68] on link "Start Calls" at bounding box center [367, 58] width 127 height 36
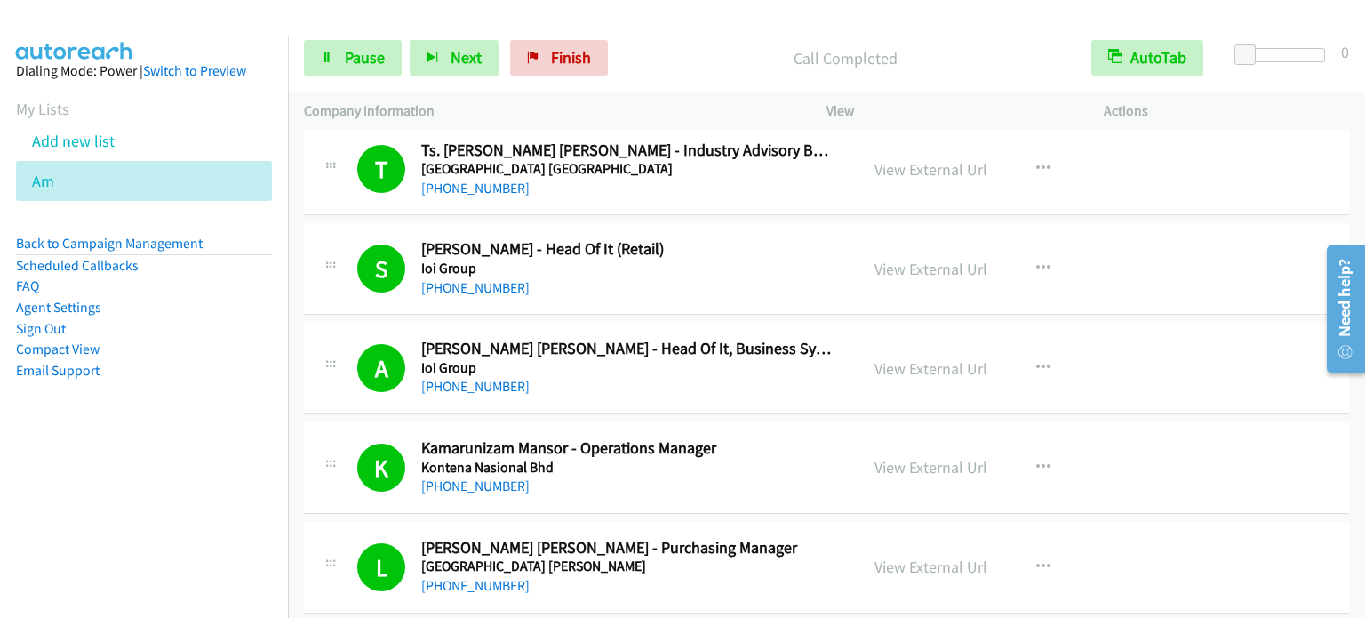
click at [233, 412] on aside "Dialing Mode: Power | Switch to Preview My Lists Add new list Am Back to Campai…" at bounding box center [144, 248] width 288 height 425
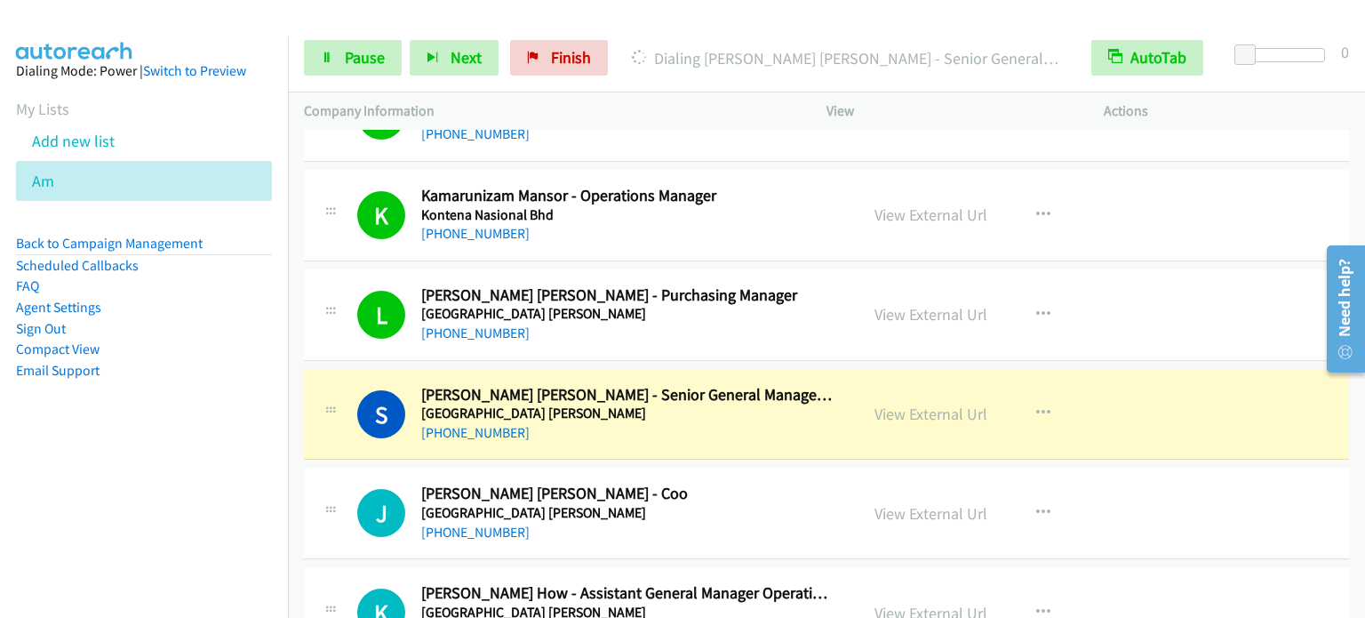
scroll to position [10372, 0]
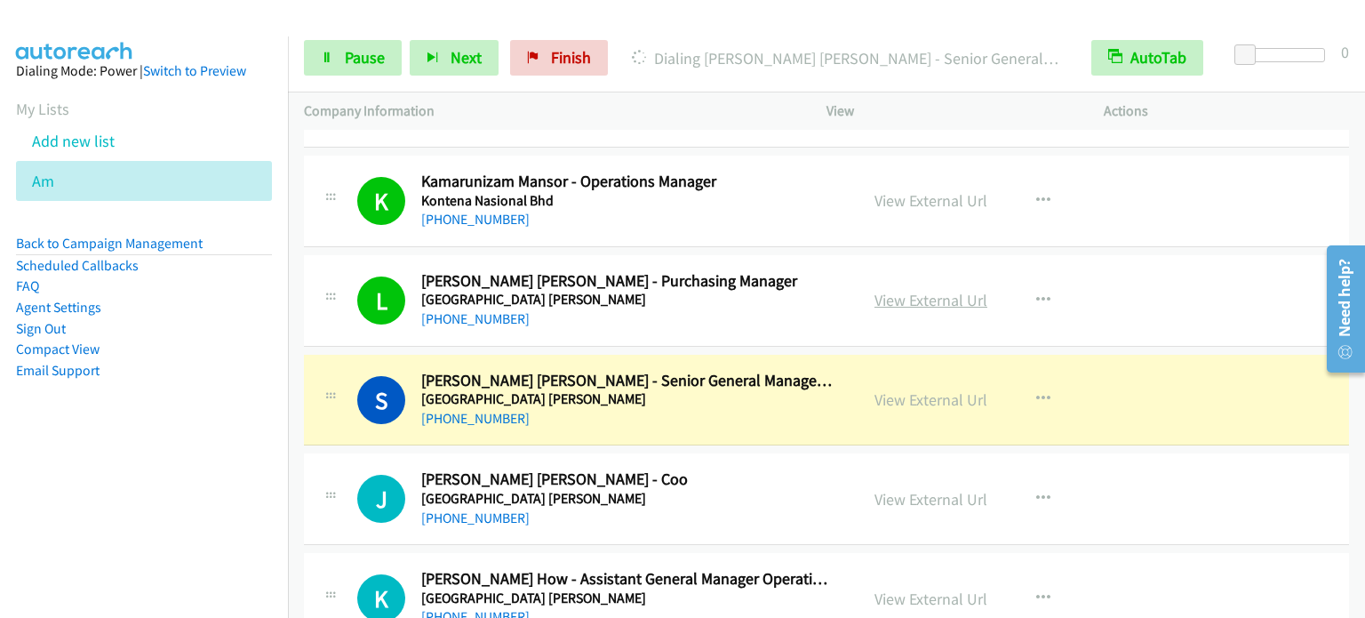
click at [960, 290] on link "View External Url" at bounding box center [931, 300] width 113 height 20
click at [353, 56] on span "Pause" at bounding box center [365, 57] width 40 height 20
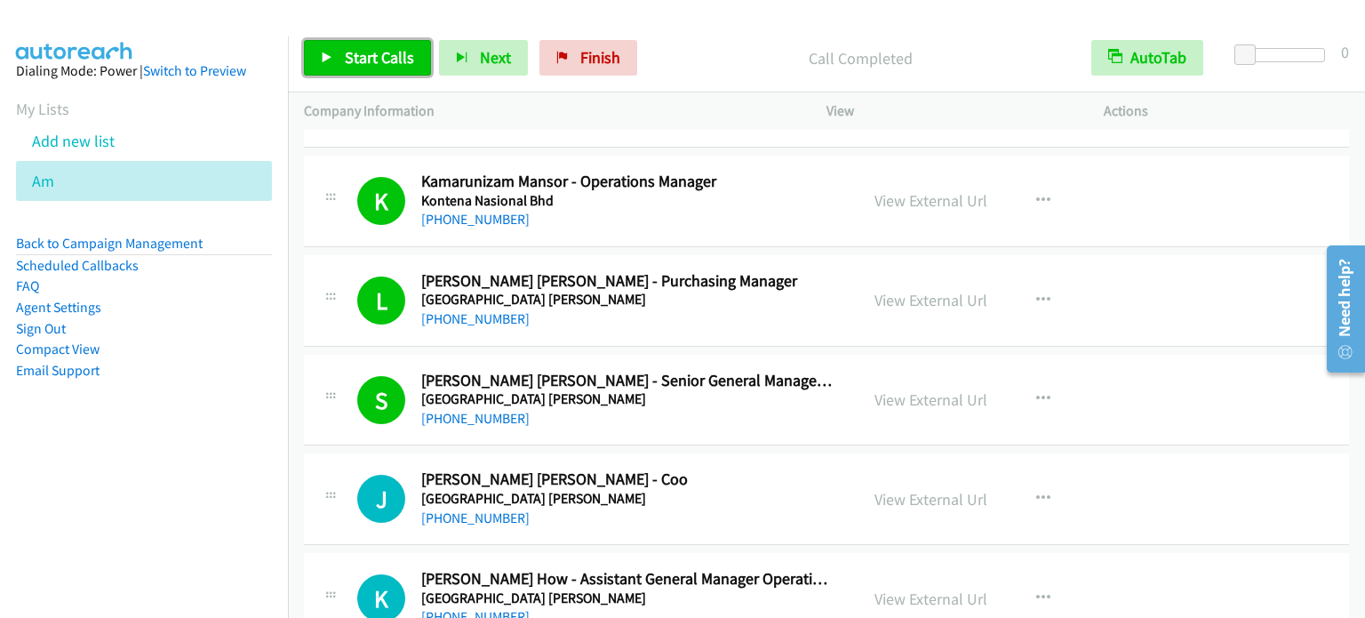
click at [376, 61] on span "Start Calls" at bounding box center [379, 57] width 69 height 20
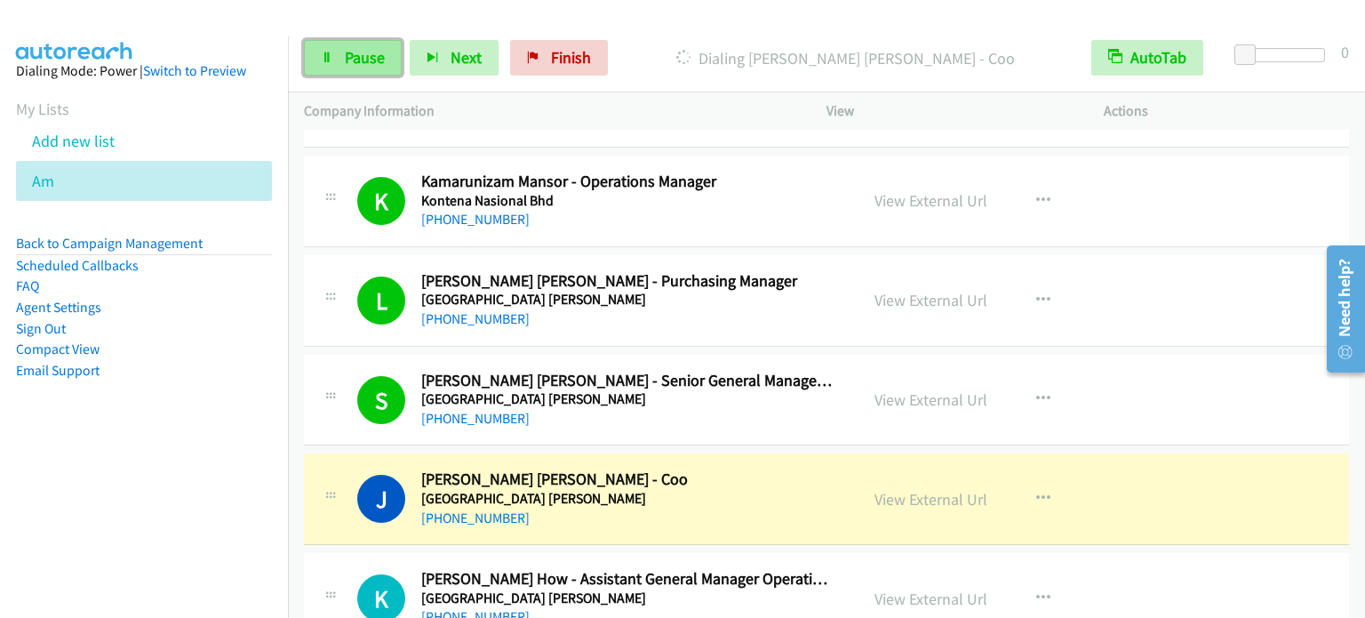
click at [369, 60] on span "Pause" at bounding box center [365, 57] width 40 height 20
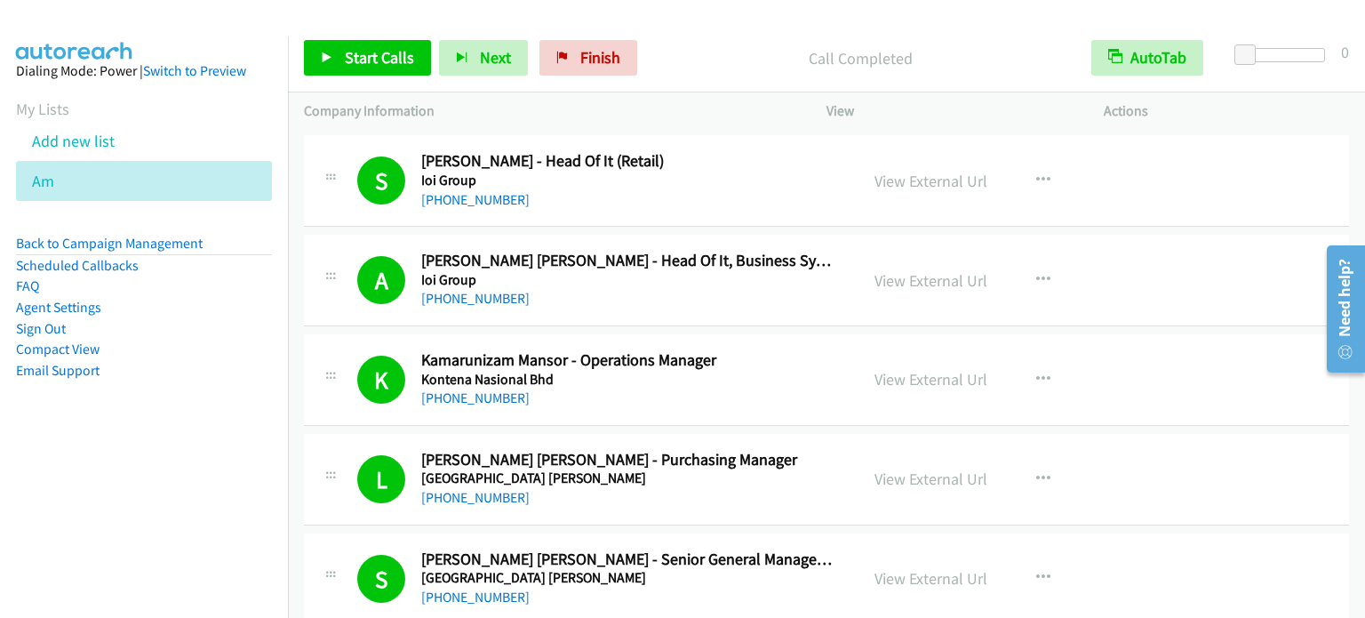
scroll to position [10194, 0]
click at [391, 56] on span "Start Calls" at bounding box center [379, 57] width 69 height 20
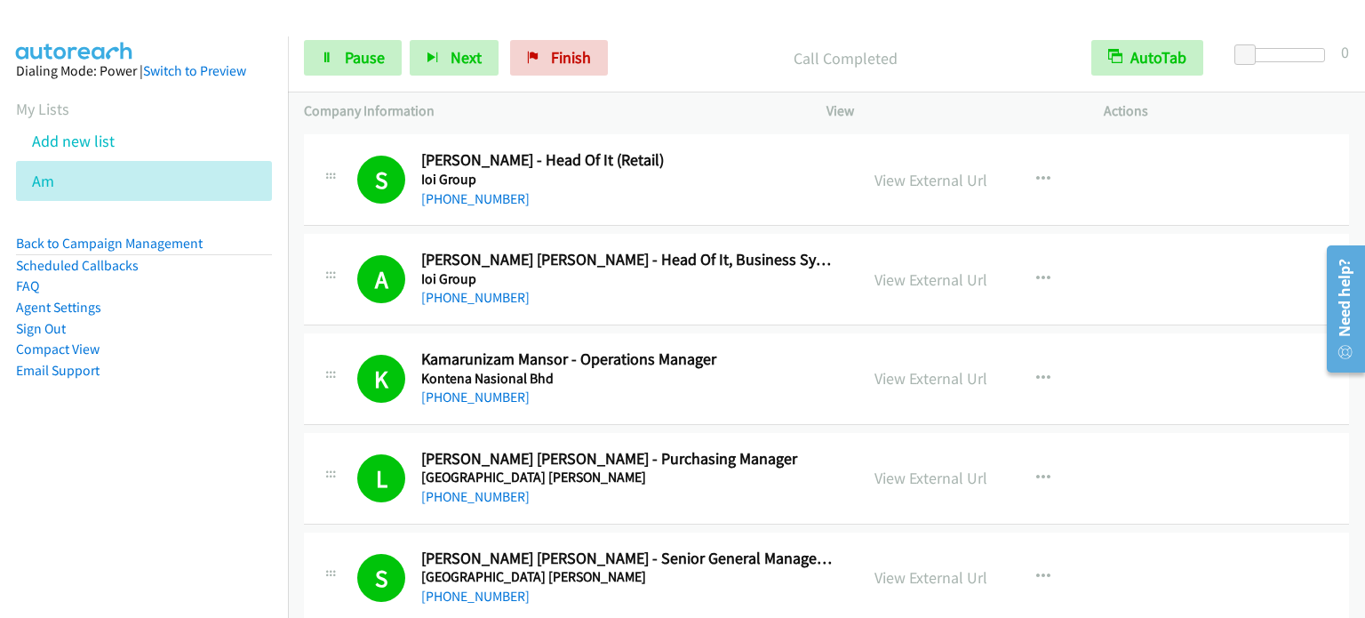
click at [191, 422] on aside "Dialing Mode: Power | Switch to Preview My Lists Add new list Am Back to Campai…" at bounding box center [144, 248] width 288 height 425
click at [373, 59] on span "Pause" at bounding box center [365, 57] width 40 height 20
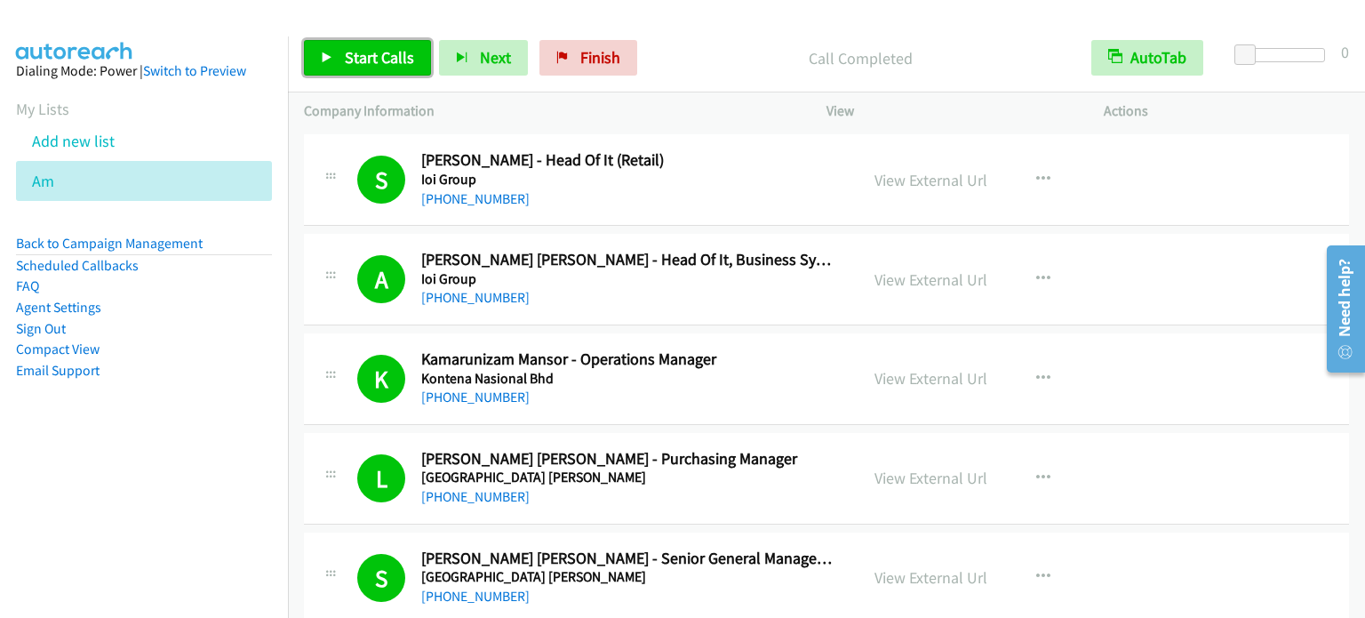
click at [342, 49] on link "Start Calls" at bounding box center [367, 58] width 127 height 36
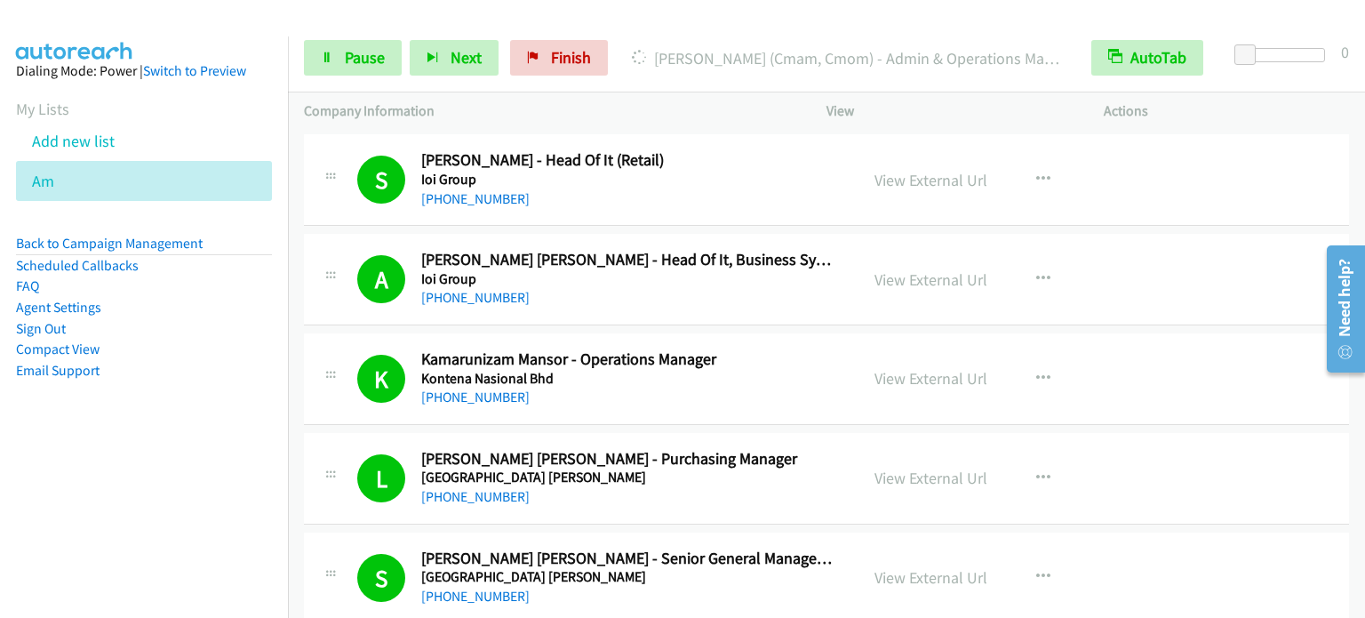
click at [267, 380] on aside "Dialing Mode: Power | Switch to Preview My Lists Add new list Am Back to Campai…" at bounding box center [144, 248] width 288 height 425
click at [361, 61] on span "Pause" at bounding box center [365, 57] width 40 height 20
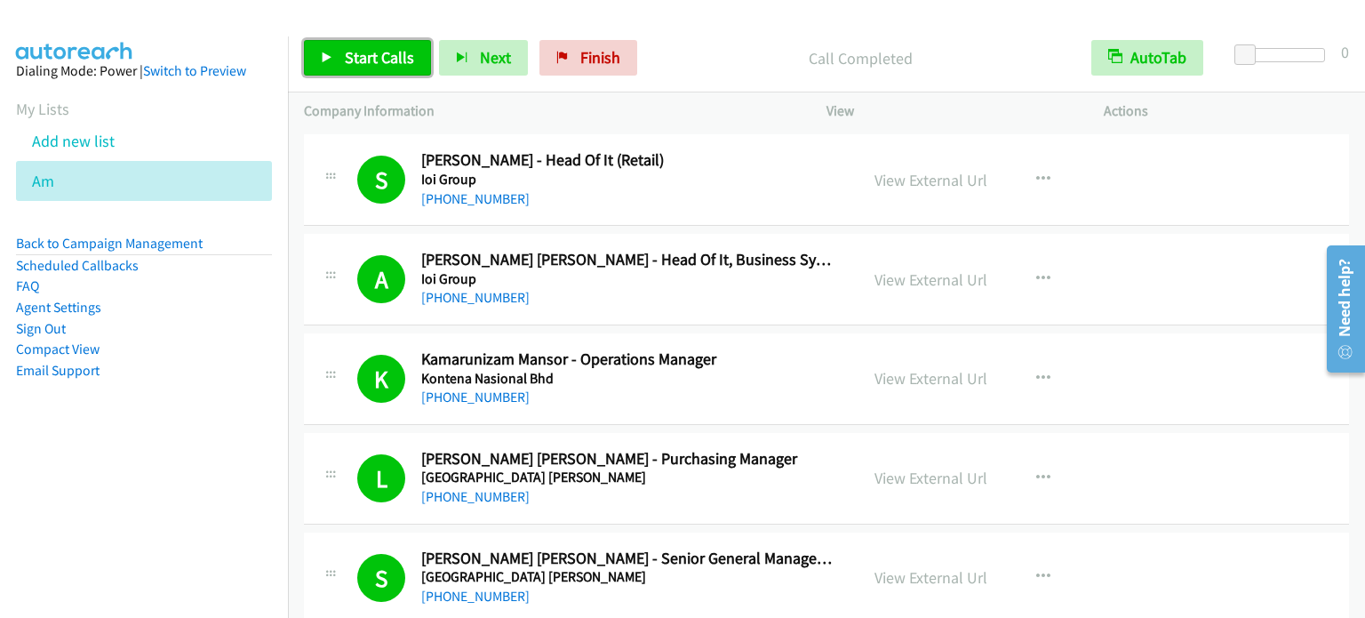
click at [380, 57] on span "Start Calls" at bounding box center [379, 57] width 69 height 20
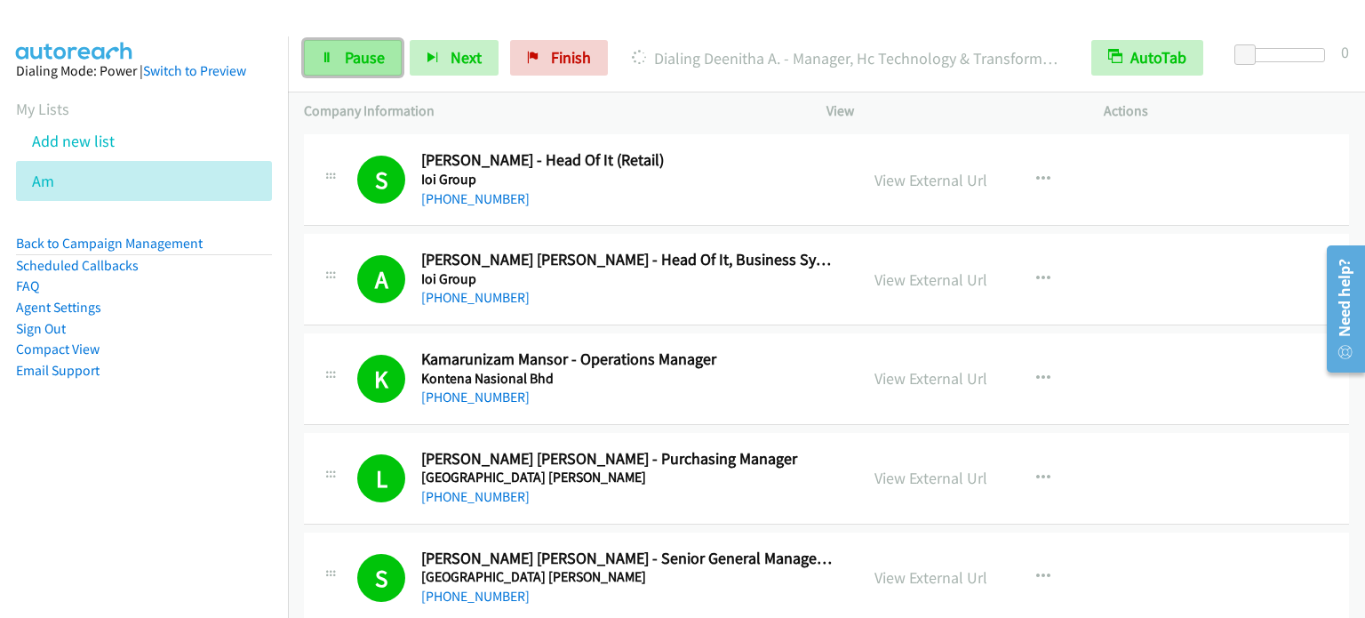
click at [353, 48] on span "Pause" at bounding box center [365, 57] width 40 height 20
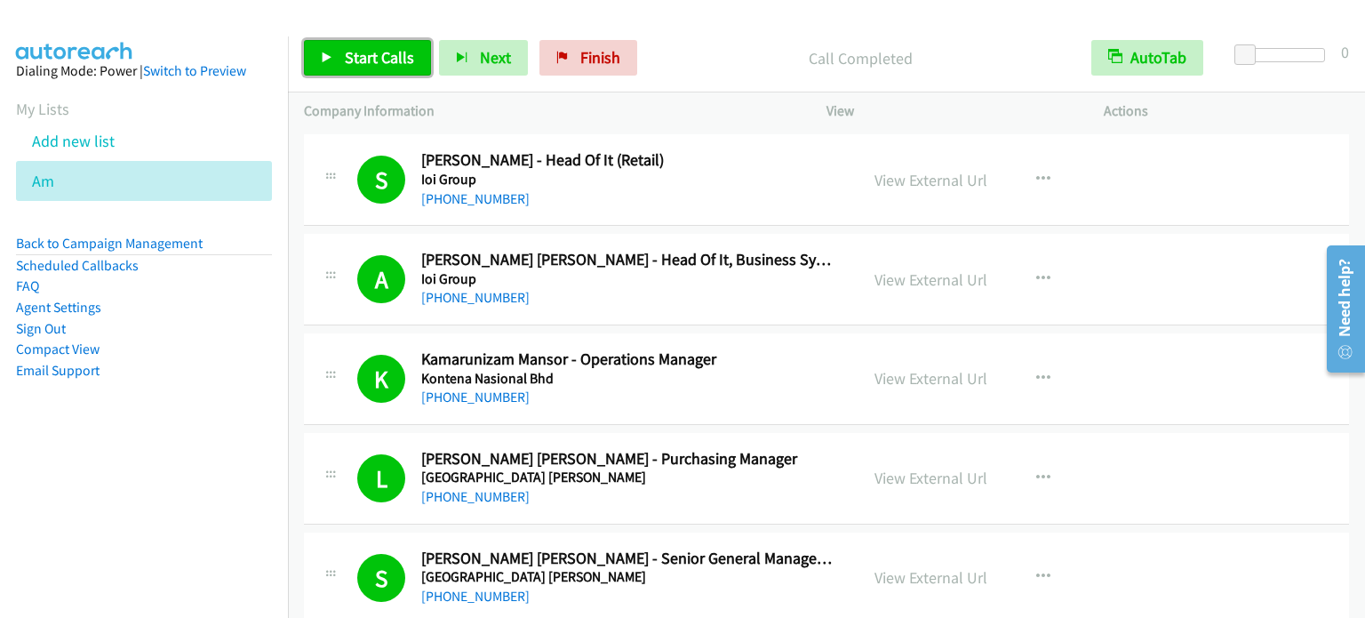
click at [387, 58] on span "Start Calls" at bounding box center [379, 57] width 69 height 20
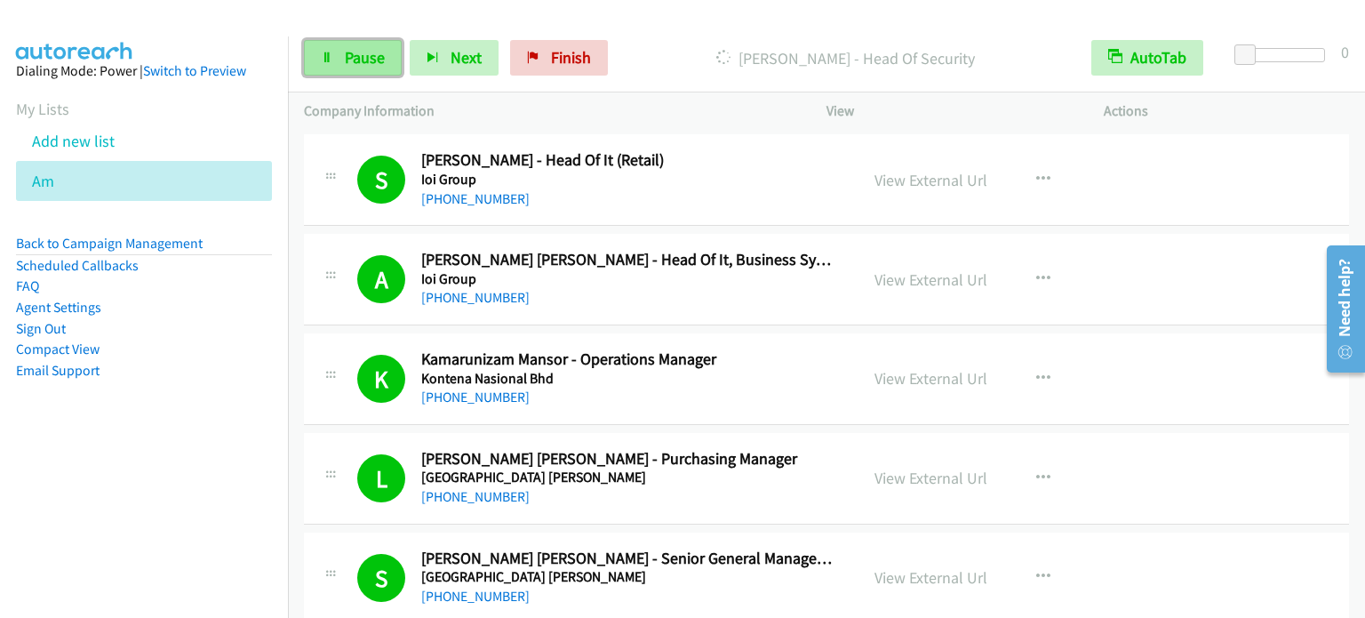
click at [349, 60] on span "Pause" at bounding box center [365, 57] width 40 height 20
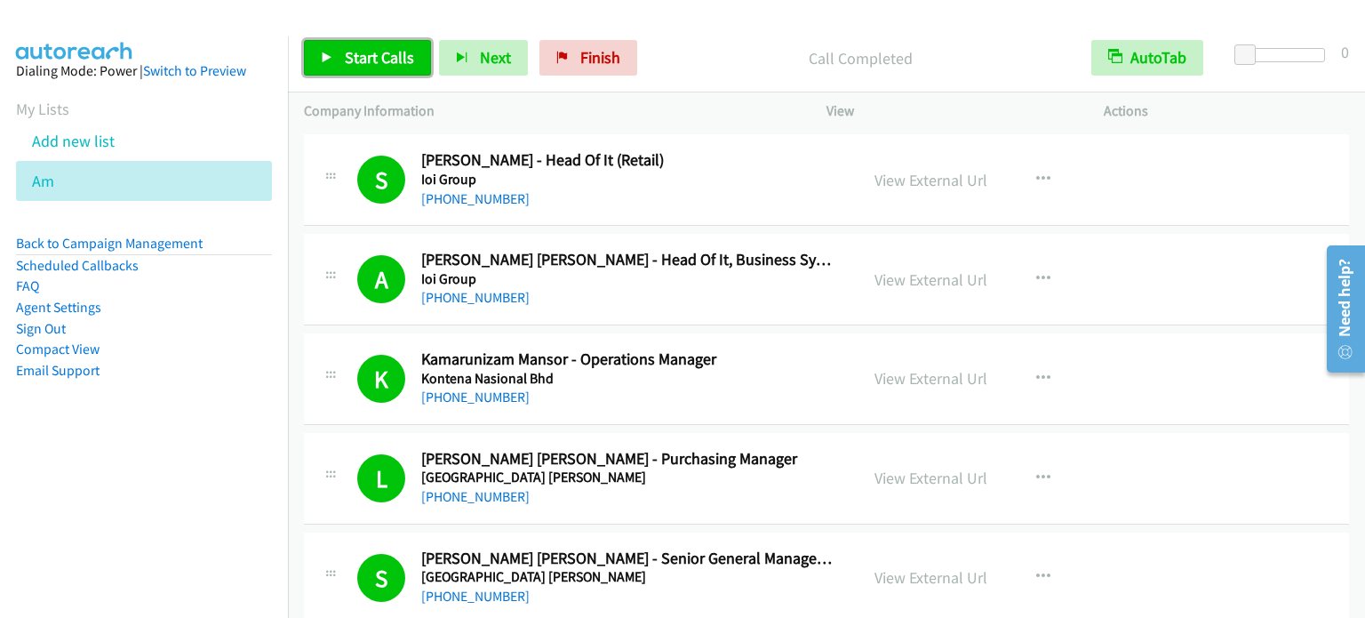
click at [405, 49] on span "Start Calls" at bounding box center [379, 57] width 69 height 20
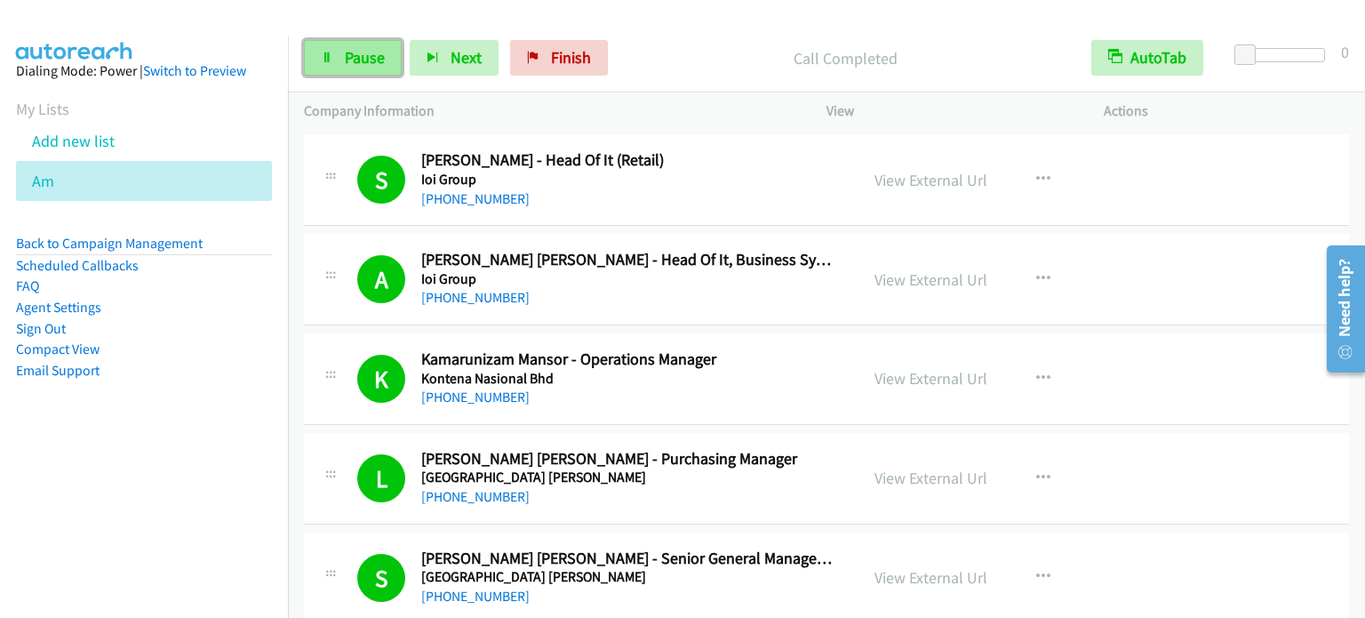
click at [332, 52] on icon at bounding box center [327, 58] width 12 height 12
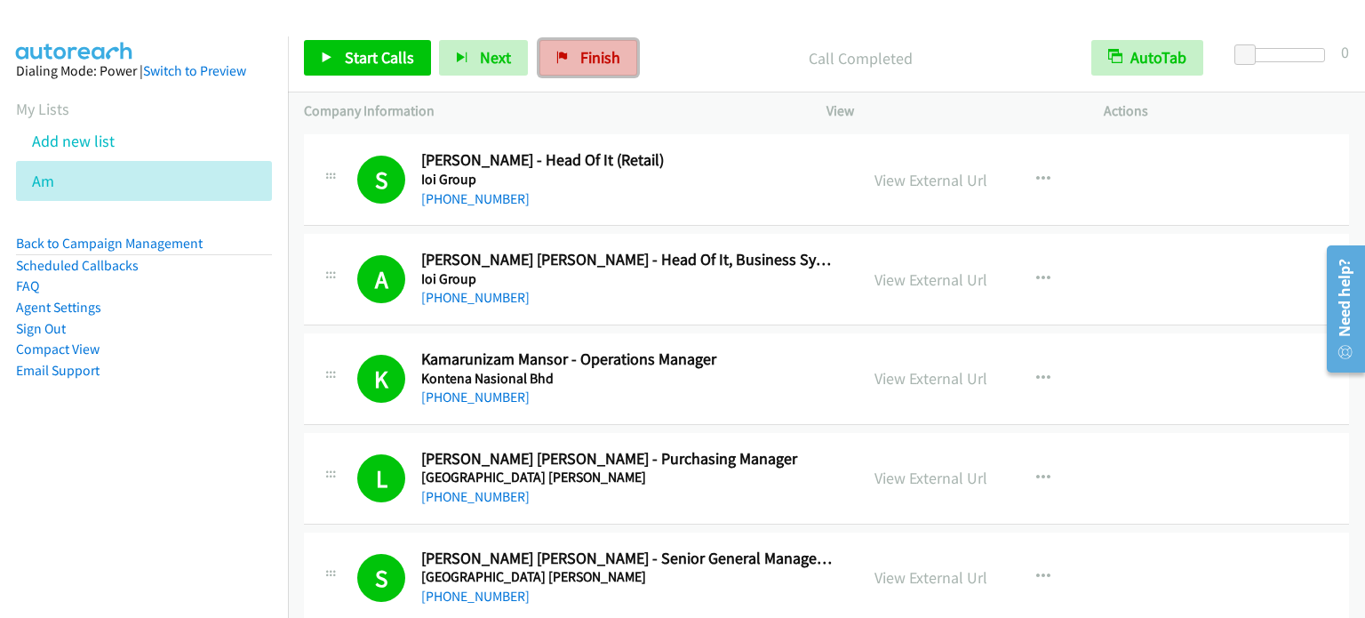
click at [587, 52] on span "Finish" at bounding box center [600, 57] width 40 height 20
